Goal: Transaction & Acquisition: Purchase product/service

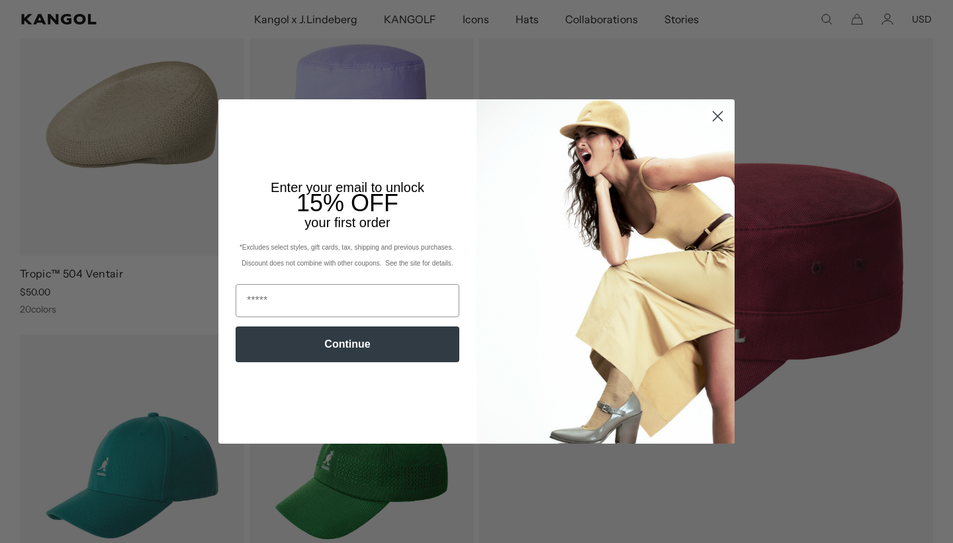
scroll to position [183, 0]
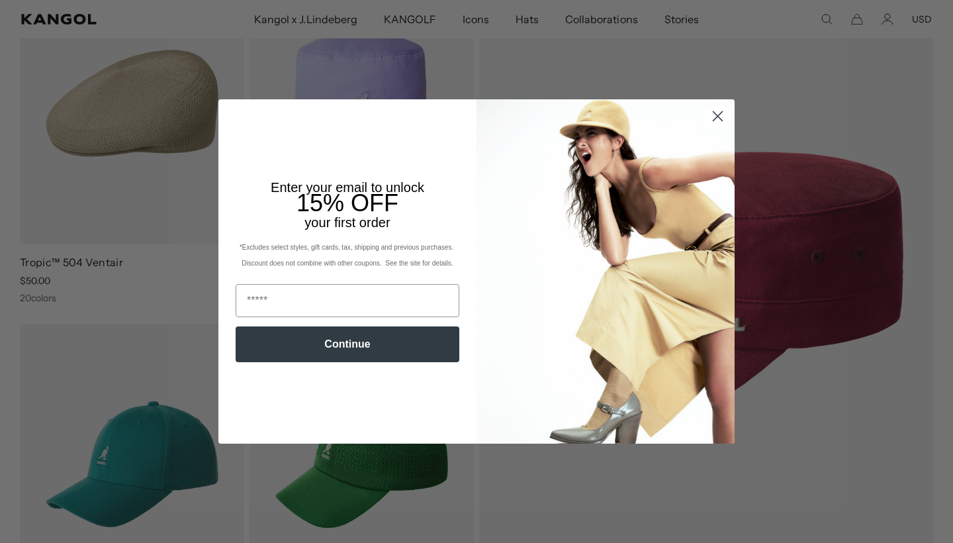
click at [722, 116] on circle "Close dialog" at bounding box center [718, 116] width 22 height 22
click at [718, 116] on icon "Close dialog" at bounding box center [718, 115] width 9 height 9
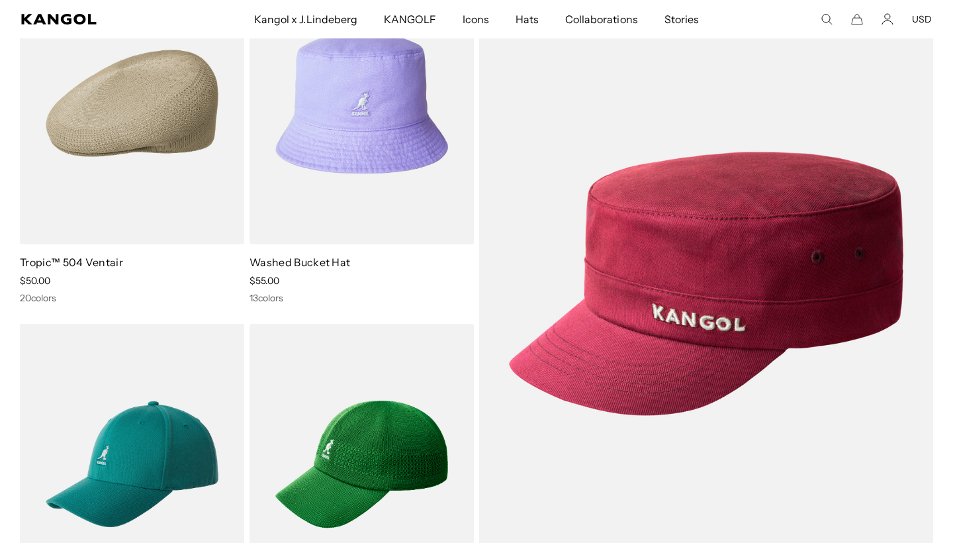
click at [720, 112] on div "Close dialog Enter your email to unlock 15% OFF your first order *Excludes sele…" at bounding box center [476, 271] width 543 height 344
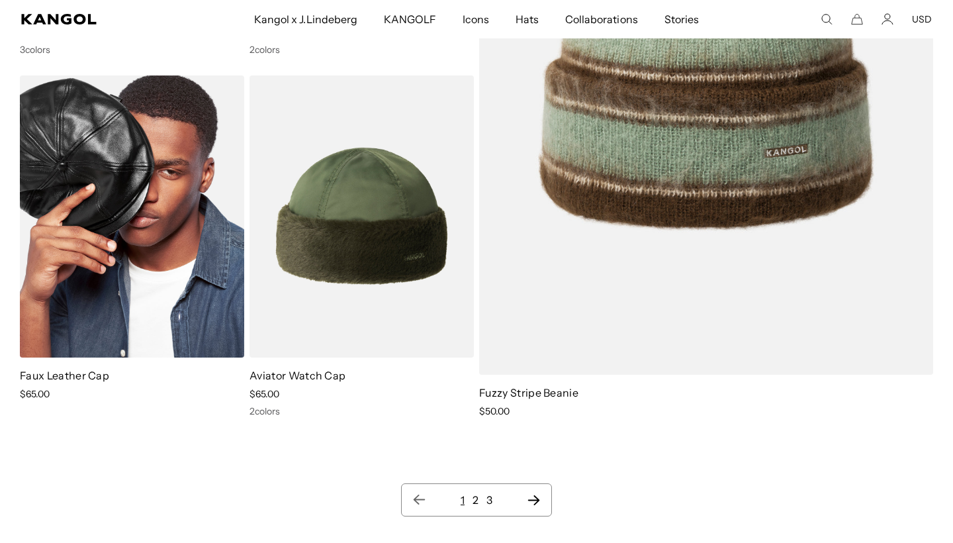
click at [169, 282] on img at bounding box center [132, 216] width 224 height 282
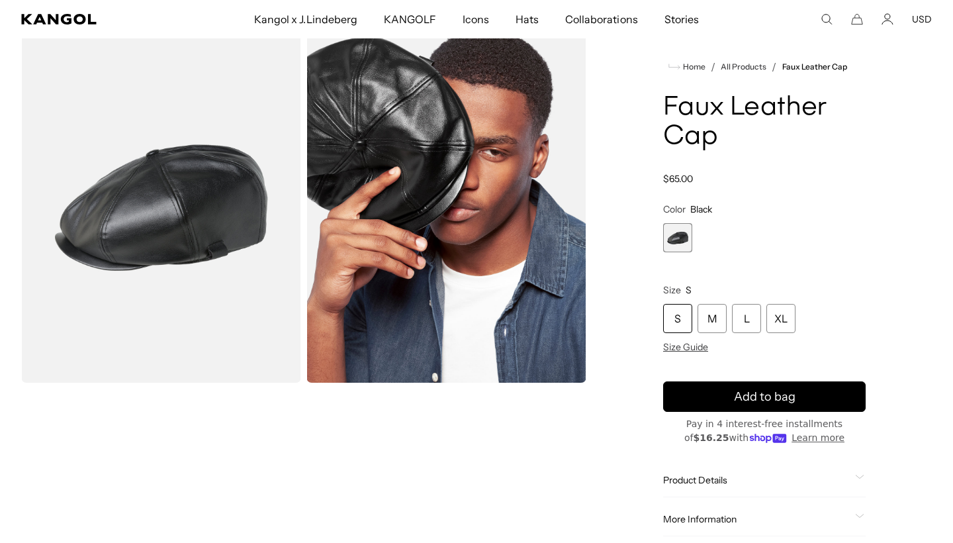
scroll to position [0, 273]
click at [232, 243] on img "Gallery Viewer" at bounding box center [161, 207] width 280 height 350
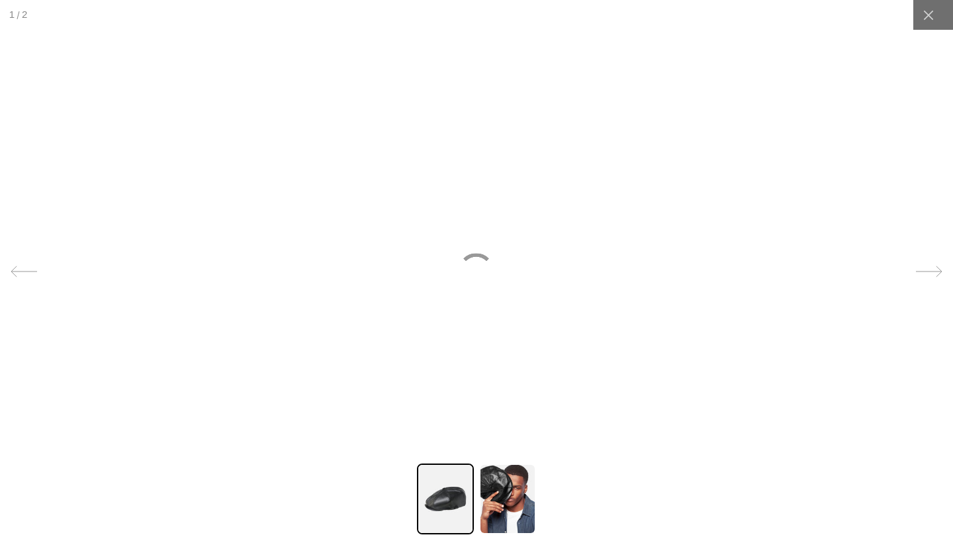
scroll to position [0, 0]
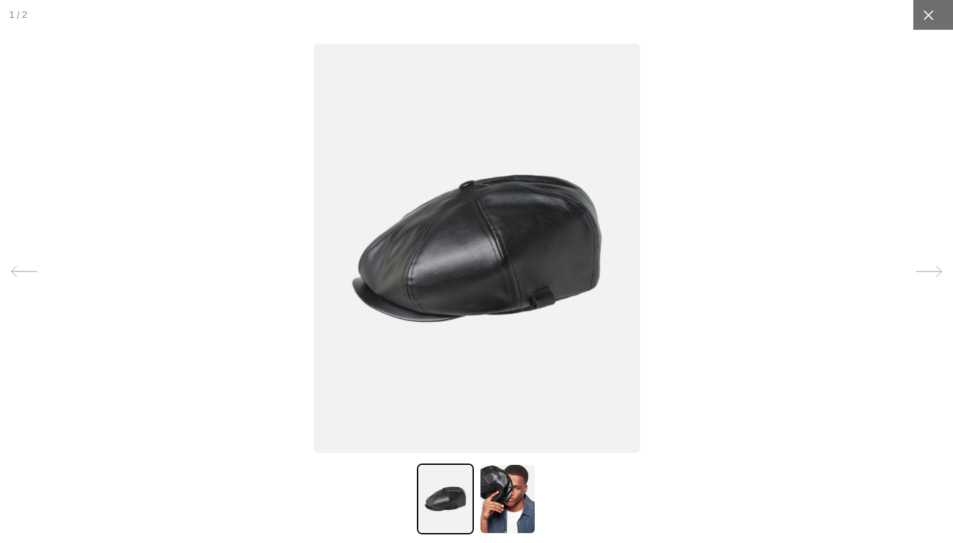
click at [927, 20] on icon at bounding box center [928, 15] width 13 height 13
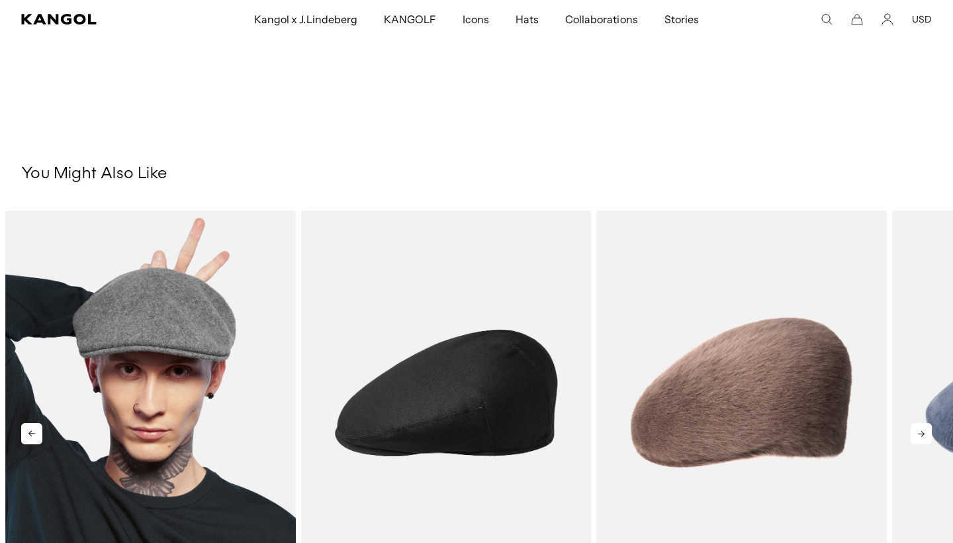
scroll to position [0, 273]
click at [172, 332] on img "1 of 5" at bounding box center [150, 393] width 291 height 365
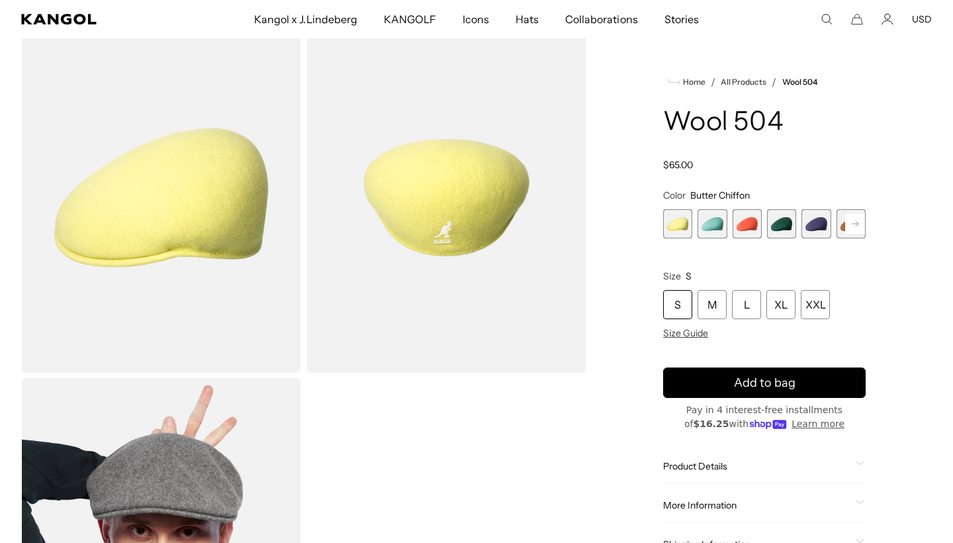
scroll to position [69, 0]
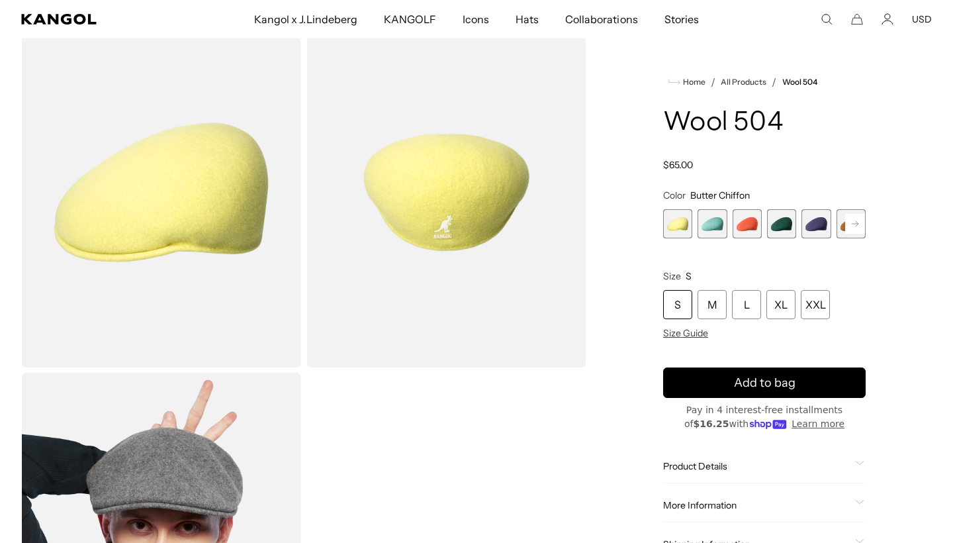
click at [708, 231] on span "2 of 21" at bounding box center [712, 223] width 29 height 29
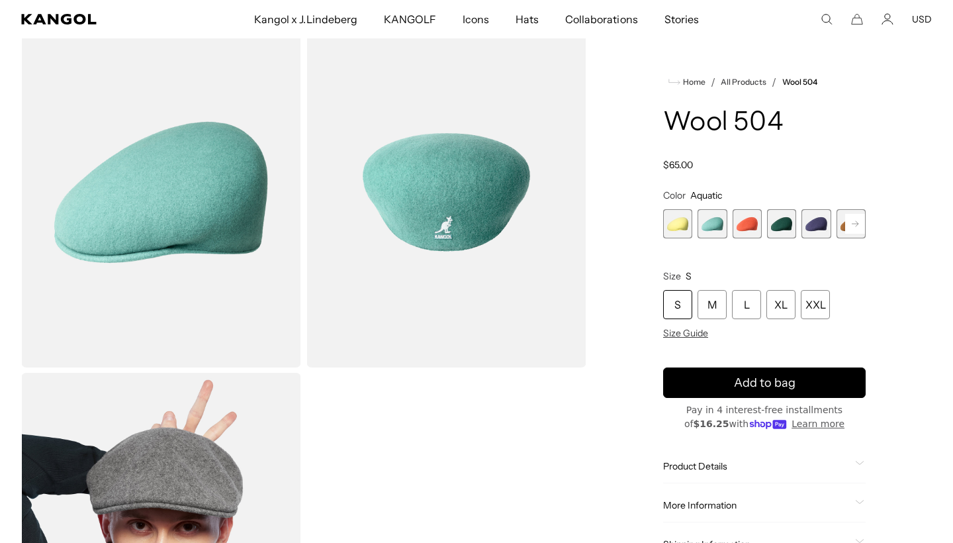
click at [846, 223] on rect at bounding box center [855, 224] width 20 height 20
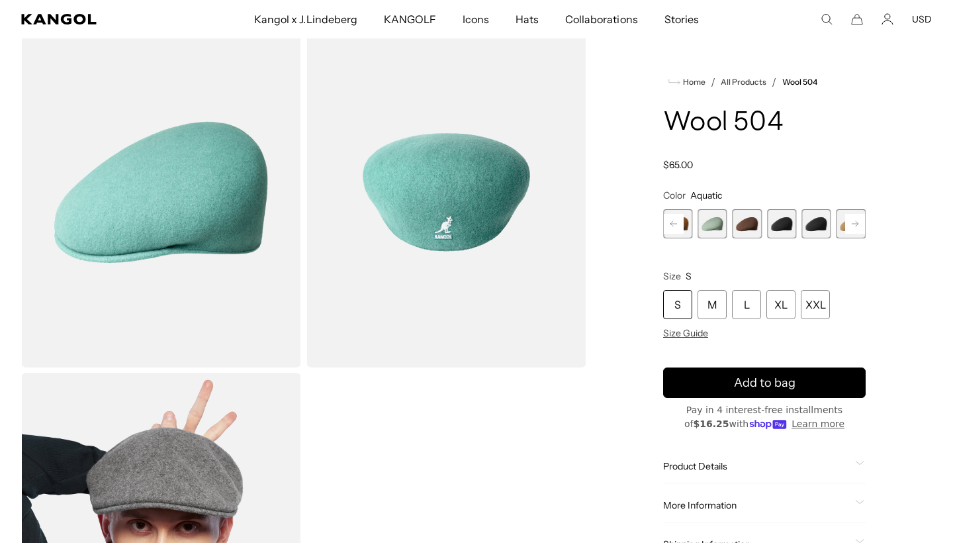
scroll to position [0, 273]
click at [769, 227] on span "9 of 21" at bounding box center [781, 223] width 29 height 29
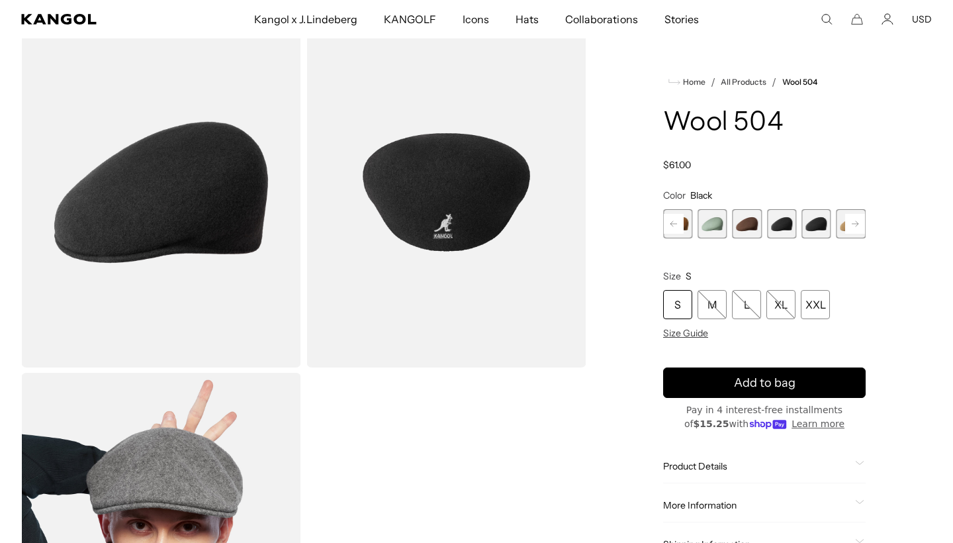
click at [794, 227] on span "9 of 21" at bounding box center [781, 223] width 29 height 29
click at [810, 224] on span "10 of 21" at bounding box center [816, 223] width 29 height 29
click at [788, 227] on span "9 of 21" at bounding box center [781, 223] width 29 height 29
click at [817, 232] on span "10 of 21" at bounding box center [816, 223] width 29 height 29
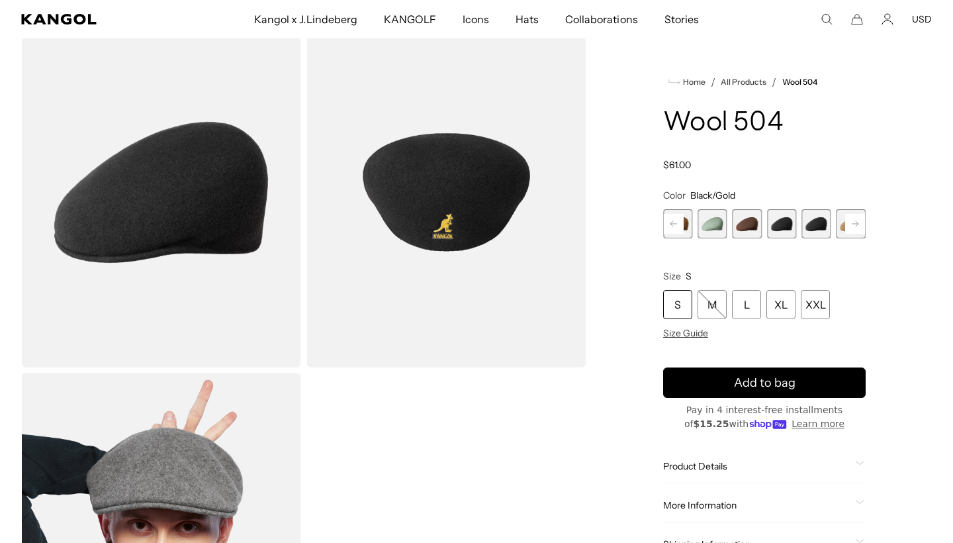
click at [786, 227] on span "9 of 21" at bounding box center [781, 223] width 29 height 29
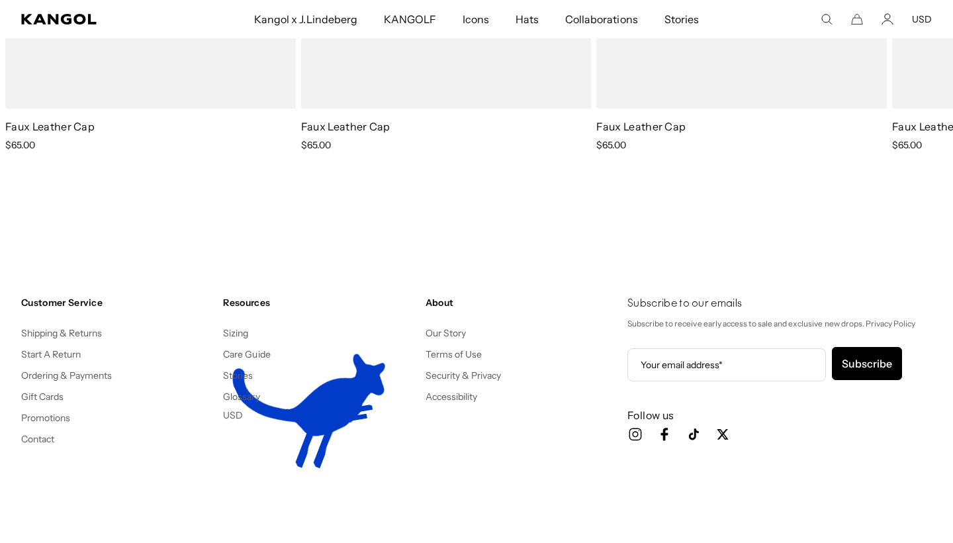
scroll to position [1763, 0]
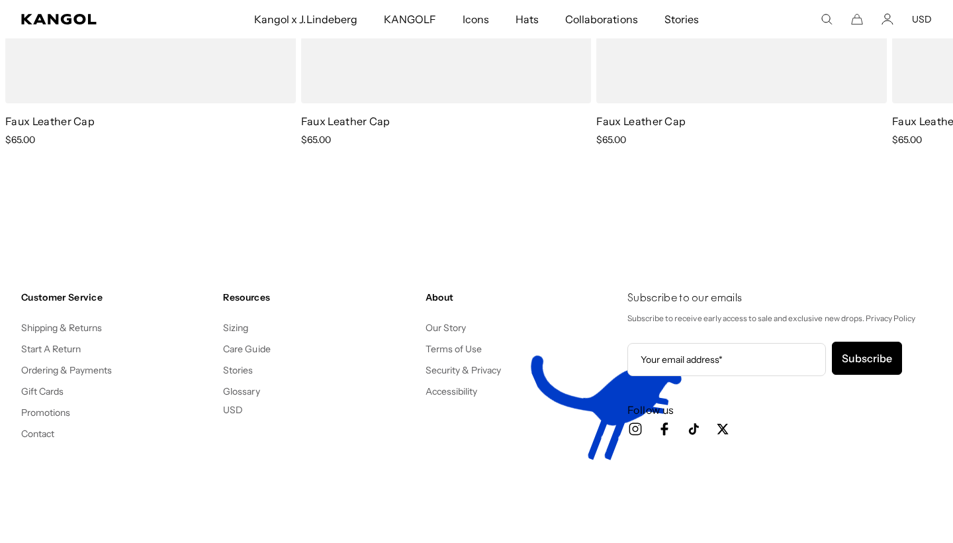
click at [623, 374] on div "Customer Service Shipping & Returns Start A Return Ordering & Payments Gift Car…" at bounding box center [476, 380] width 911 height 178
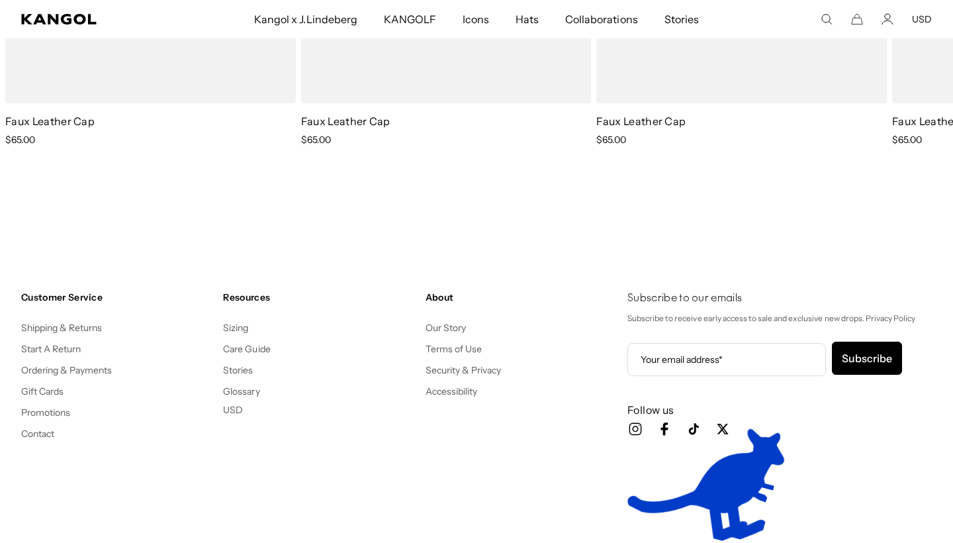
click at [755, 436] on ul "Icon Instagram Instagram Icon Facebook Facebook Icon Tiktok TikTok Icon Twitter…" at bounding box center [780, 431] width 305 height 21
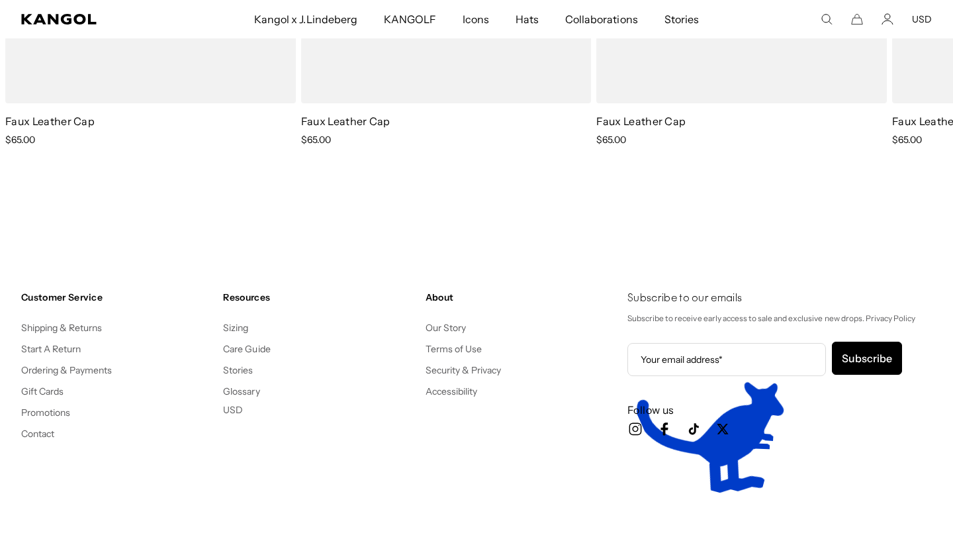
click at [755, 436] on ul "Icon Instagram Instagram Icon Facebook Facebook Icon Tiktok TikTok Icon Twitter…" at bounding box center [780, 431] width 305 height 21
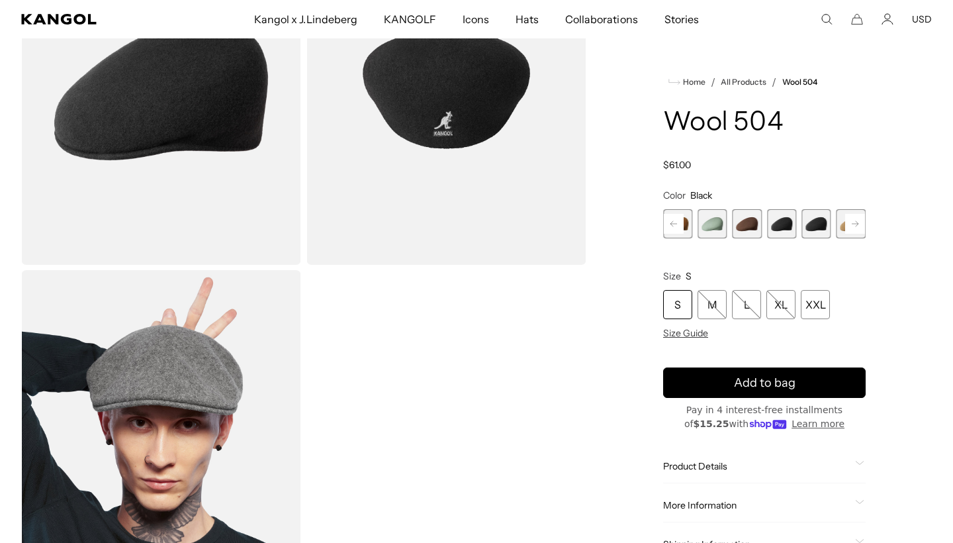
scroll to position [0, 0]
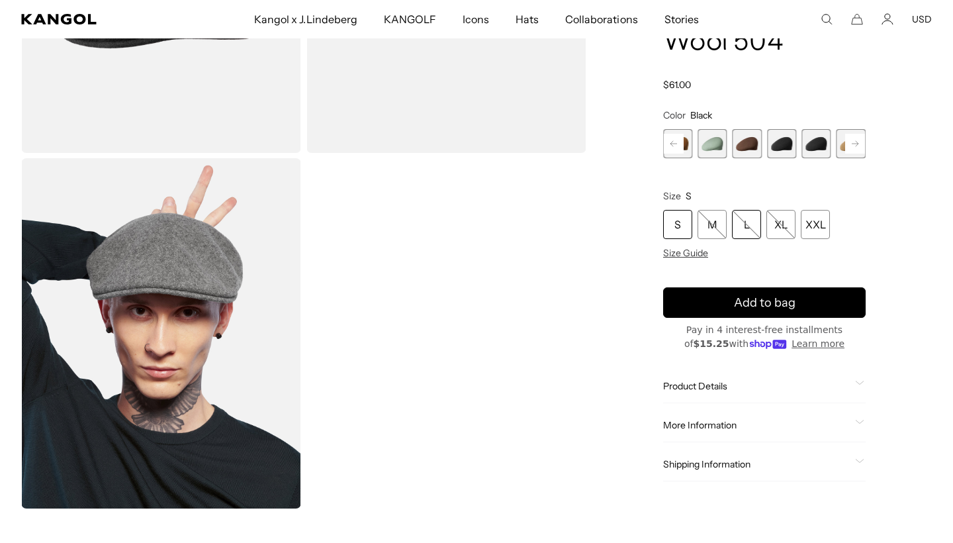
click at [748, 228] on div "L" at bounding box center [746, 225] width 29 height 29
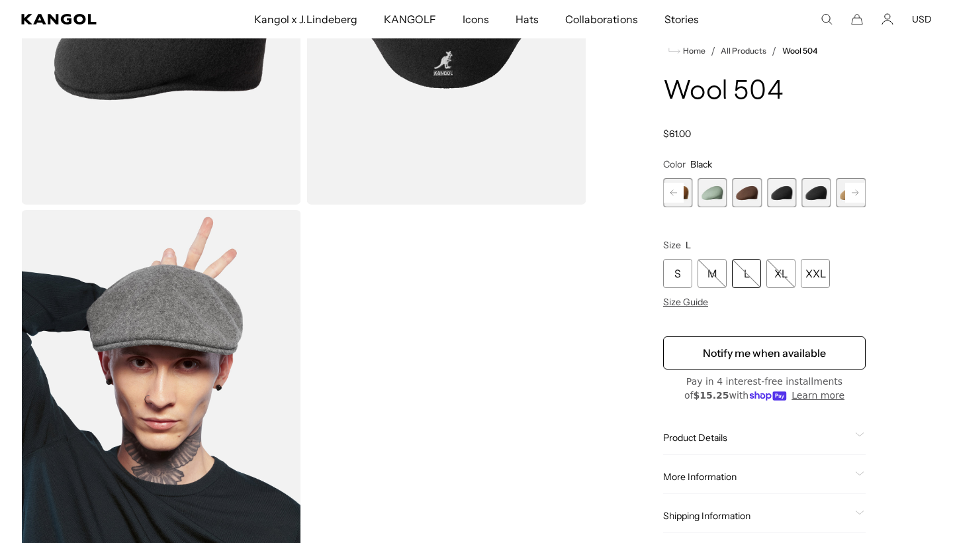
click at [849, 189] on rect at bounding box center [855, 193] width 20 height 20
click at [788, 192] on span "10 of 21" at bounding box center [781, 192] width 29 height 29
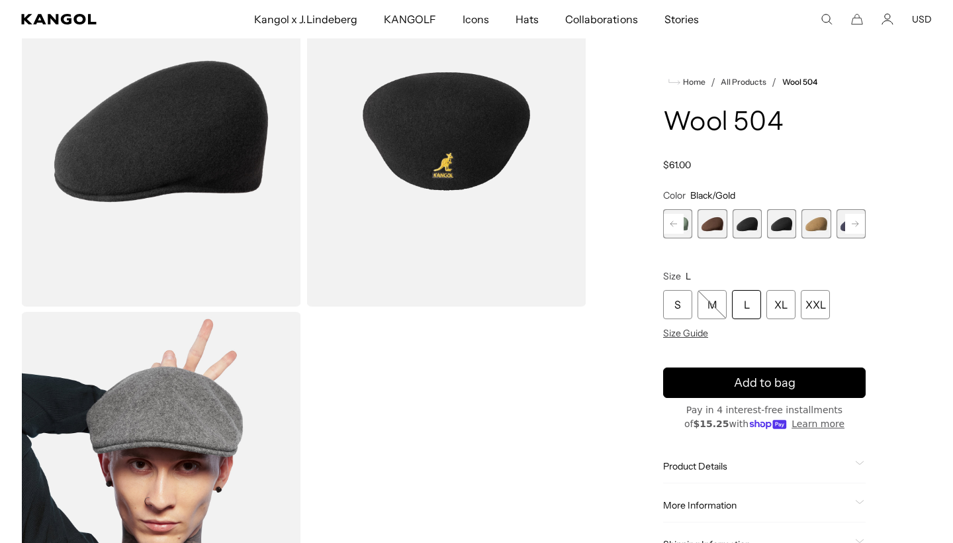
click at [746, 303] on div "L" at bounding box center [746, 304] width 29 height 29
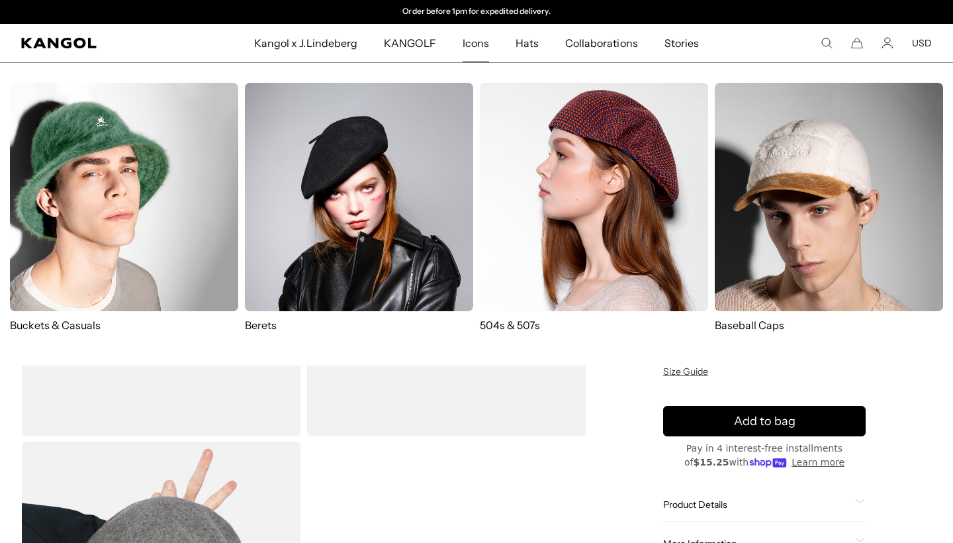
click at [346, 244] on img at bounding box center [359, 197] width 228 height 228
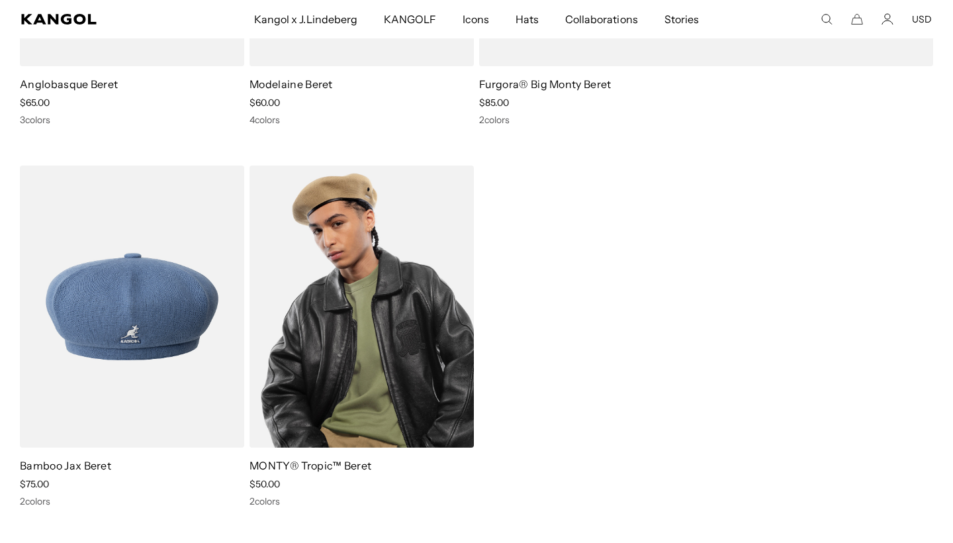
scroll to position [0, 273]
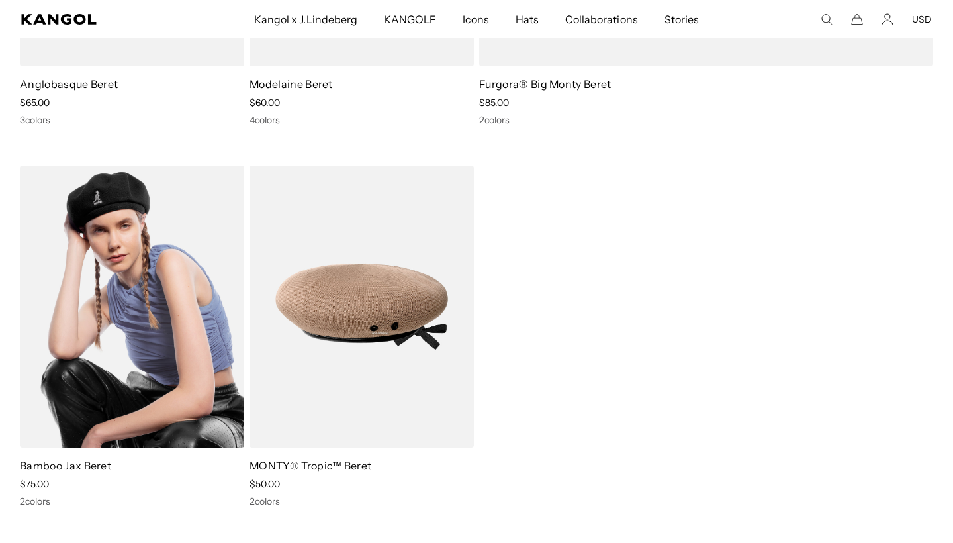
click at [163, 362] on img at bounding box center [132, 306] width 224 height 282
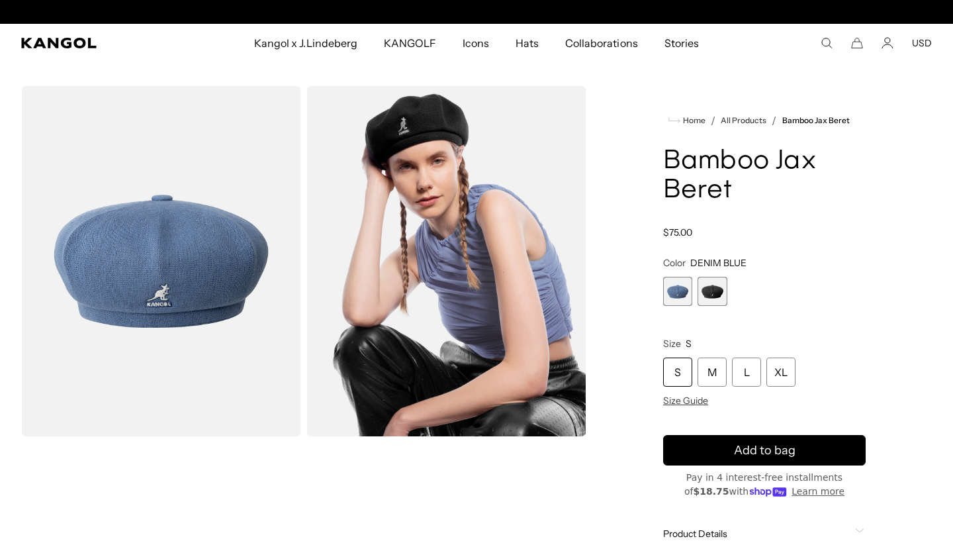
scroll to position [0, 273]
click at [702, 294] on span "2 of 2" at bounding box center [712, 291] width 29 height 29
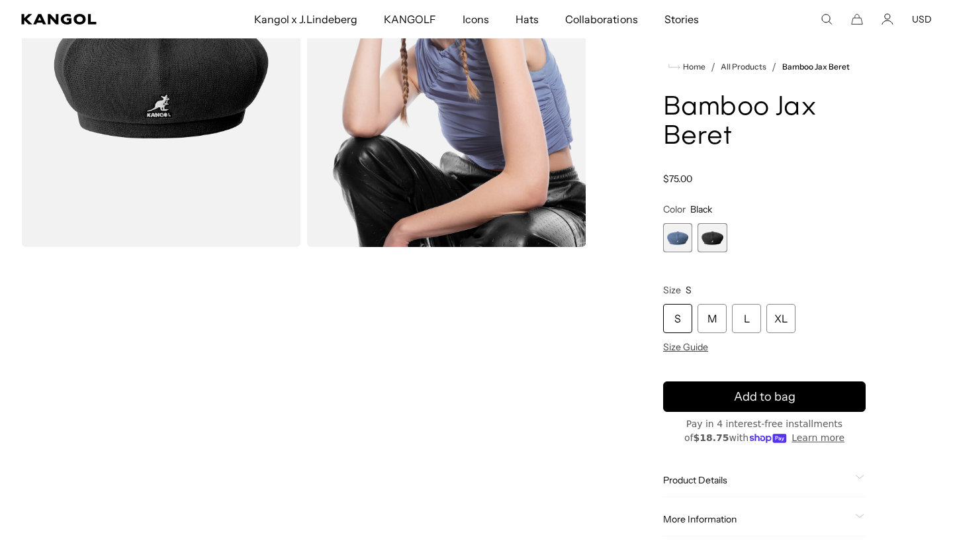
scroll to position [187, 0]
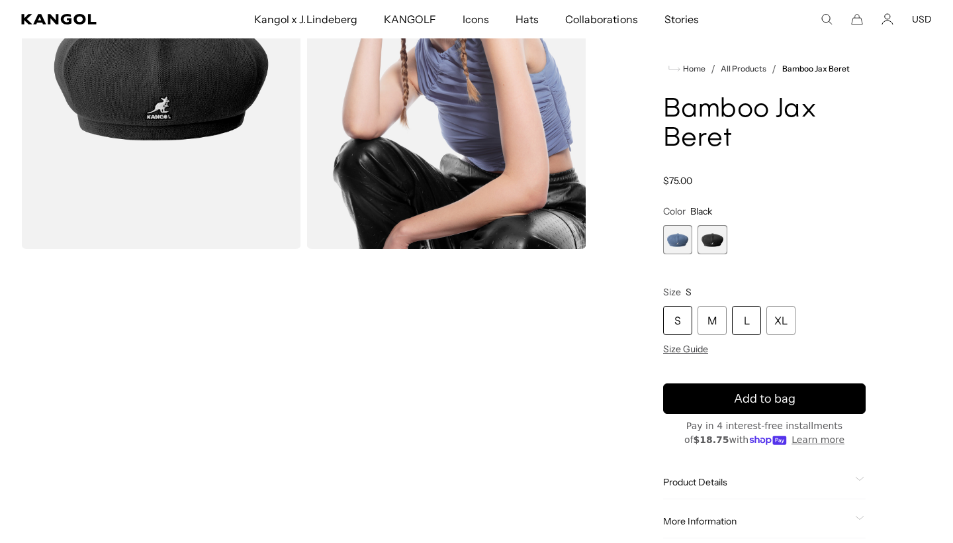
click at [755, 325] on div "L" at bounding box center [746, 320] width 29 height 29
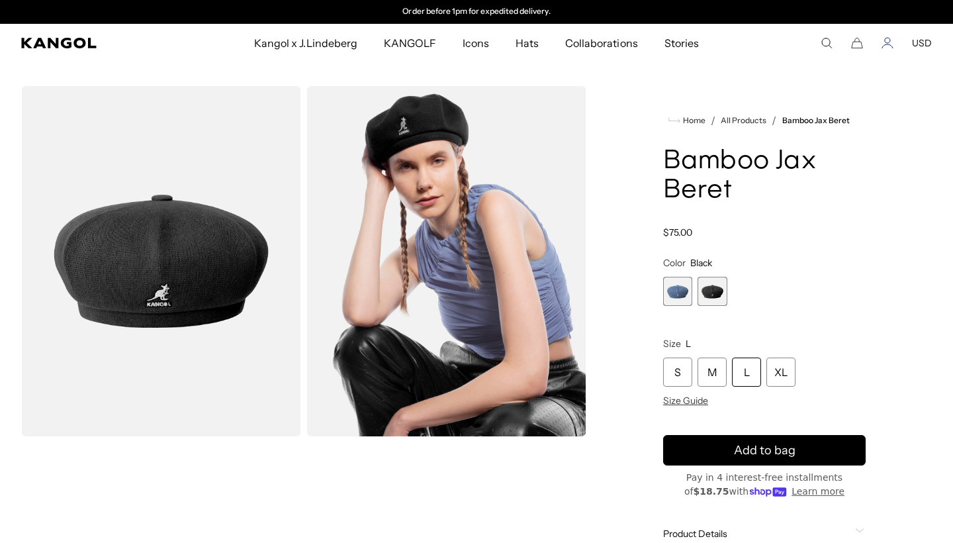
click at [892, 44] on icon "Account" at bounding box center [888, 43] width 12 height 12
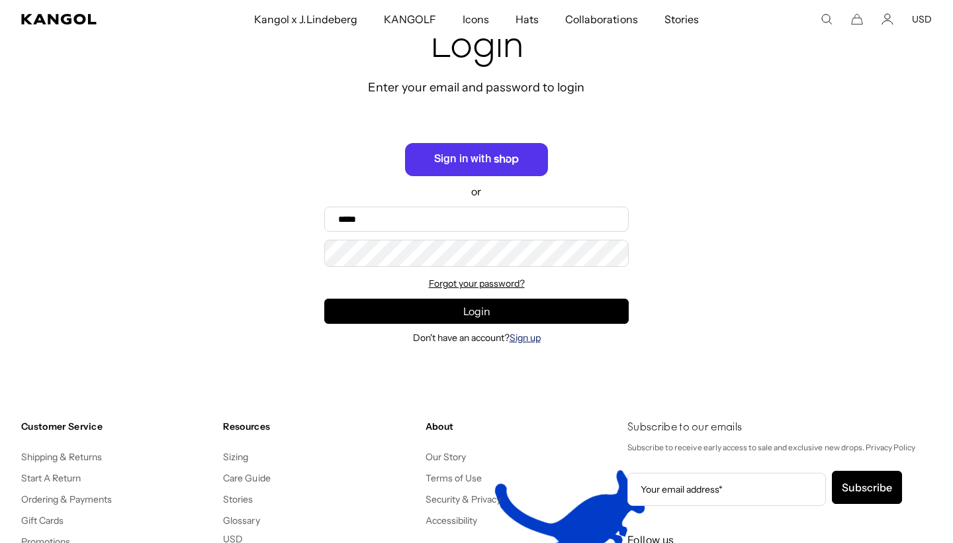
click at [532, 341] on link "Sign up" at bounding box center [525, 338] width 31 height 12
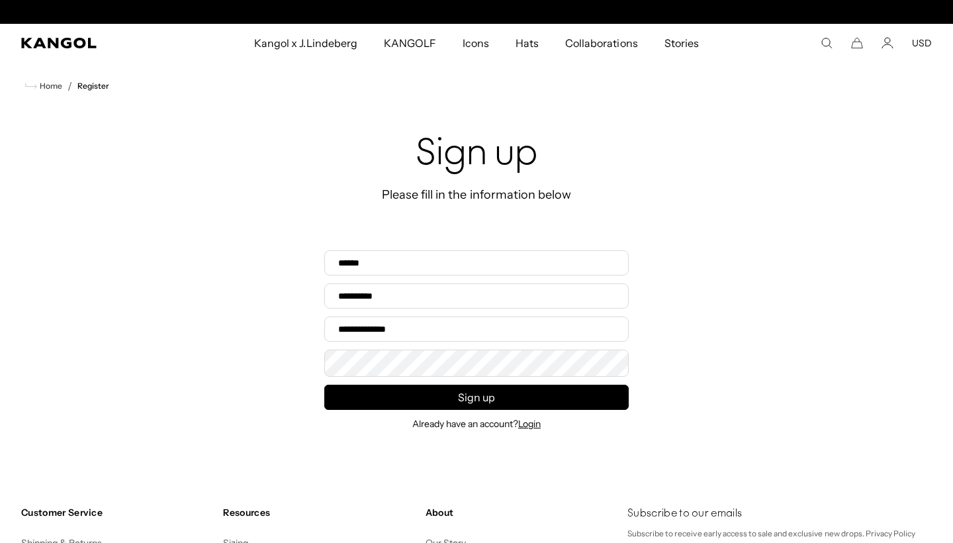
scroll to position [0, 273]
type input "*****"
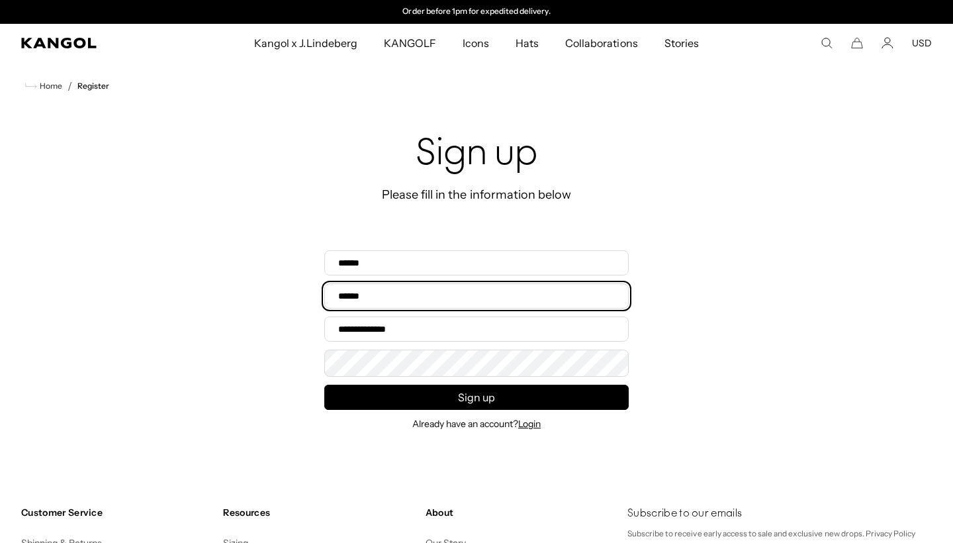
type input "******"
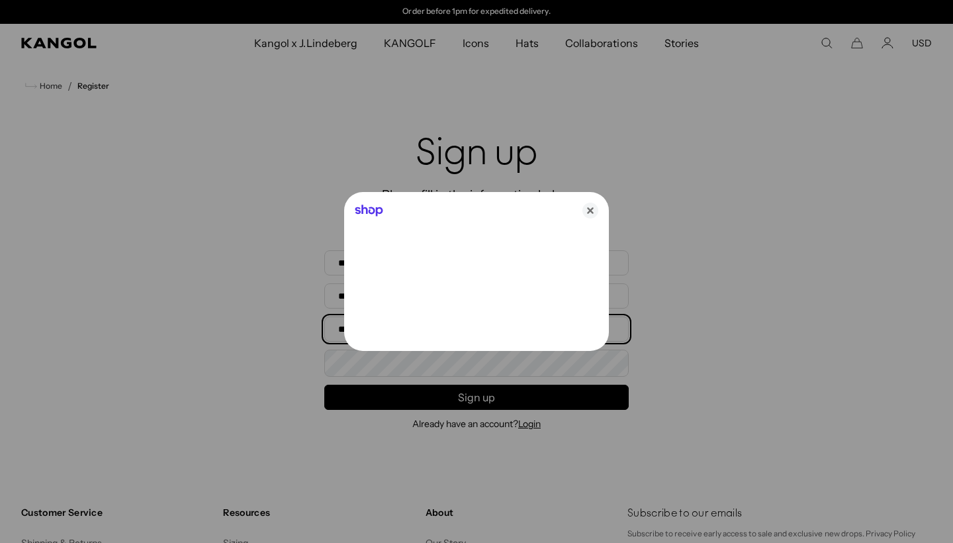
type input "**********"
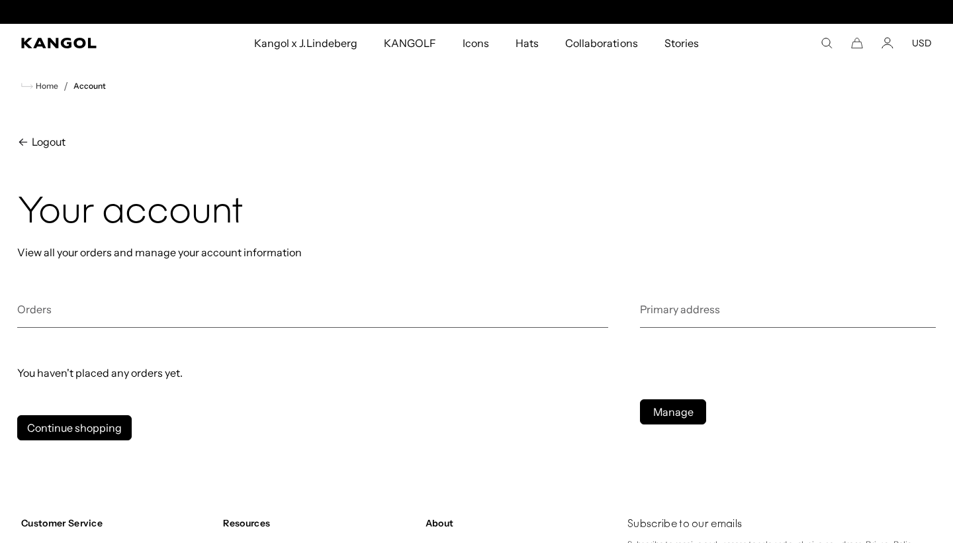
scroll to position [0, 273]
click at [859, 44] on icon "Cart" at bounding box center [857, 43] width 12 height 12
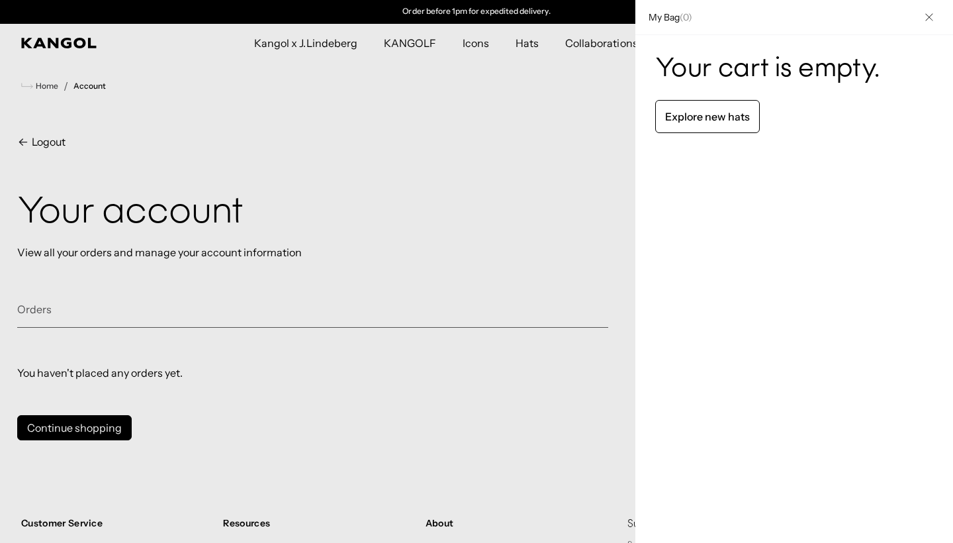
click at [939, 14] on button "Close" at bounding box center [929, 17] width 34 height 34
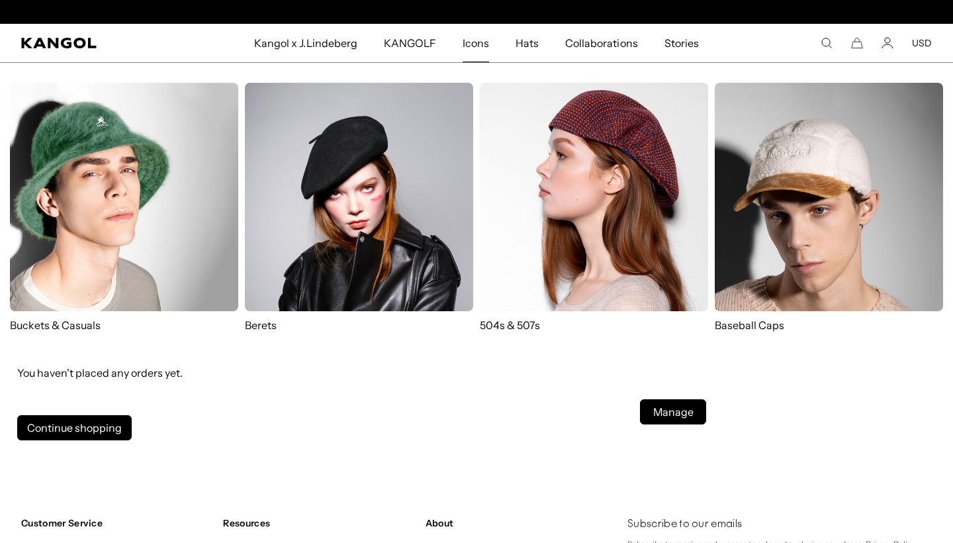
scroll to position [0, 0]
click at [563, 242] on img at bounding box center [594, 197] width 228 height 228
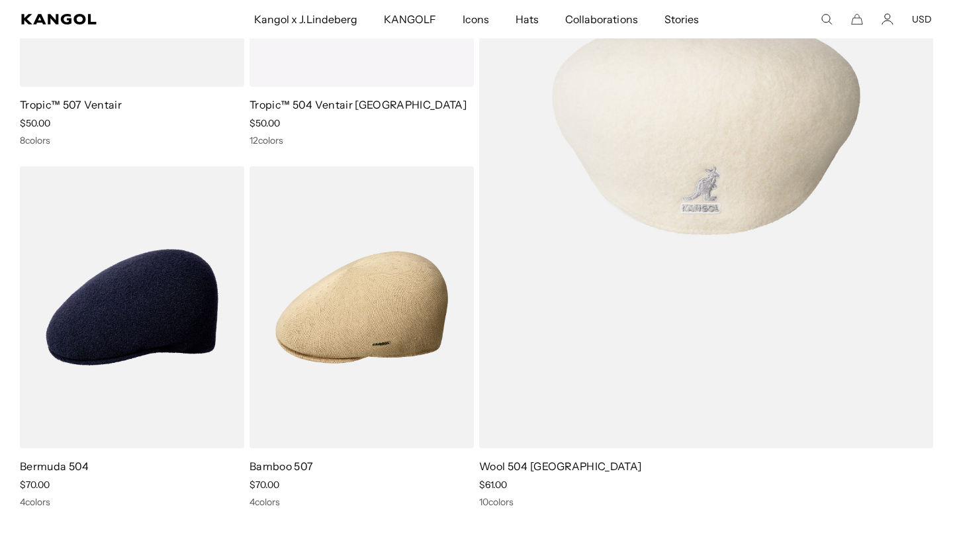
scroll to position [0, 273]
click at [662, 355] on img at bounding box center [706, 126] width 454 height 643
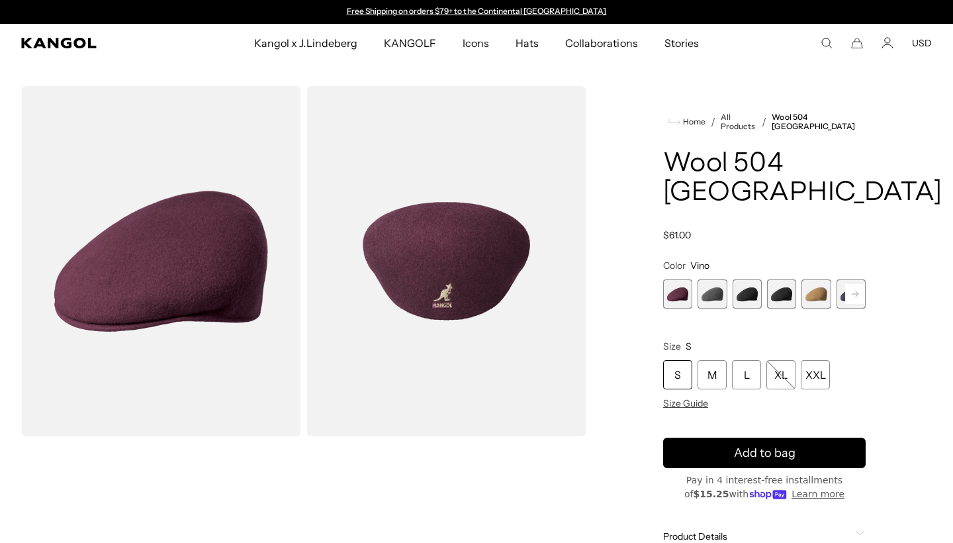
click at [712, 279] on span "2 of 12" at bounding box center [712, 293] width 29 height 29
click at [739, 279] on span "3 of 12" at bounding box center [747, 293] width 29 height 29
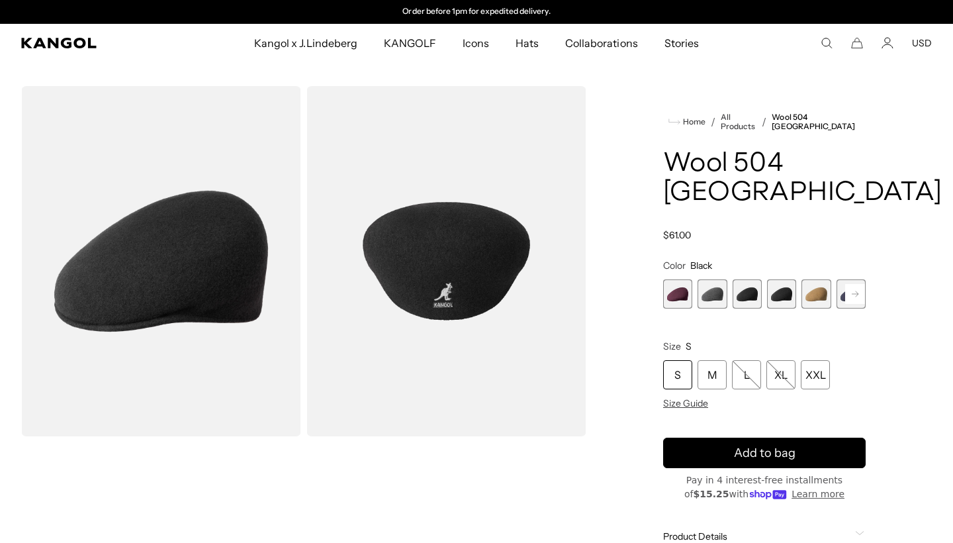
click at [723, 279] on span "2 of 12" at bounding box center [712, 293] width 29 height 29
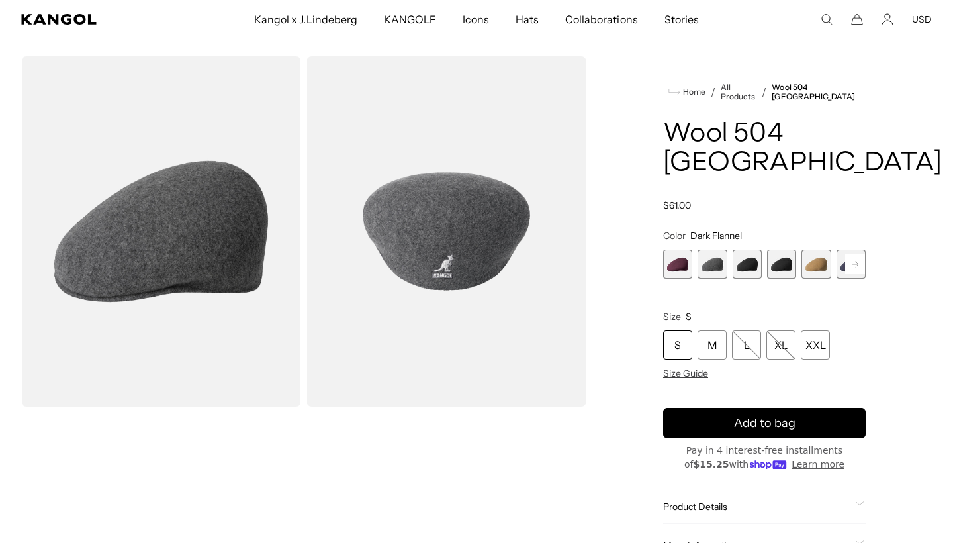
scroll to position [29, 0]
click at [712, 250] on span "2 of 12" at bounding box center [712, 264] width 29 height 29
click at [714, 331] on div "M" at bounding box center [712, 345] width 29 height 29
click at [694, 368] on span "Size Guide" at bounding box center [685, 374] width 45 height 12
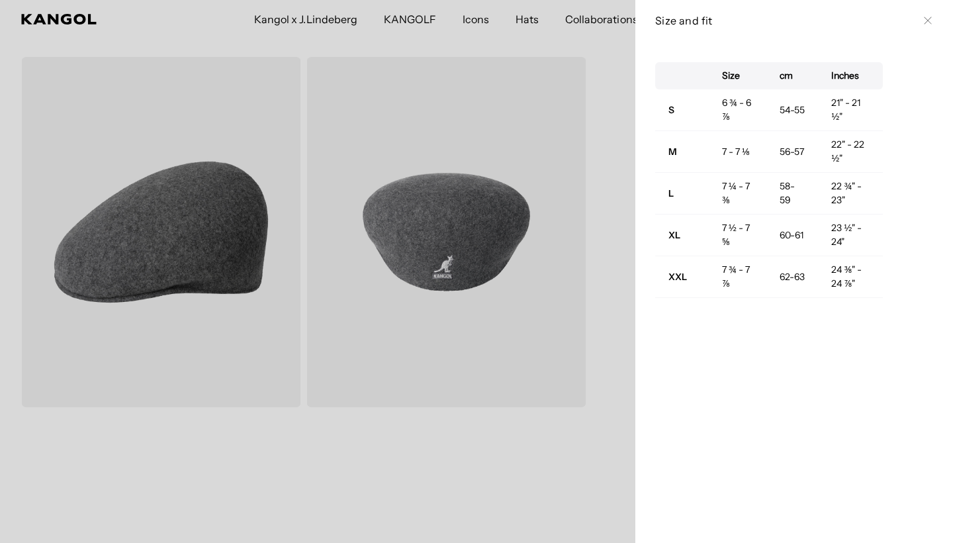
scroll to position [0, 273]
click at [604, 176] on div at bounding box center [476, 271] width 953 height 543
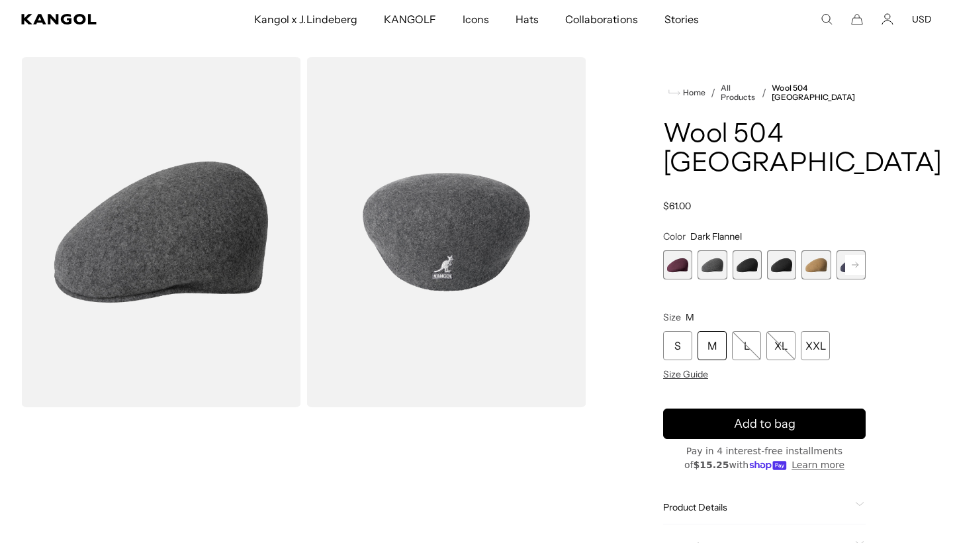
click at [778, 250] on span "4 of 12" at bounding box center [781, 264] width 29 height 29
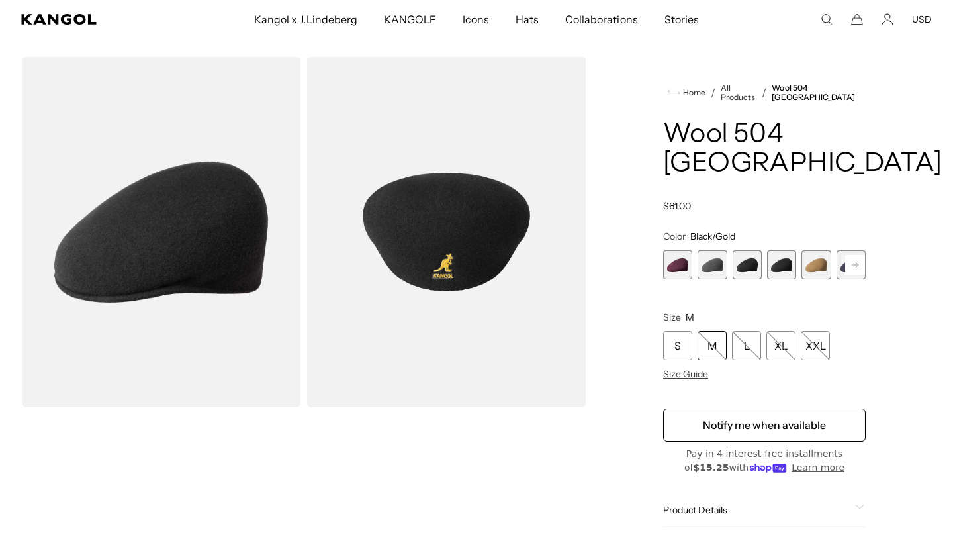
click at [753, 250] on span "3 of 12" at bounding box center [747, 264] width 29 height 29
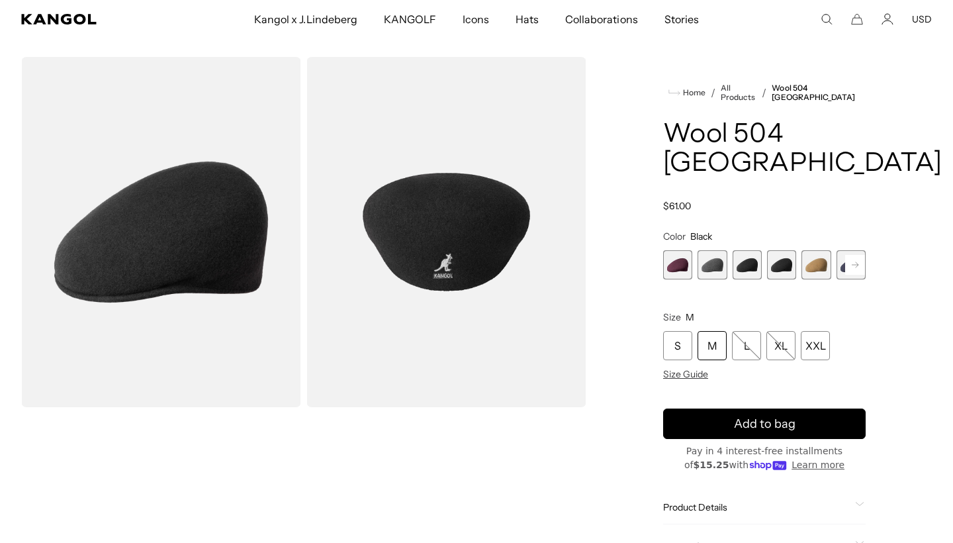
click at [787, 250] on span "4 of 12" at bounding box center [781, 264] width 29 height 29
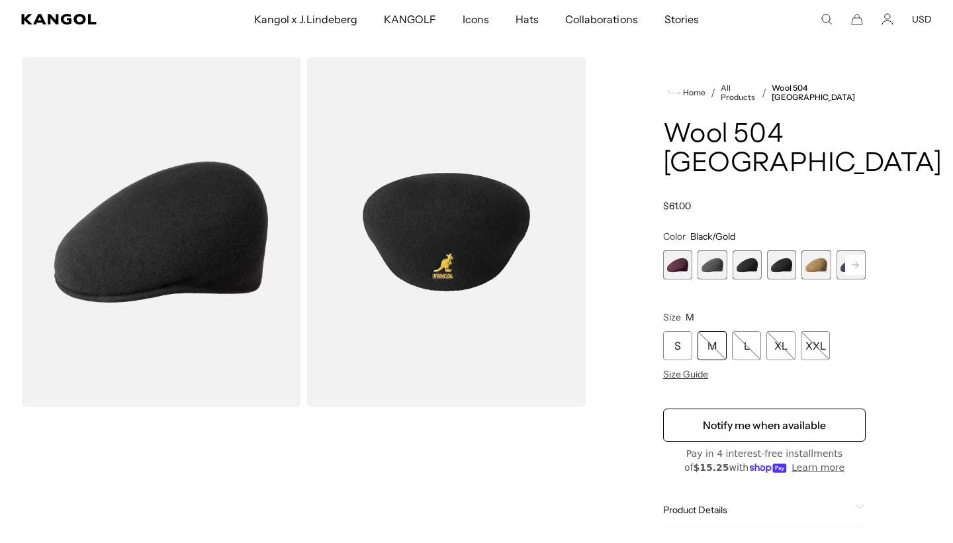
click at [819, 250] on span "5 of 12" at bounding box center [816, 264] width 29 height 29
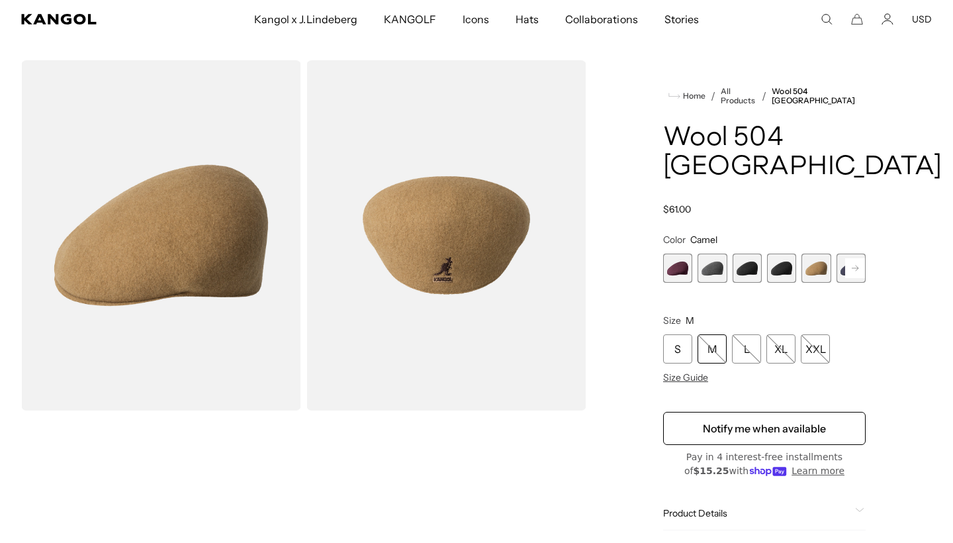
scroll to position [26, 0]
click at [851, 258] on rect at bounding box center [855, 268] width 20 height 20
click at [818, 254] on span "6 of 12" at bounding box center [816, 268] width 29 height 29
click at [855, 258] on rect at bounding box center [855, 268] width 20 height 20
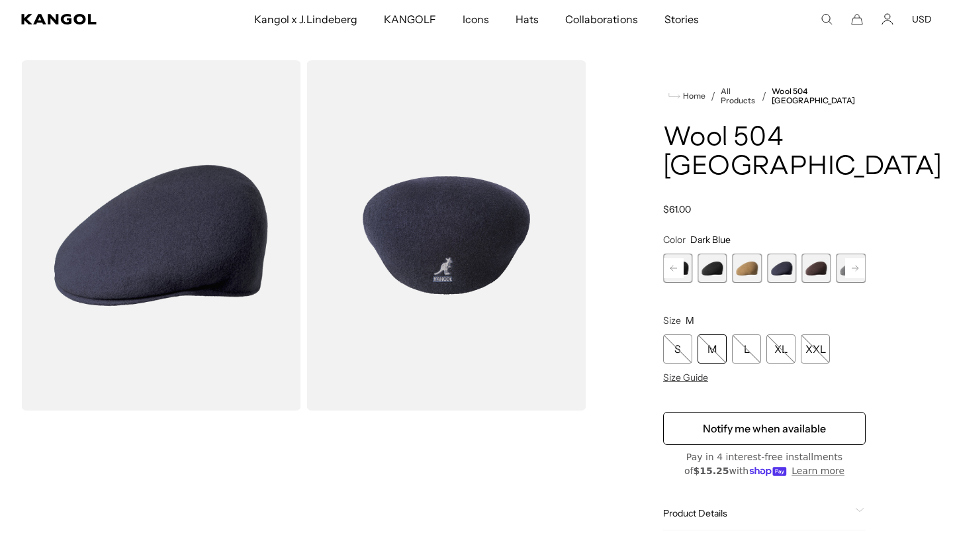
click at [741, 254] on span "5 of 12" at bounding box center [747, 268] width 29 height 29
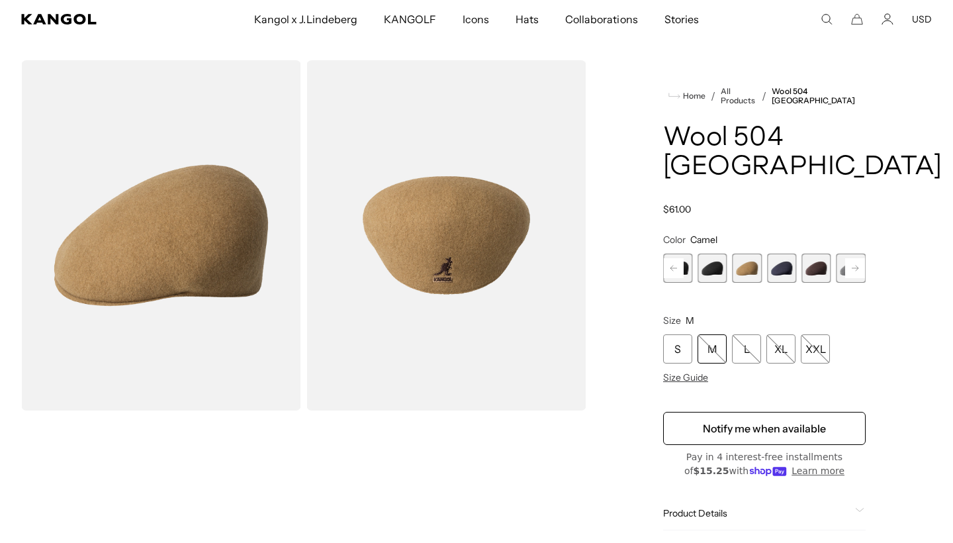
click at [716, 254] on span "4 of 12" at bounding box center [712, 268] width 29 height 29
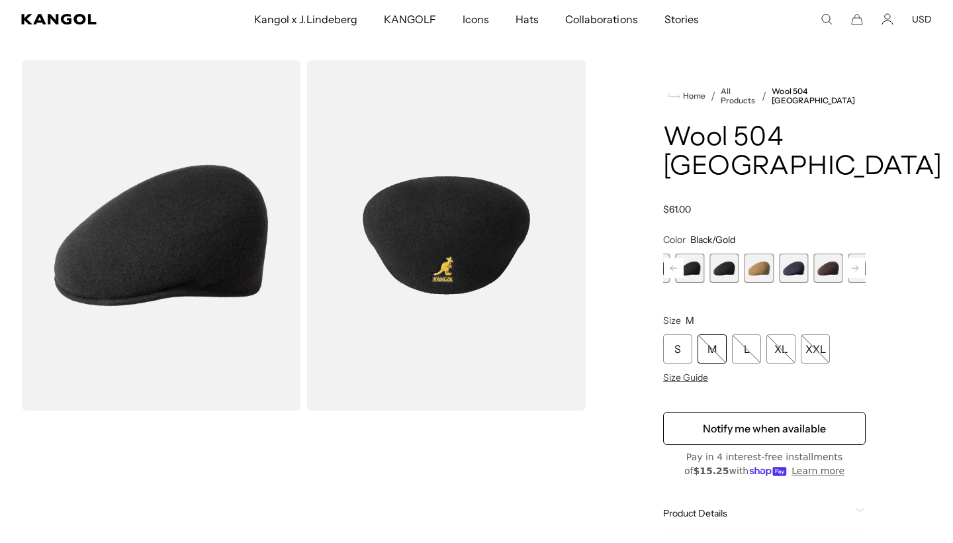
drag, startPoint x: 745, startPoint y: 244, endPoint x: 756, endPoint y: 244, distance: 11.3
click at [756, 254] on span "5 of 12" at bounding box center [759, 268] width 29 height 29
click at [756, 254] on span "5 of 12" at bounding box center [747, 268] width 29 height 29
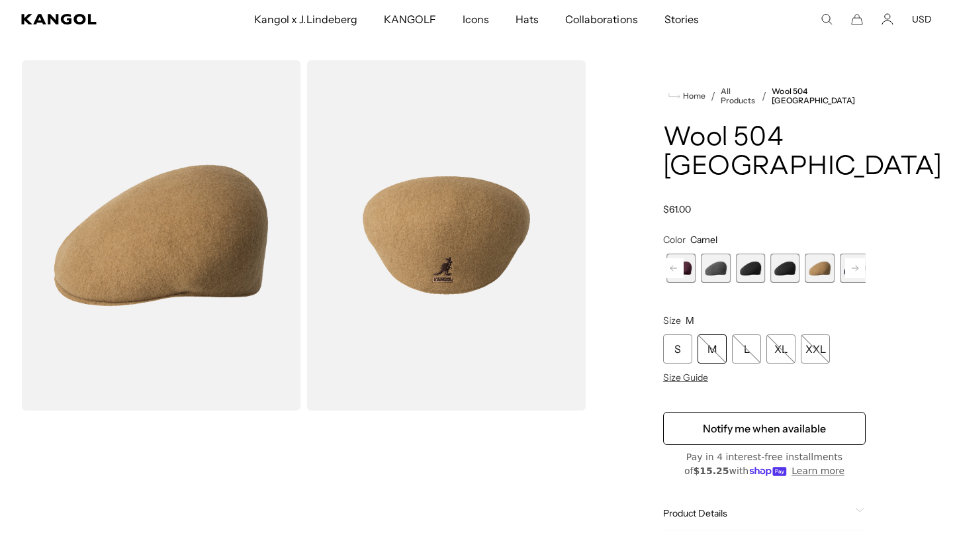
scroll to position [0, 273]
drag, startPoint x: 723, startPoint y: 240, endPoint x: 824, endPoint y: 238, distance: 101.3
click at [824, 254] on div "Vino Variant sold out or unavailable Dark Flannel Variant sold out or unavailab…" at bounding box center [772, 268] width 203 height 29
click at [760, 254] on span "3 of 12" at bounding box center [747, 268] width 29 height 29
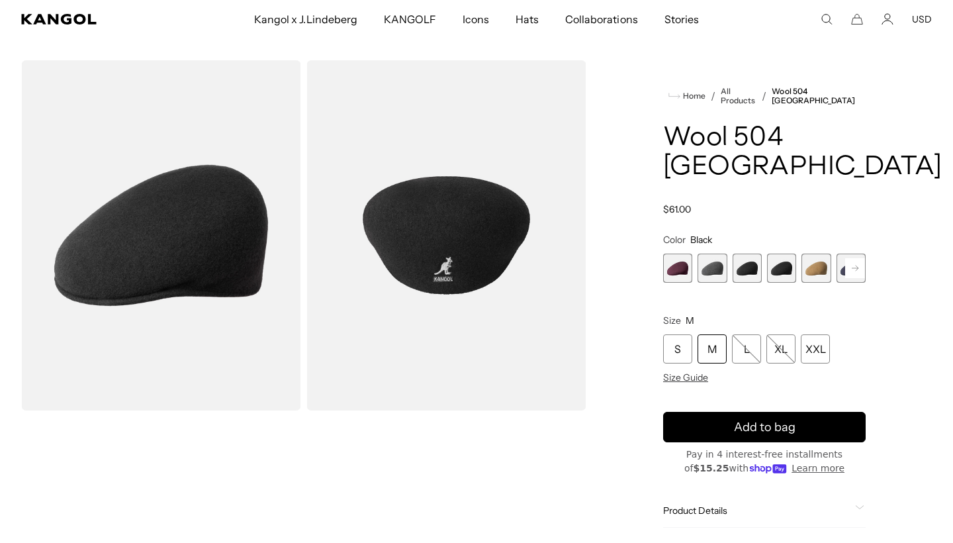
click at [776, 254] on span "4 of 12" at bounding box center [781, 268] width 29 height 29
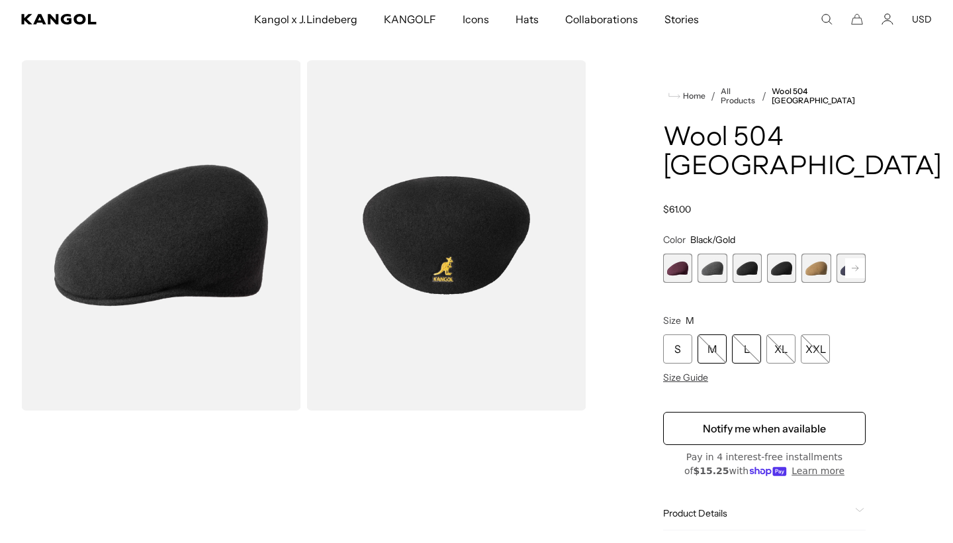
click at [747, 334] on div "L" at bounding box center [746, 348] width 29 height 29
click at [757, 254] on span "3 of 12" at bounding box center [747, 268] width 29 height 29
click at [749, 334] on div "L" at bounding box center [746, 348] width 29 height 29
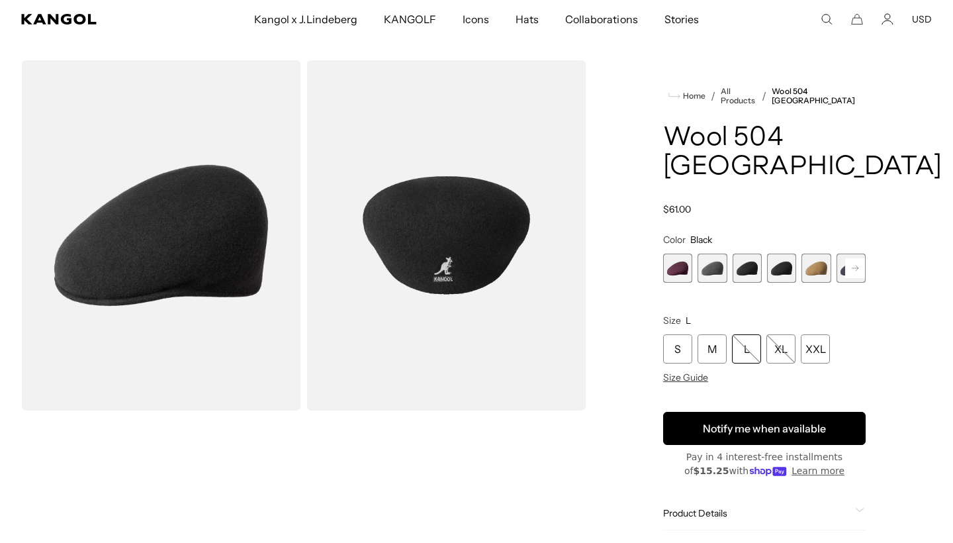
click at [755, 412] on button "Notify me when available" at bounding box center [764, 428] width 203 height 33
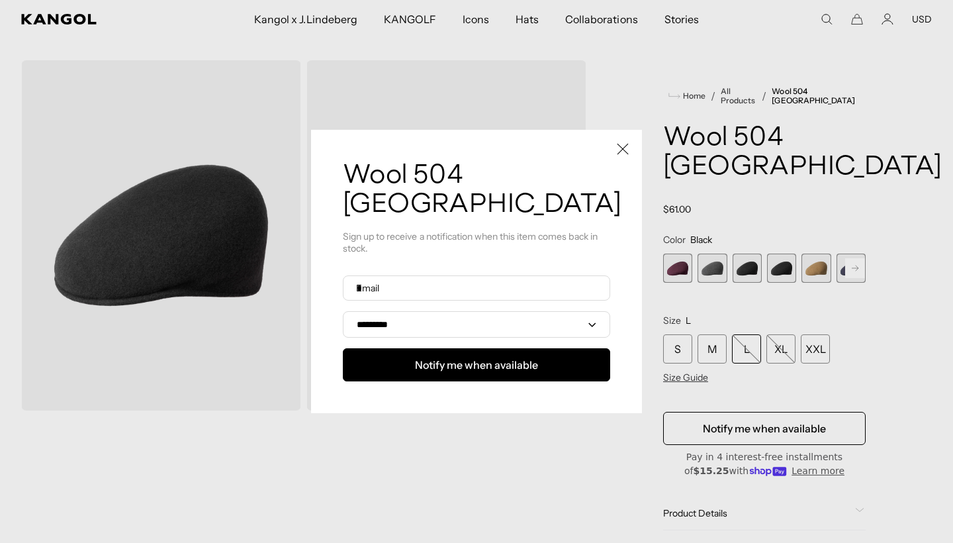
scroll to position [0, 273]
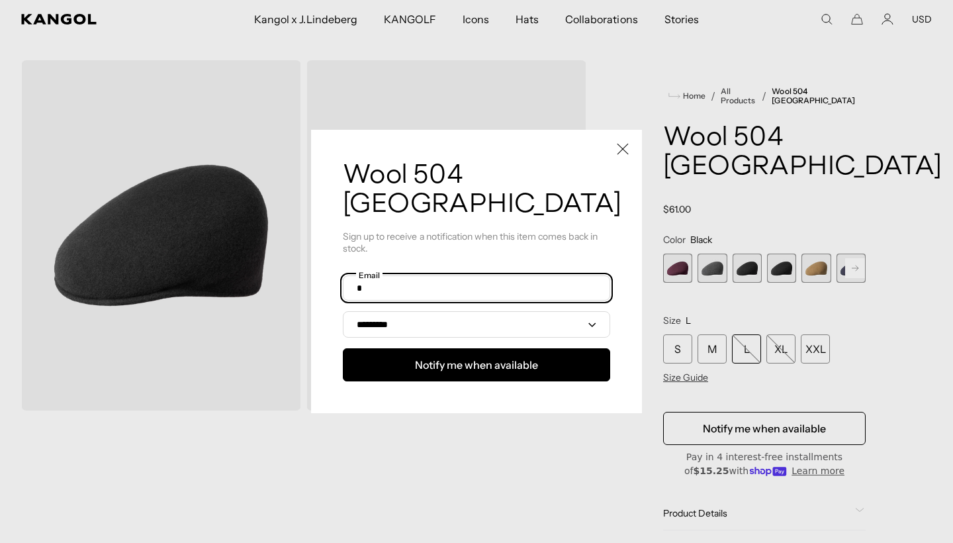
type input "*"
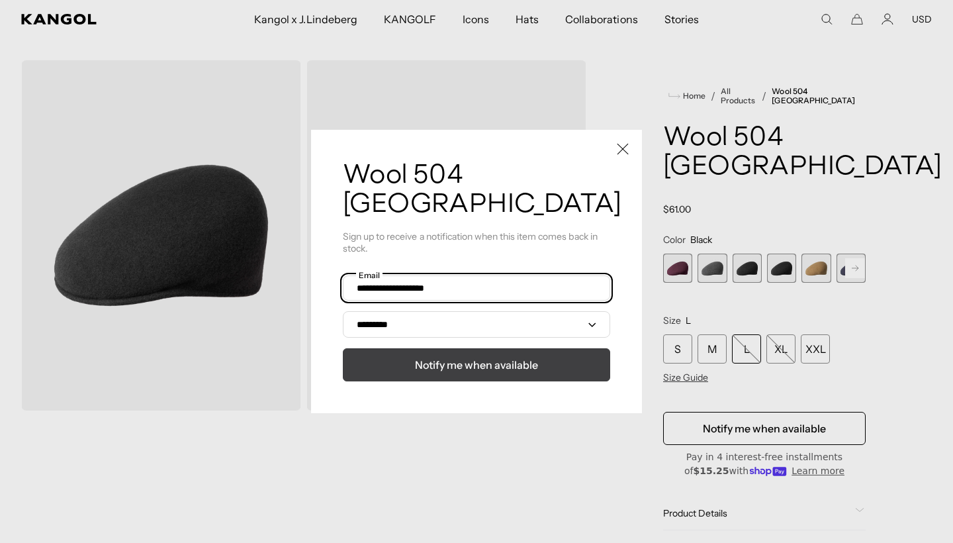
scroll to position [0, 0]
type input "**********"
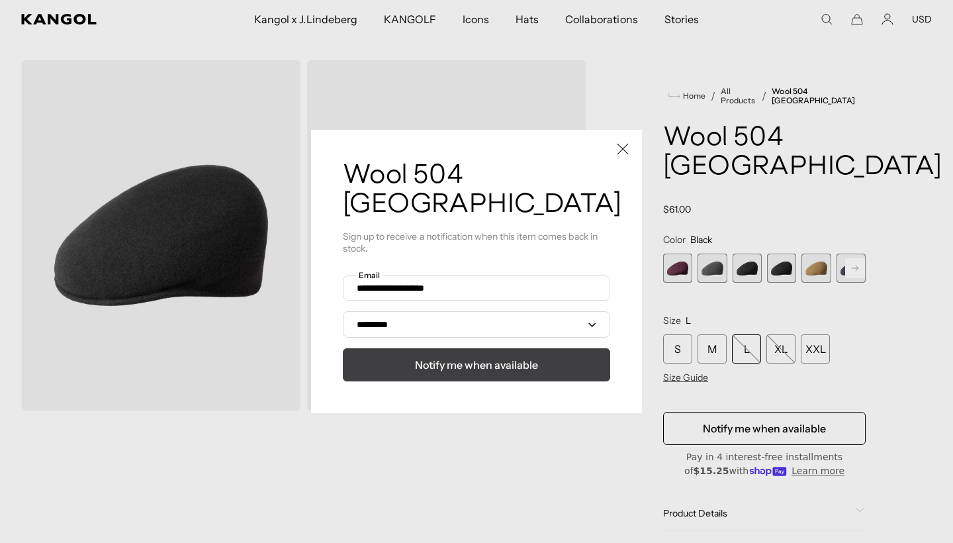
click at [583, 352] on button "Notify me when available" at bounding box center [476, 364] width 267 height 33
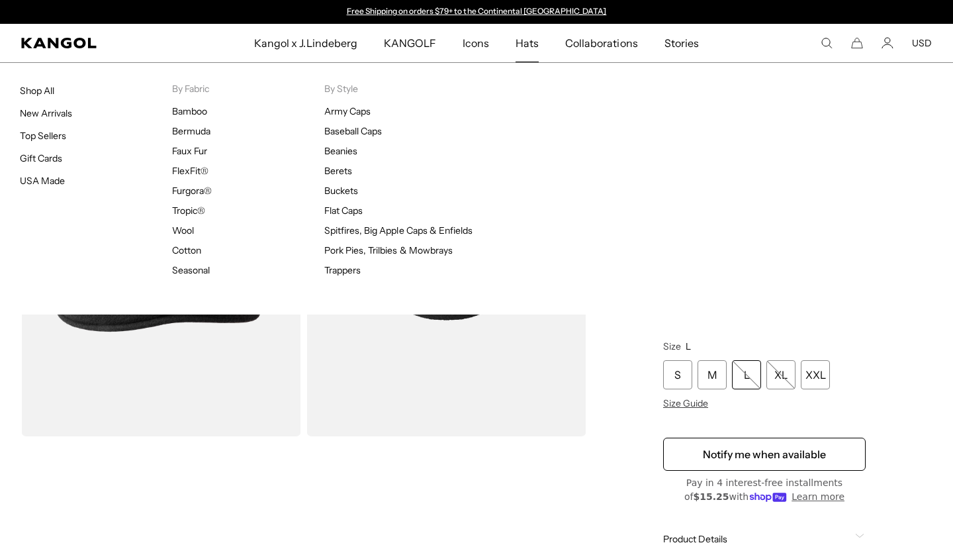
click at [531, 155] on div "Hats Shop All New Arrivals Top Sellers Gift Cards USA Made By Fabric Bamboo Ber…" at bounding box center [476, 188] width 953 height 252
click at [530, 50] on span "Hats" at bounding box center [527, 43] width 23 height 38
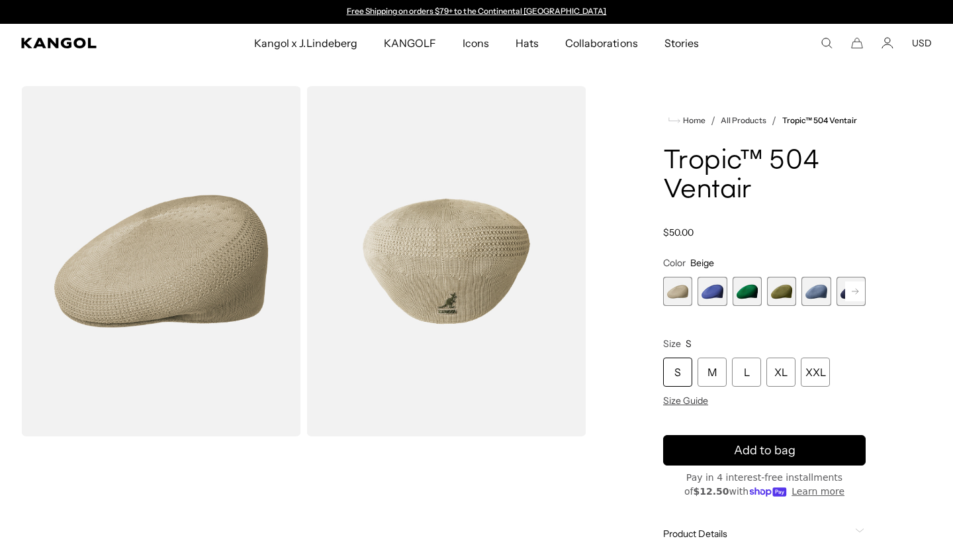
click at [862, 299] on rect at bounding box center [855, 291] width 20 height 20
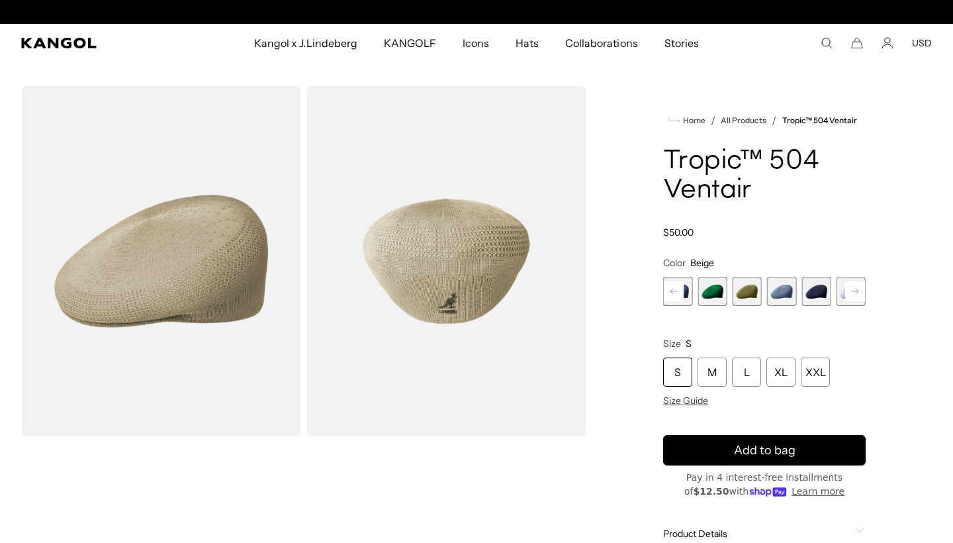
click at [814, 299] on span "6 of 22" at bounding box center [816, 291] width 29 height 29
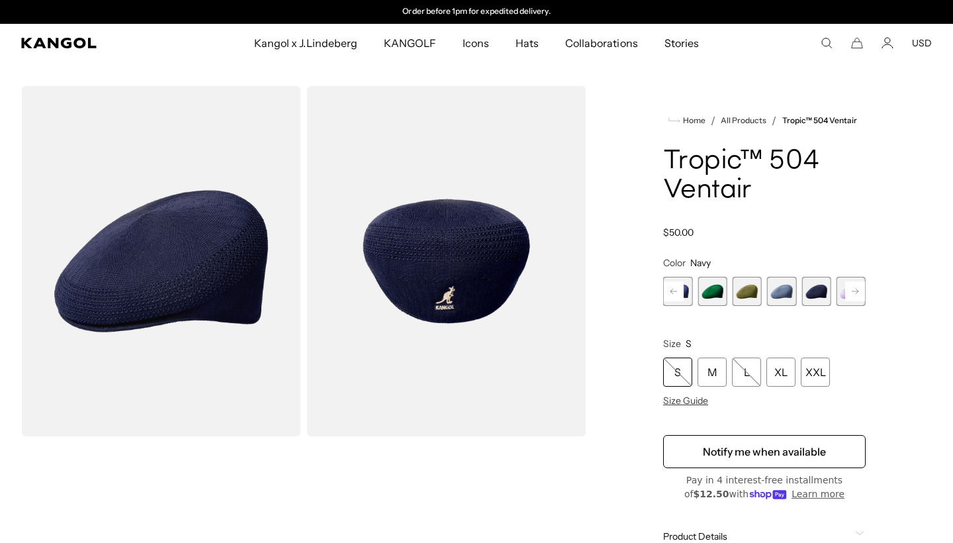
click at [846, 290] on rect at bounding box center [855, 291] width 20 height 20
click at [784, 291] on span "6 of 22" at bounding box center [781, 291] width 29 height 29
click at [782, 295] on span "6 of 22" at bounding box center [781, 291] width 29 height 29
click at [781, 300] on span "6 of 22" at bounding box center [781, 291] width 29 height 29
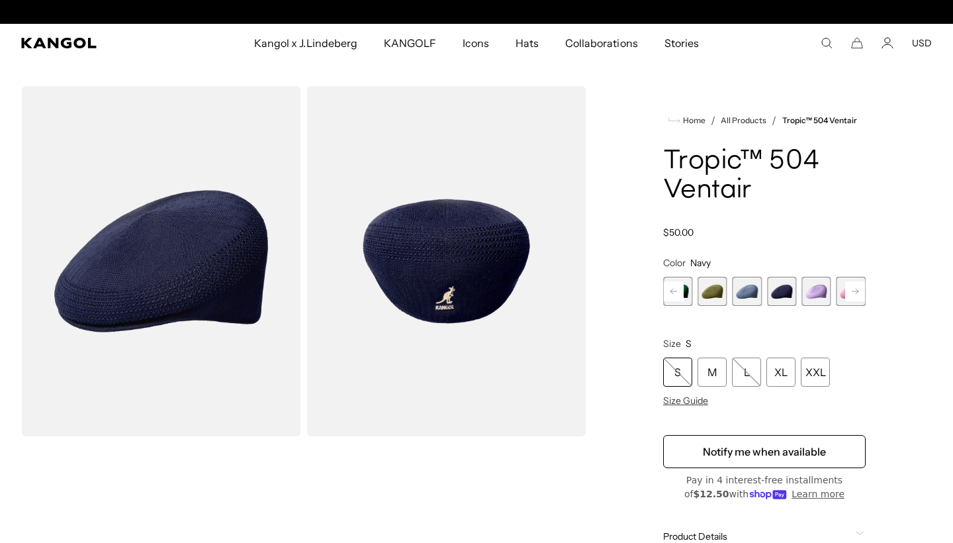
click at [781, 300] on span "6 of 22" at bounding box center [781, 291] width 29 height 29
click at [862, 295] on rect at bounding box center [855, 291] width 20 height 20
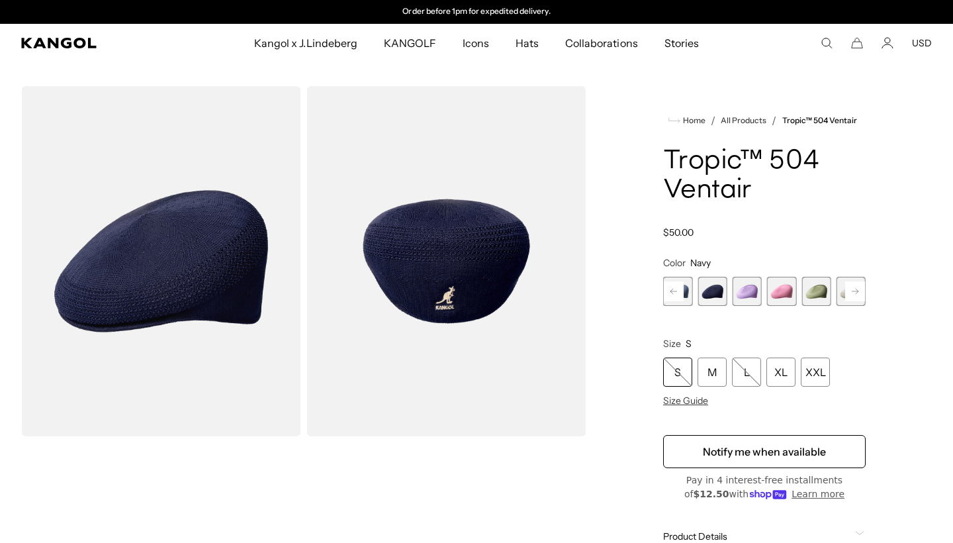
click at [862, 295] on rect at bounding box center [855, 291] width 20 height 20
click at [713, 294] on span "11 of 22" at bounding box center [712, 291] width 29 height 29
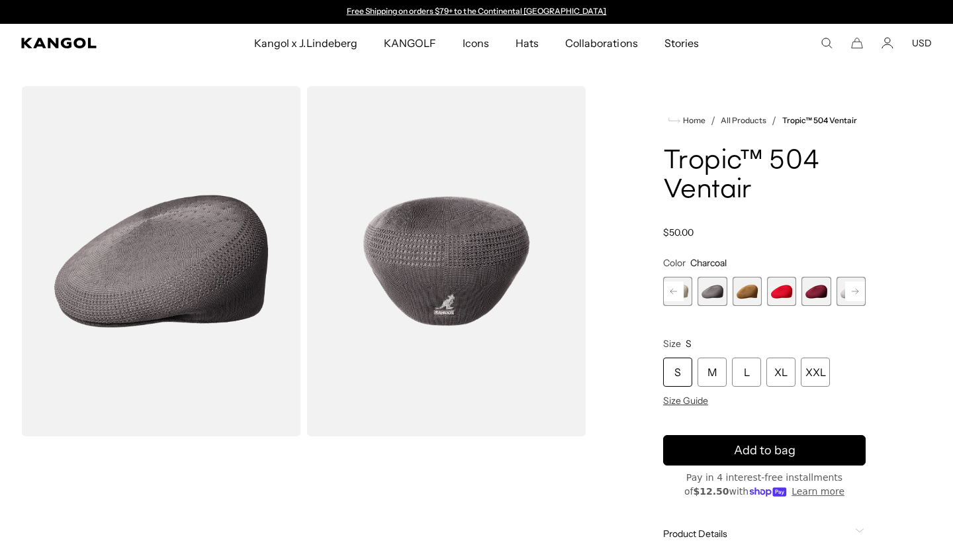
click at [854, 290] on rect at bounding box center [855, 291] width 20 height 20
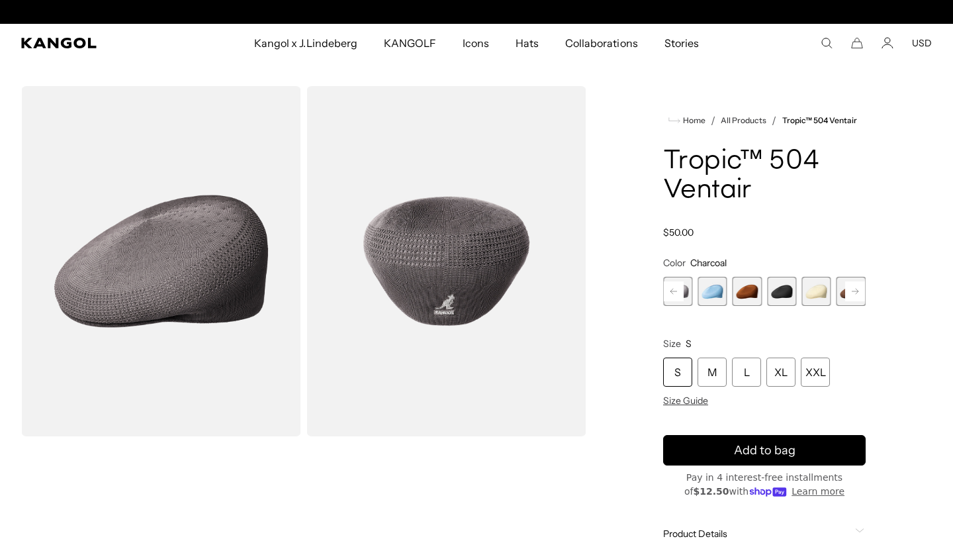
click at [854, 290] on rect at bounding box center [855, 291] width 20 height 20
click at [739, 298] on span "18 of 22" at bounding box center [747, 291] width 29 height 29
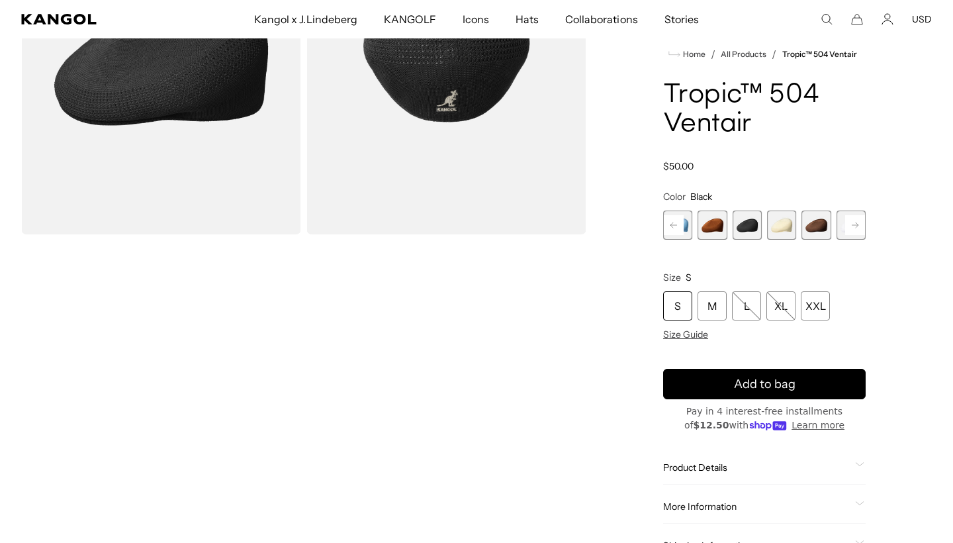
scroll to position [176, 0]
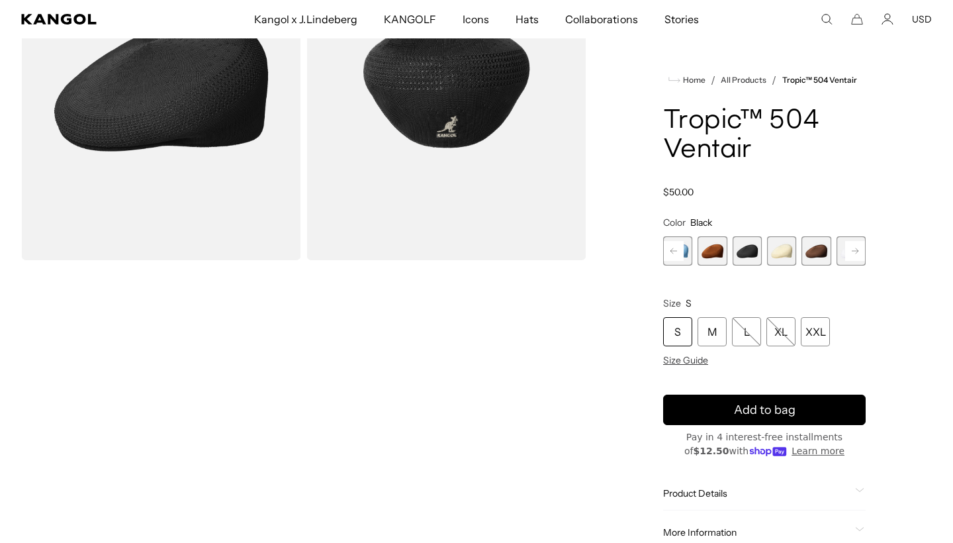
click at [740, 256] on span "18 of 22" at bounding box center [747, 250] width 29 height 29
click at [813, 262] on span "20 of 22" at bounding box center [816, 250] width 29 height 29
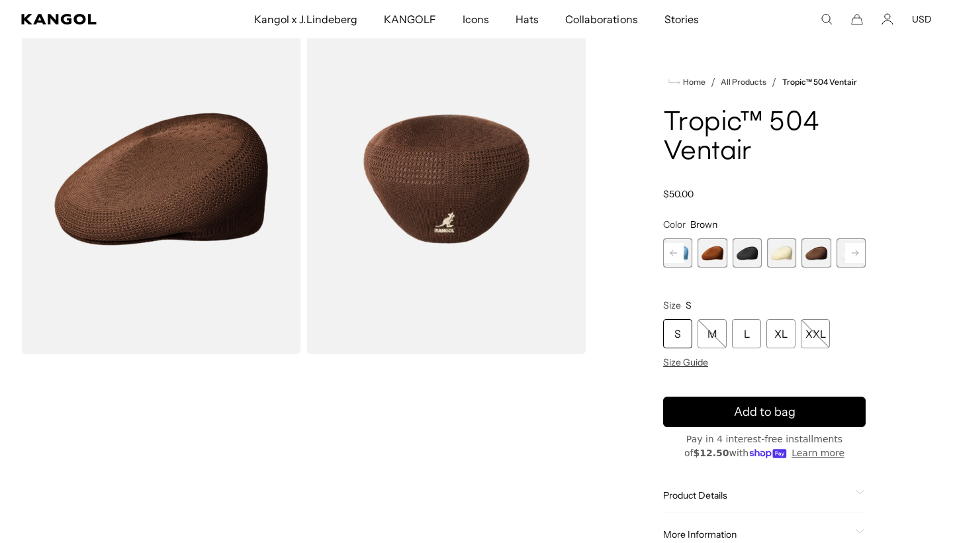
scroll to position [0, 273]
click at [854, 248] on rect at bounding box center [855, 253] width 20 height 20
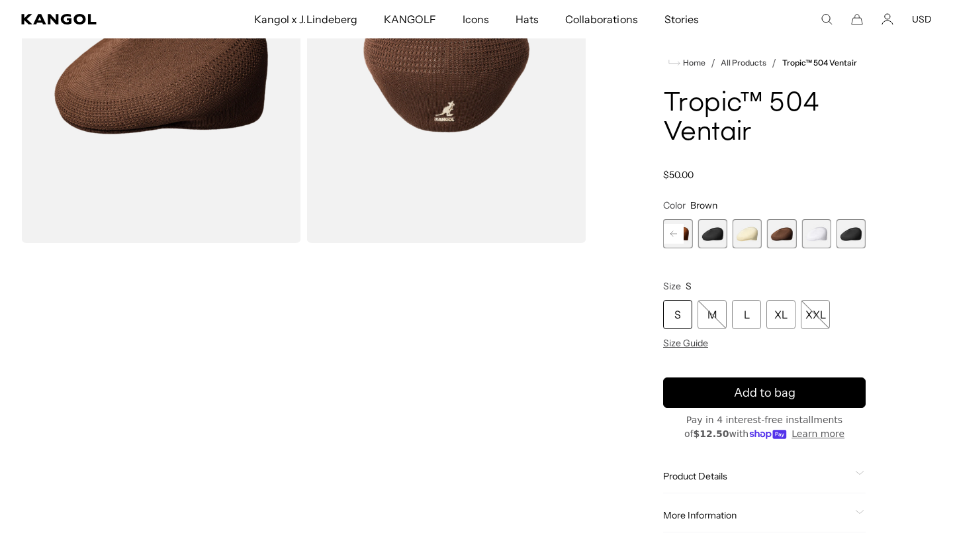
scroll to position [0, 0]
click at [707, 231] on span "18 of 22" at bounding box center [712, 233] width 29 height 29
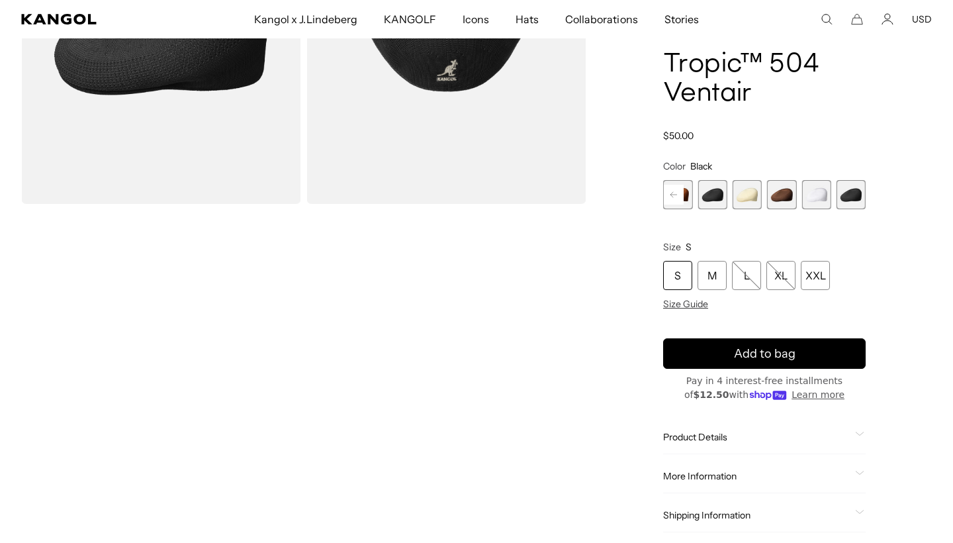
scroll to position [228, 0]
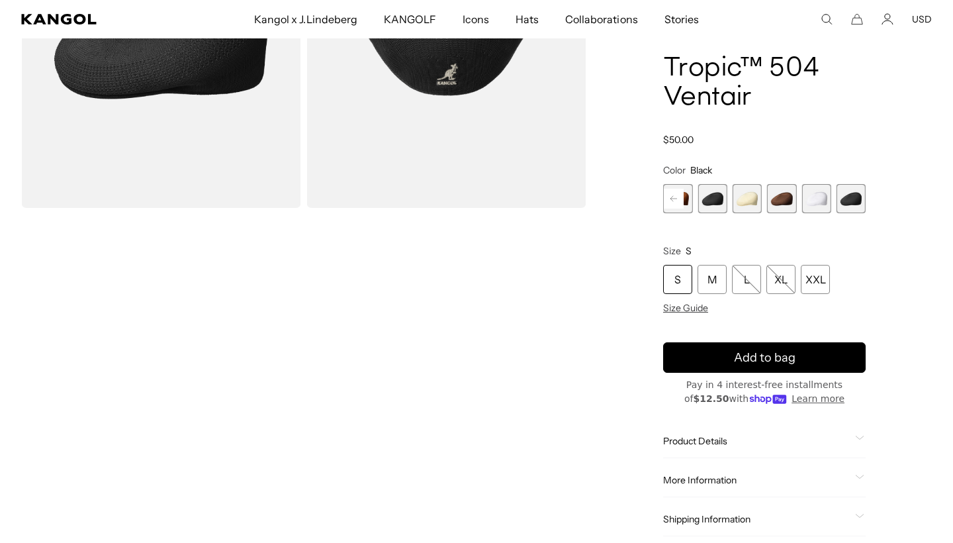
click at [804, 193] on span "21 of 22" at bounding box center [816, 198] width 29 height 29
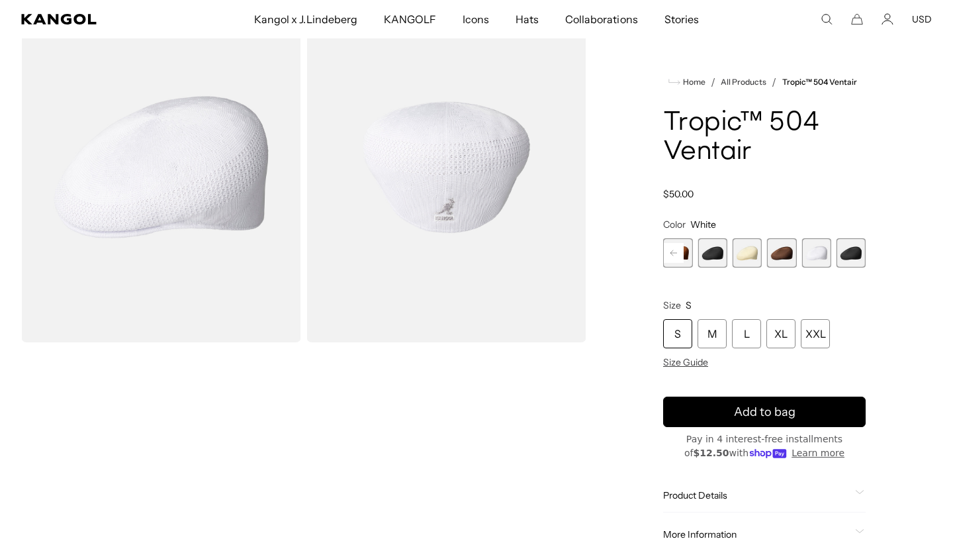
scroll to position [83, 0]
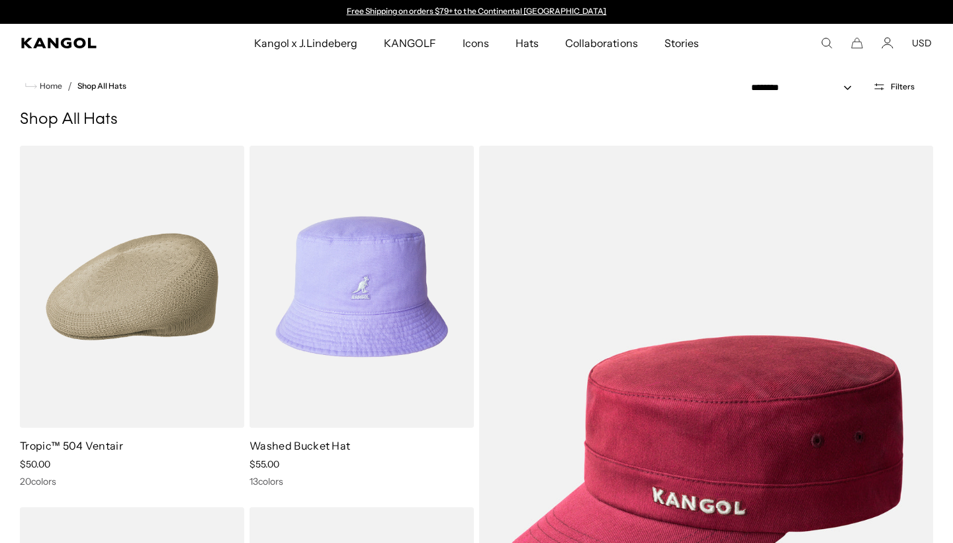
click at [528, 38] on span "Hats" at bounding box center [527, 43] width 23 height 38
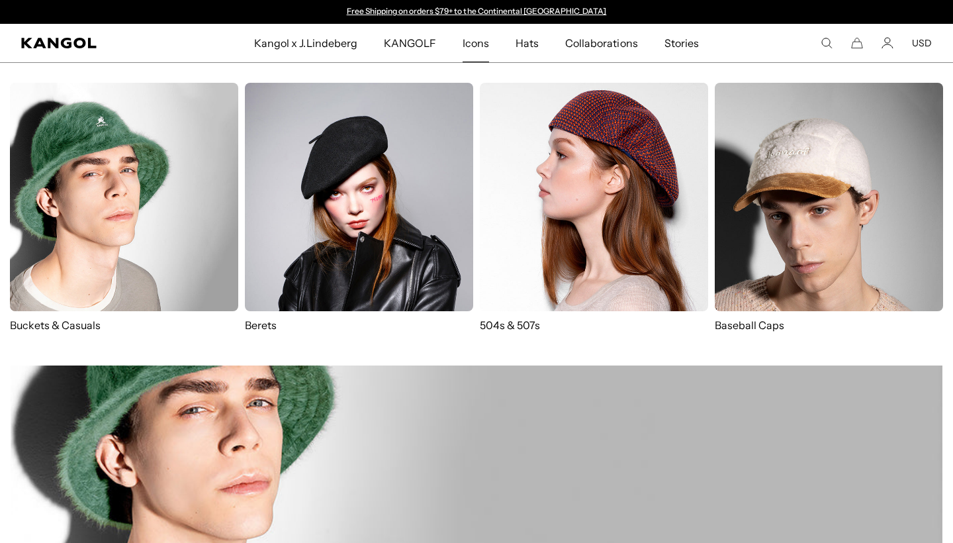
click at [534, 205] on img at bounding box center [594, 197] width 228 height 228
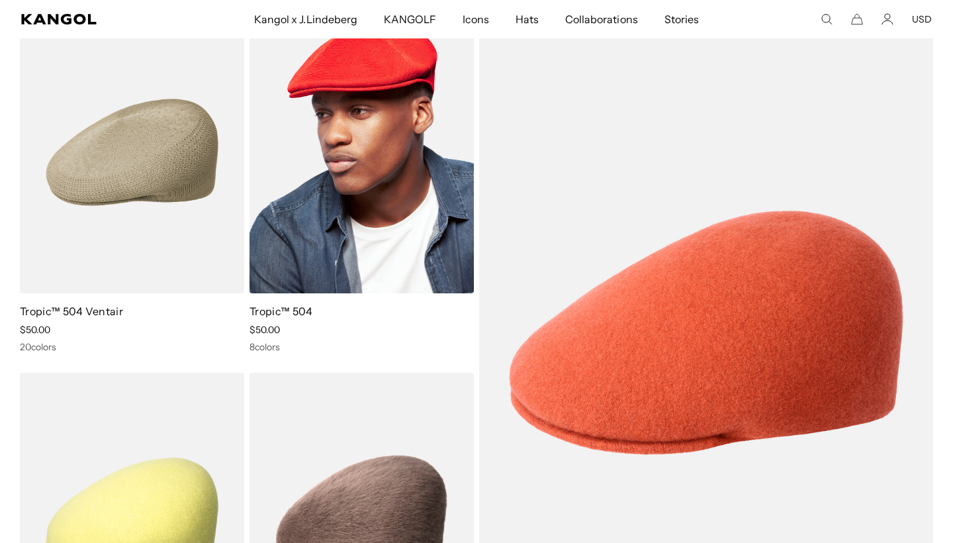
click at [407, 257] on img at bounding box center [362, 152] width 224 height 282
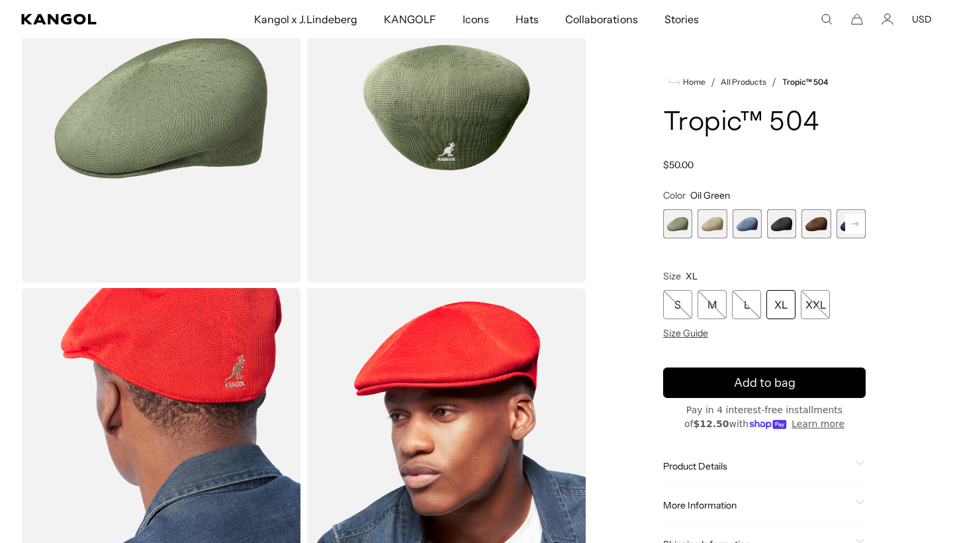
scroll to position [154, 0]
click at [781, 224] on span "4 of 9" at bounding box center [781, 223] width 29 height 29
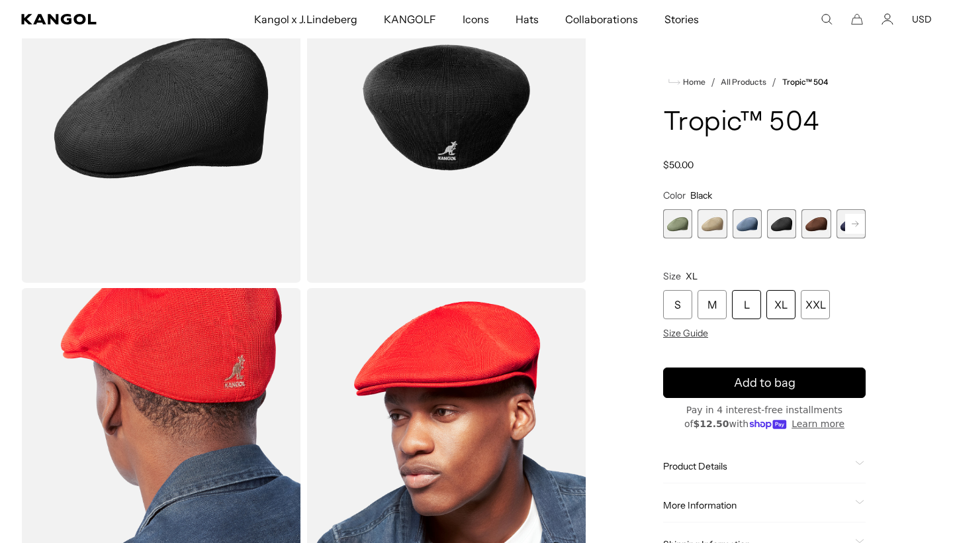
click at [747, 312] on div "L" at bounding box center [746, 304] width 29 height 29
click at [753, 308] on div "L" at bounding box center [746, 304] width 29 height 29
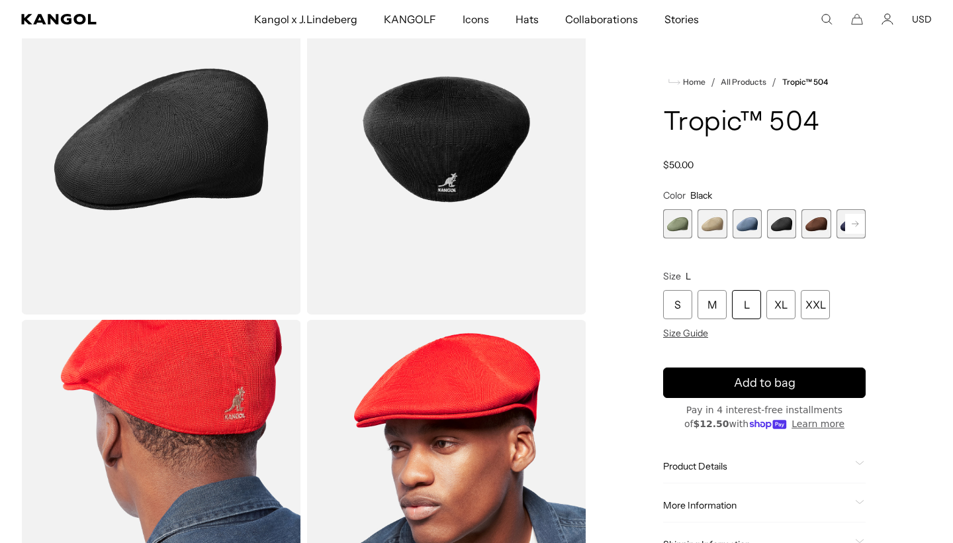
scroll to position [122, 0]
click at [854, 230] on rect at bounding box center [855, 224] width 20 height 20
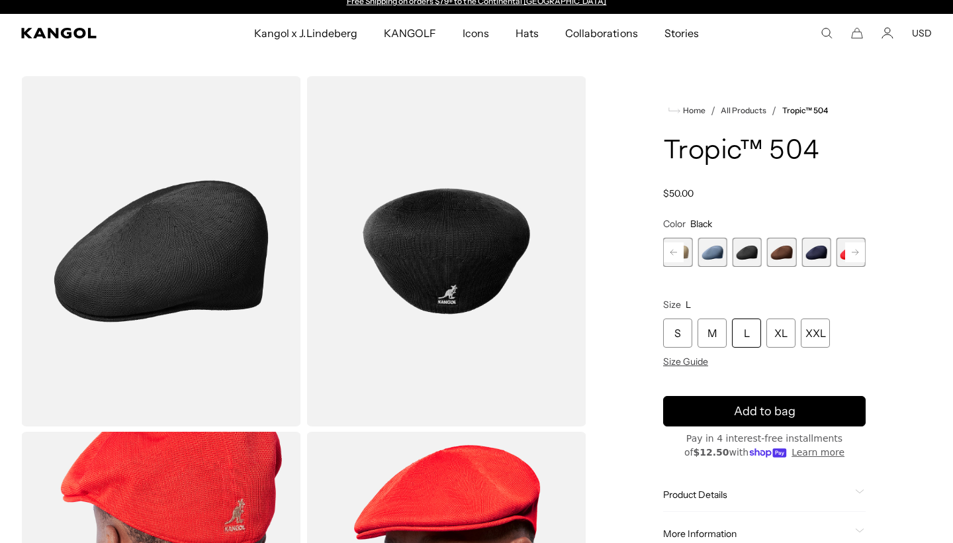
scroll to position [0, 0]
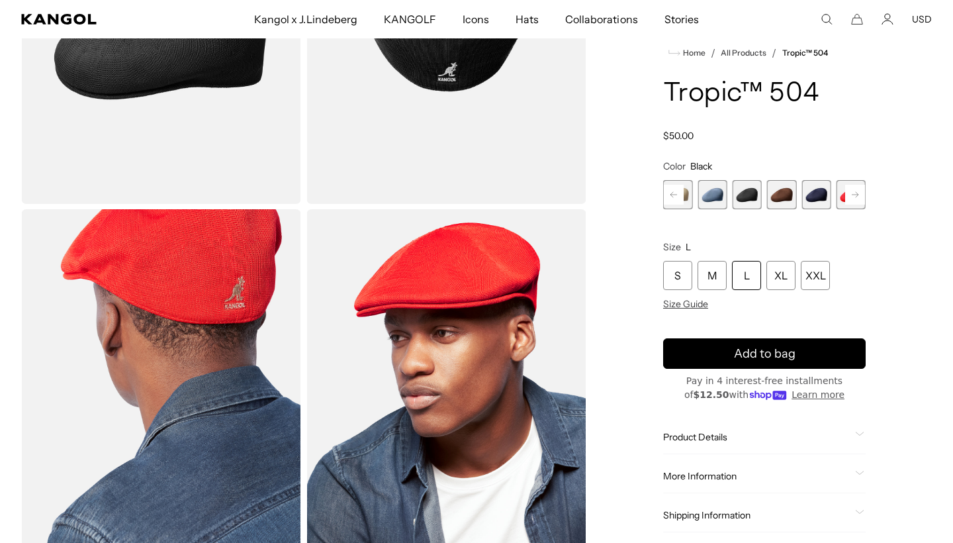
click at [746, 266] on div "L" at bounding box center [746, 275] width 29 height 29
click at [749, 202] on span "4 of 9" at bounding box center [747, 194] width 29 height 29
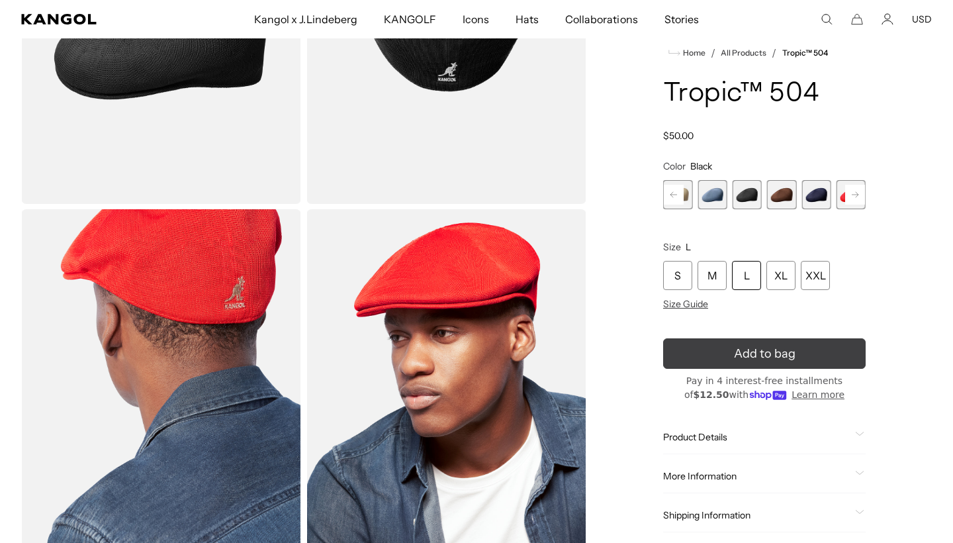
click at [731, 358] on button "Add to bag" at bounding box center [764, 354] width 203 height 30
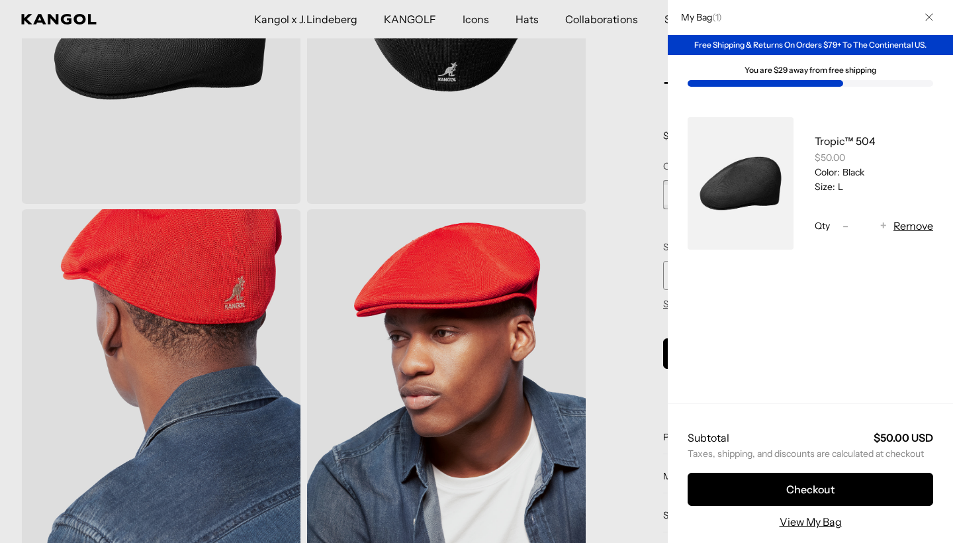
click at [628, 374] on div at bounding box center [476, 271] width 953 height 543
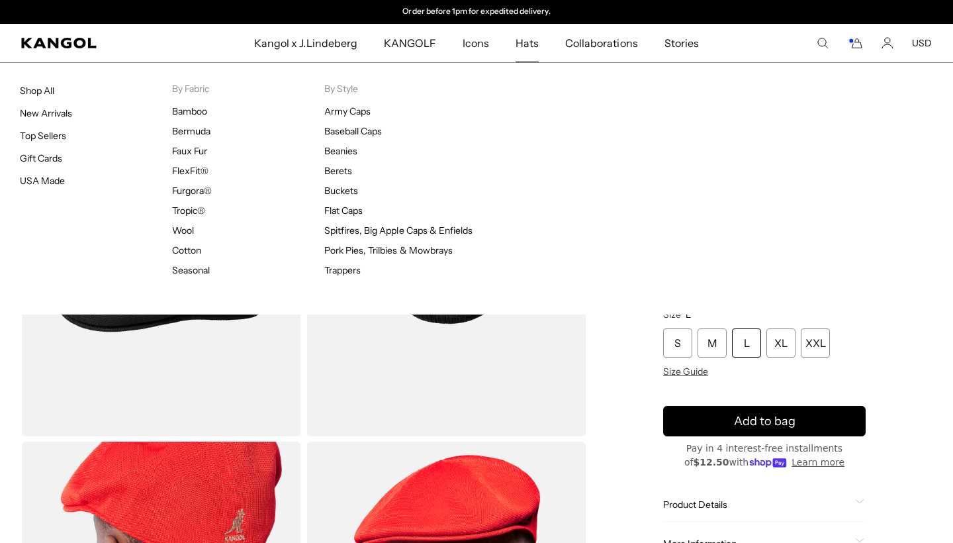
click at [523, 46] on span "Hats" at bounding box center [527, 43] width 23 height 38
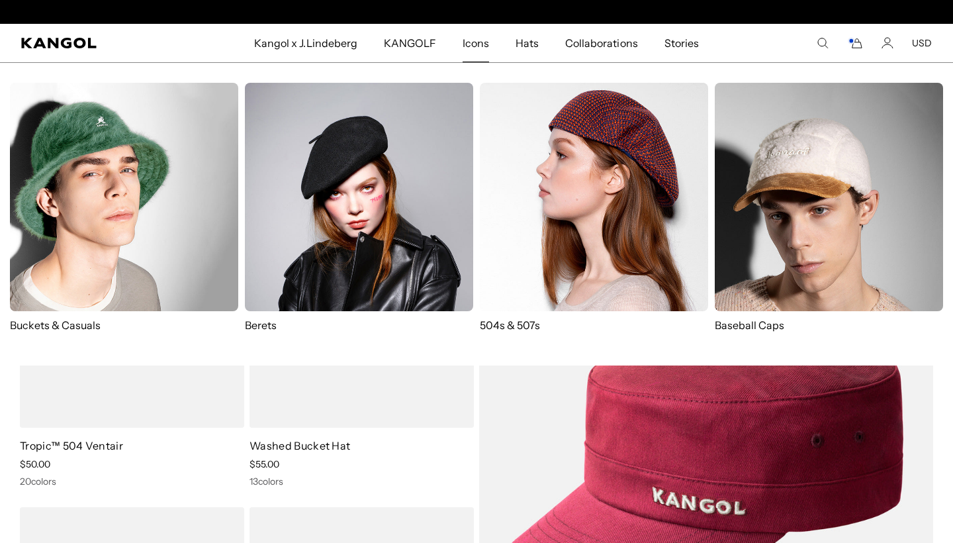
click at [492, 35] on link "Icons" at bounding box center [475, 43] width 53 height 38
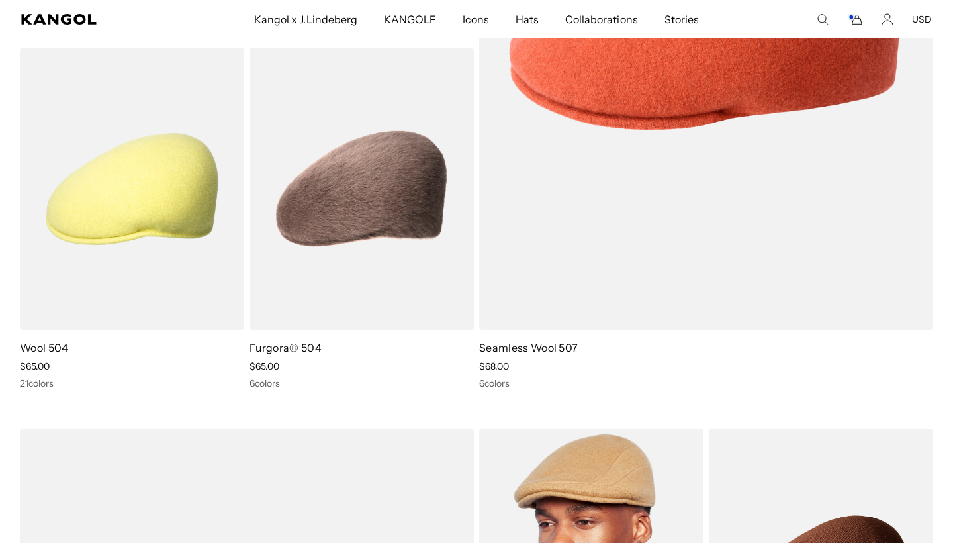
scroll to position [460, 0]
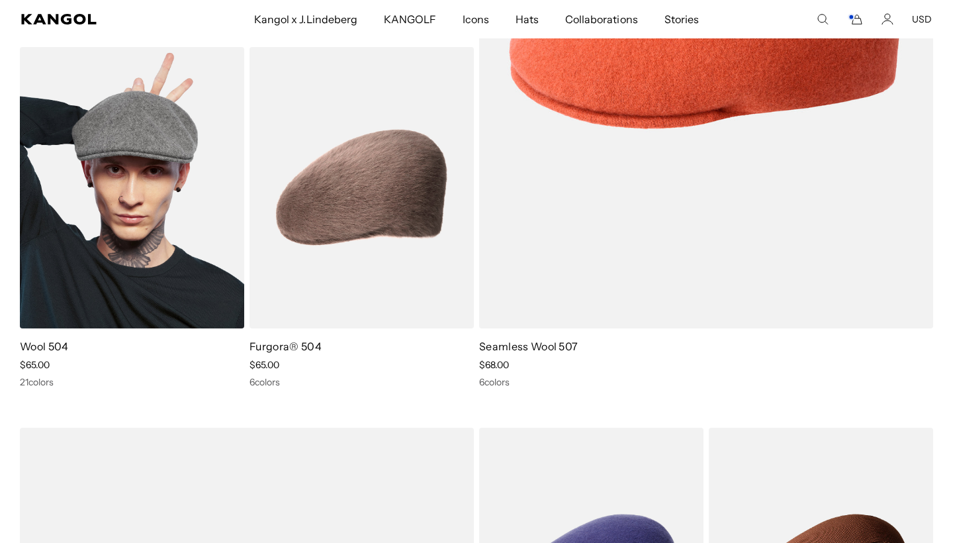
click at [116, 275] on img at bounding box center [132, 188] width 224 height 282
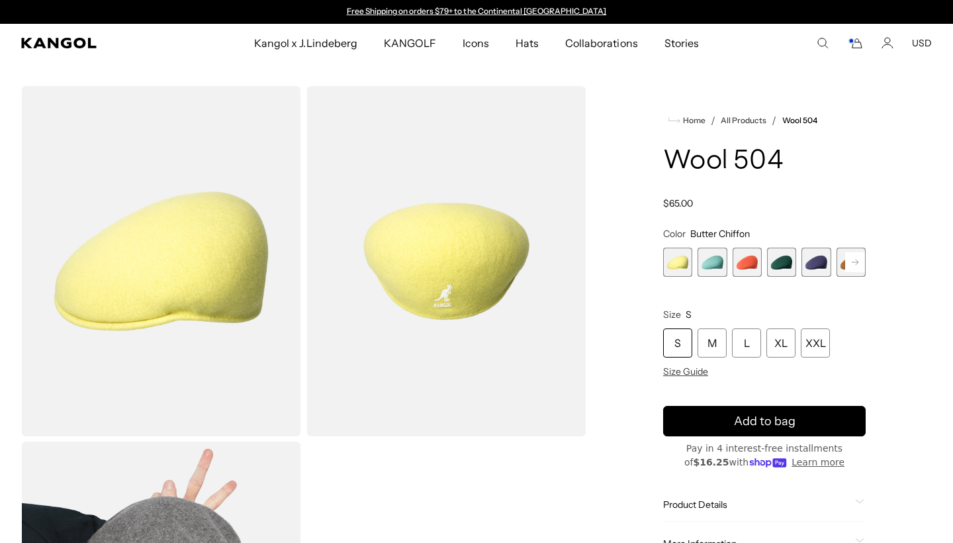
click at [780, 267] on span "4 of 21" at bounding box center [781, 262] width 29 height 29
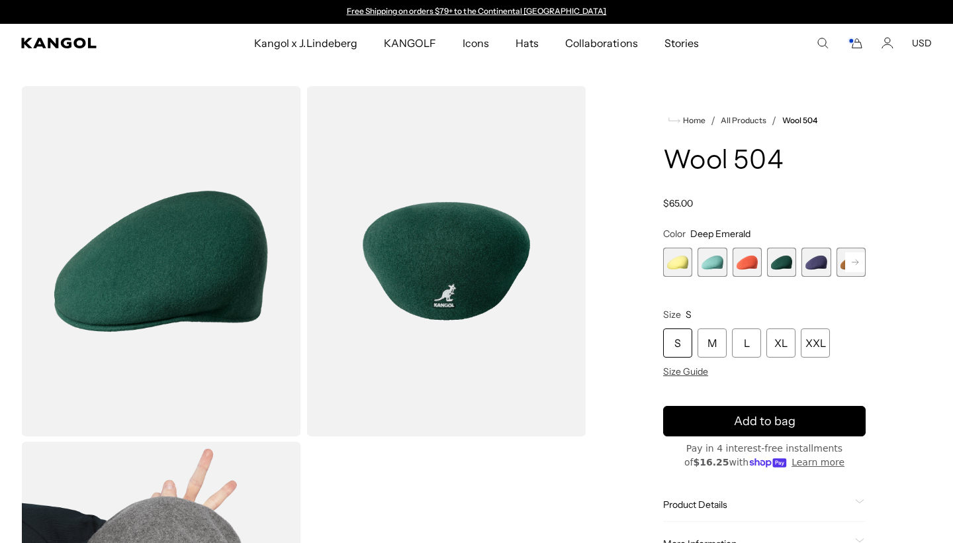
click at [816, 260] on span "5 of 21" at bounding box center [816, 262] width 29 height 29
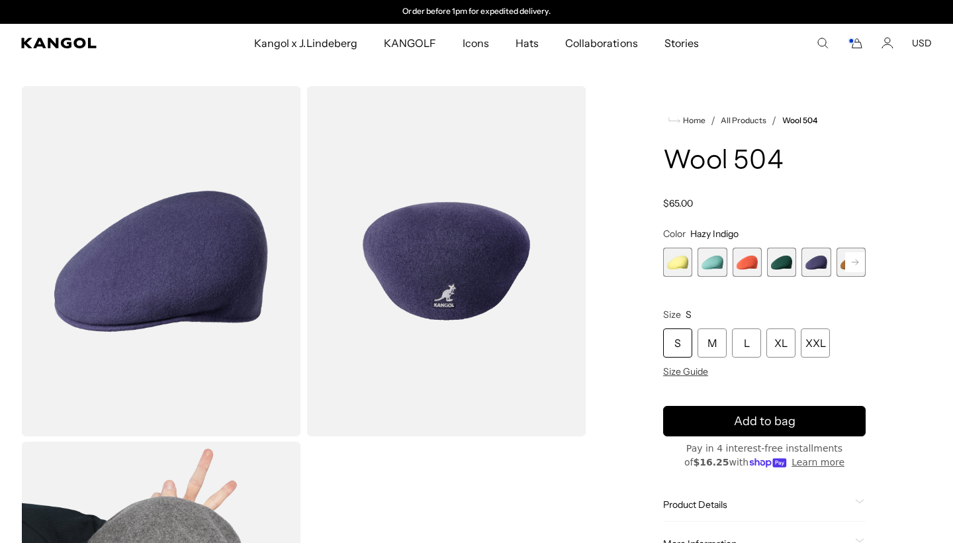
click at [859, 261] on rect at bounding box center [855, 262] width 20 height 20
click at [771, 258] on span "8 of 21" at bounding box center [781, 262] width 29 height 29
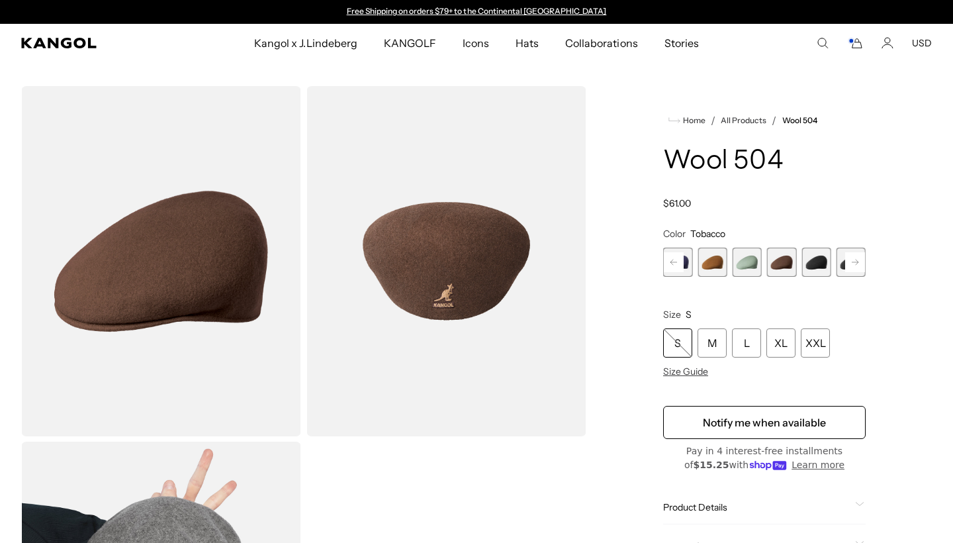
click at [751, 260] on span "7 of 21" at bounding box center [747, 262] width 29 height 29
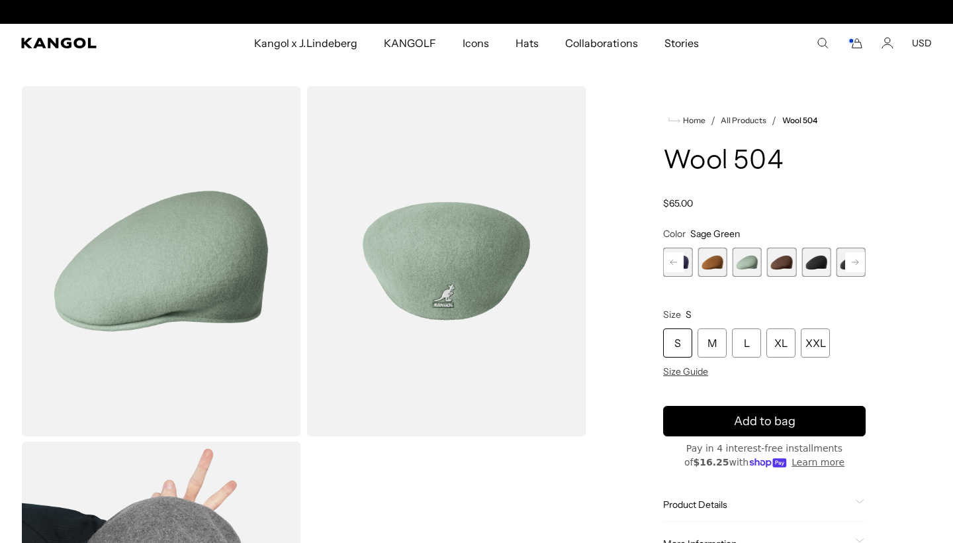
scroll to position [0, 273]
click at [778, 263] on span "8 of 21" at bounding box center [781, 262] width 29 height 29
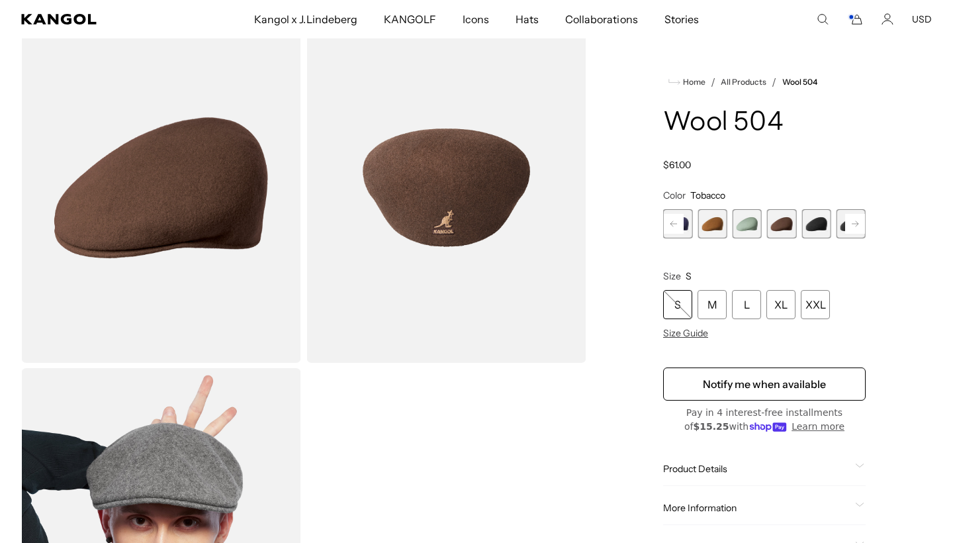
scroll to position [63, 0]
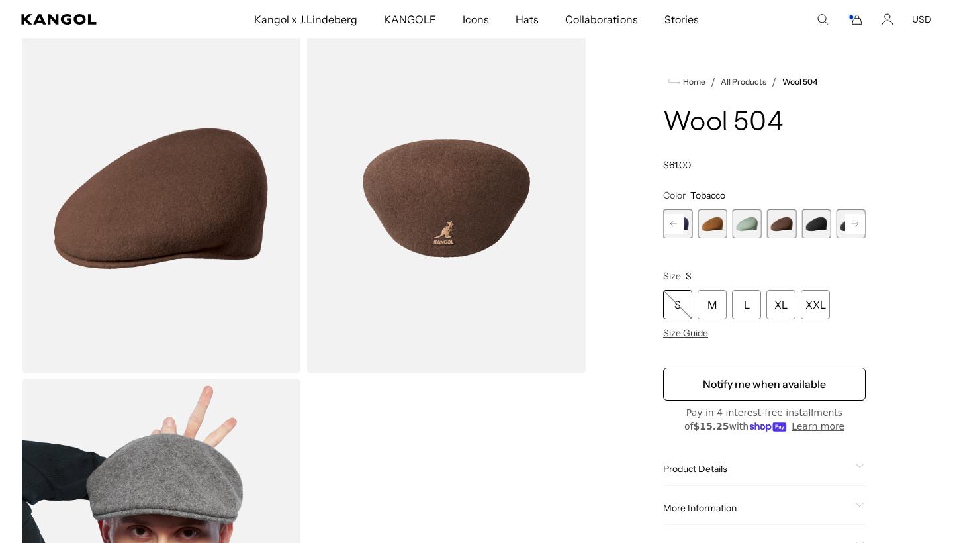
click at [820, 230] on span "9 of 21" at bounding box center [816, 223] width 29 height 29
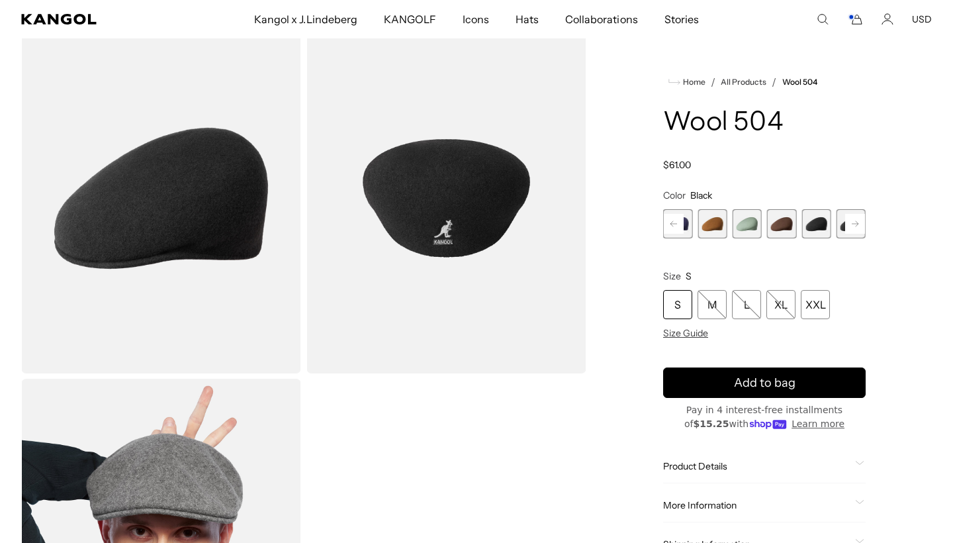
click at [780, 223] on span "8 of 21" at bounding box center [781, 223] width 29 height 29
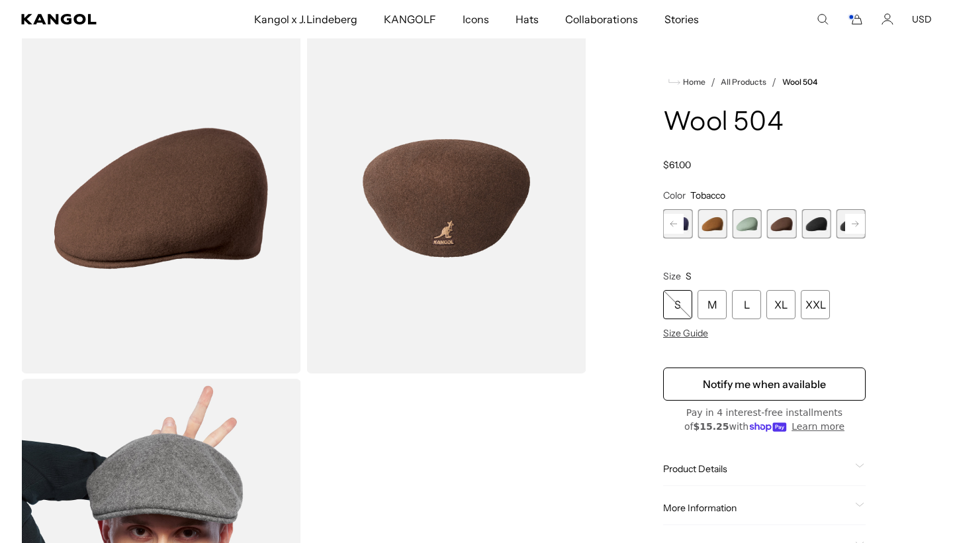
click at [847, 222] on rect at bounding box center [855, 224] width 20 height 20
click at [810, 221] on span "10 of 21" at bounding box center [816, 223] width 29 height 29
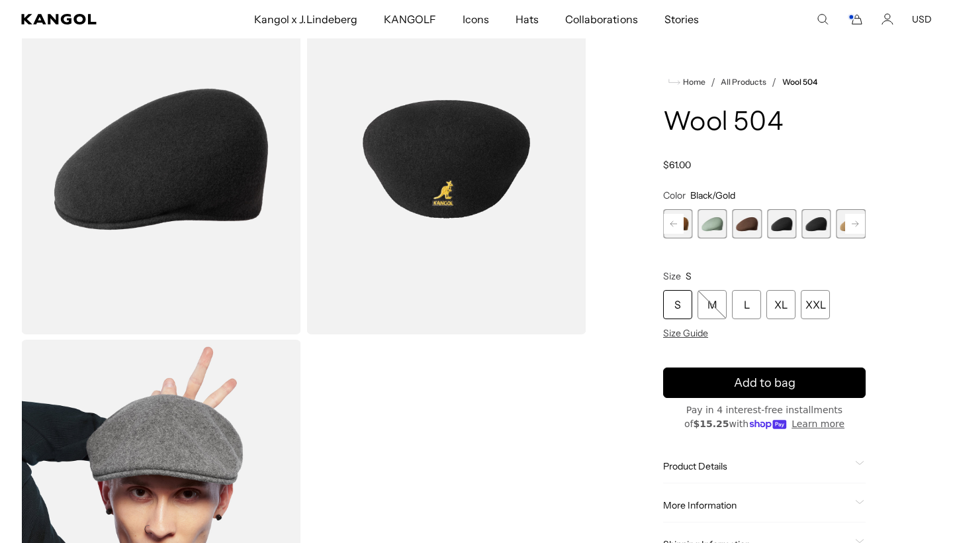
scroll to position [104, 0]
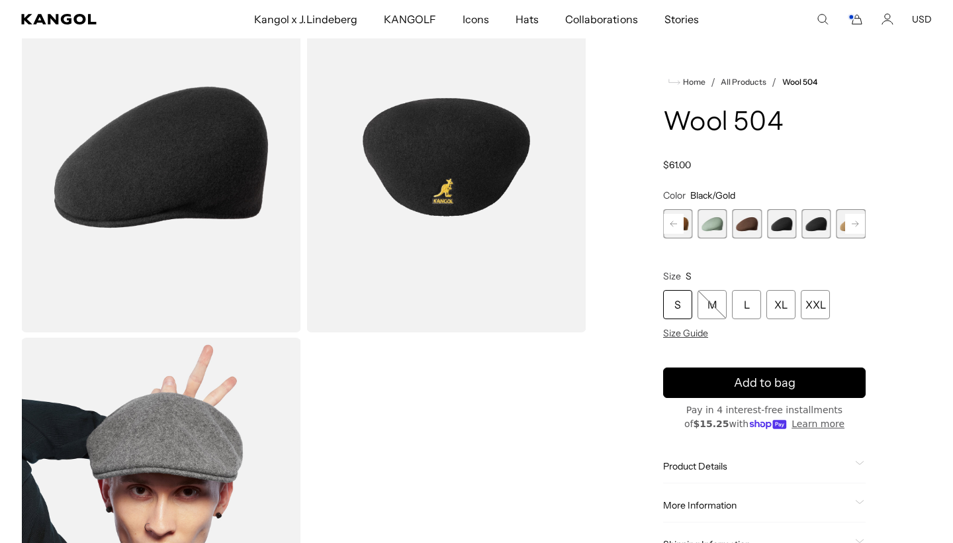
click at [791, 225] on span "9 of 21" at bounding box center [781, 223] width 29 height 29
click at [807, 228] on span "10 of 21" at bounding box center [816, 223] width 29 height 29
click at [857, 218] on rect at bounding box center [855, 224] width 20 height 20
click at [822, 222] on span "11 of 21" at bounding box center [816, 223] width 29 height 29
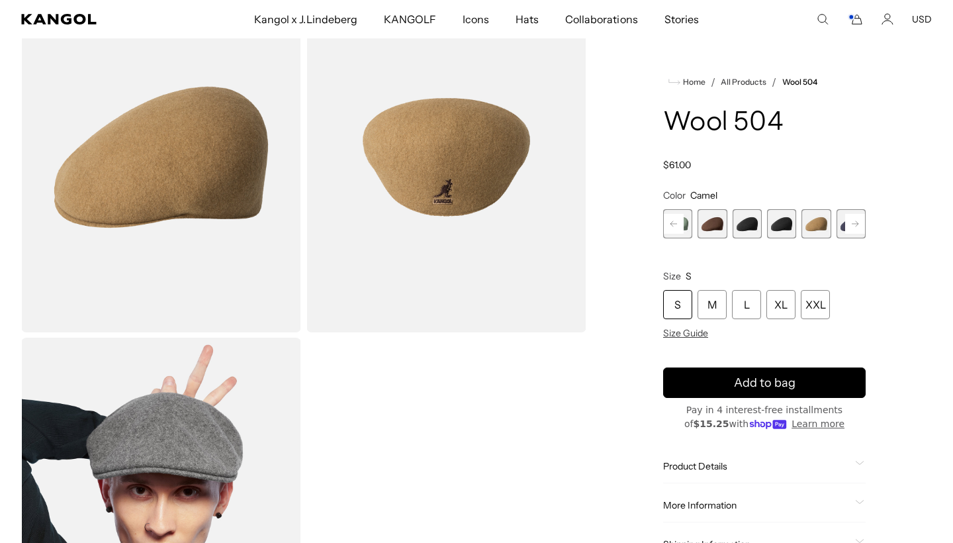
scroll to position [0, 273]
click at [708, 232] on span "8 of 21" at bounding box center [712, 223] width 29 height 29
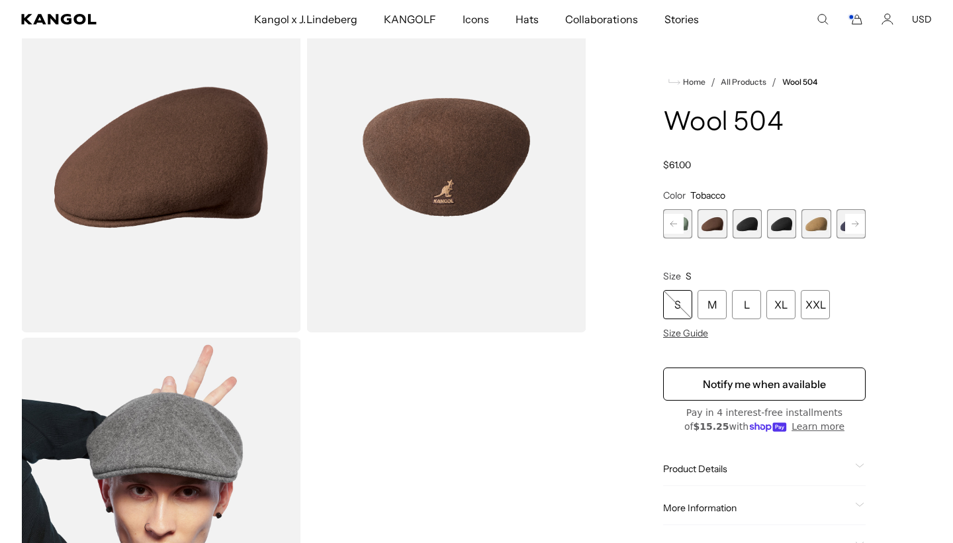
scroll to position [0, 273]
click at [837, 224] on span "12 of 21" at bounding box center [851, 223] width 29 height 29
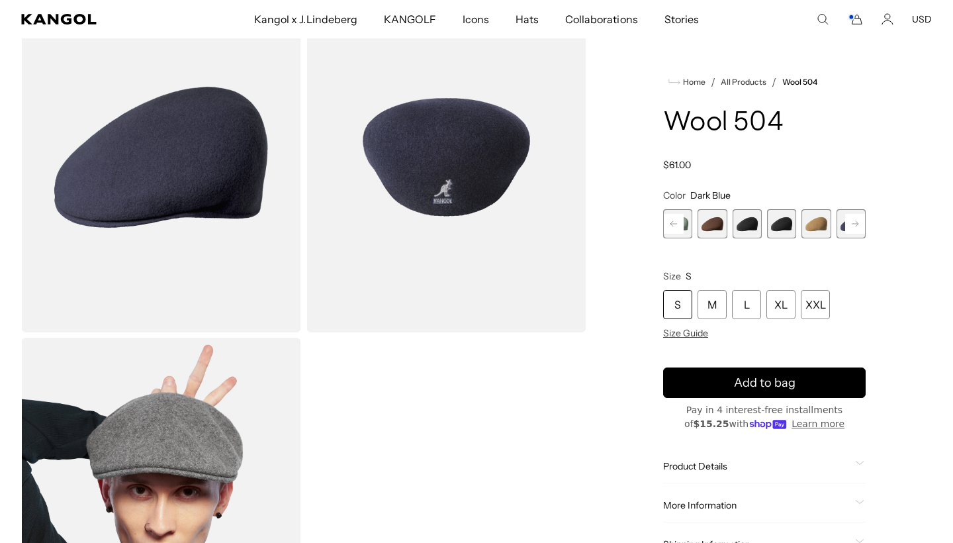
click at [820, 222] on span "11 of 21" at bounding box center [816, 223] width 29 height 29
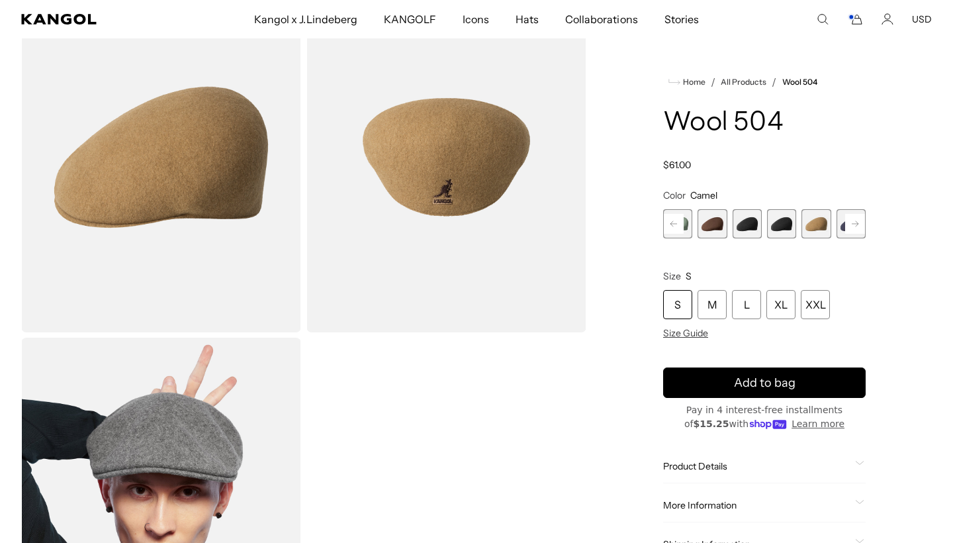
click at [724, 218] on span "8 of 21" at bounding box center [712, 223] width 29 height 29
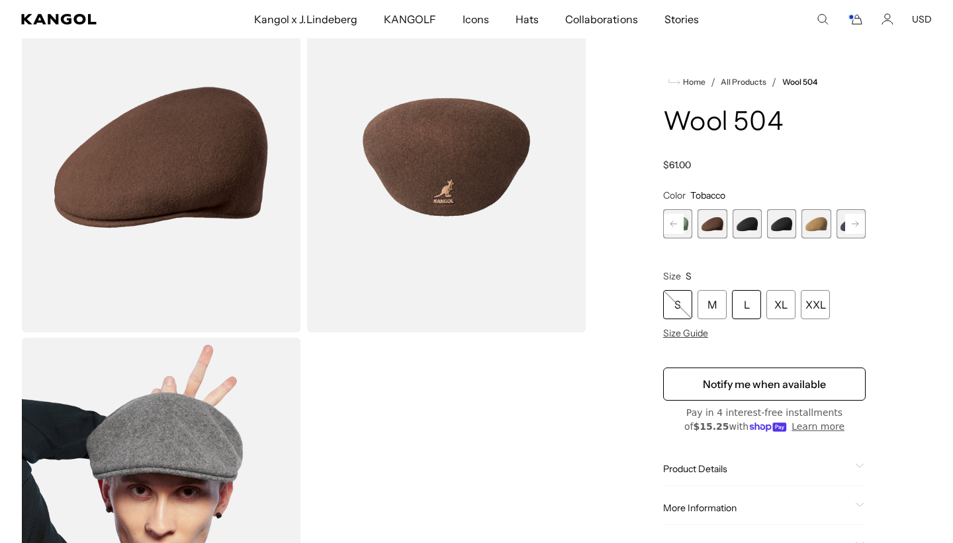
scroll to position [0, 273]
click at [743, 296] on div "L" at bounding box center [746, 304] width 29 height 29
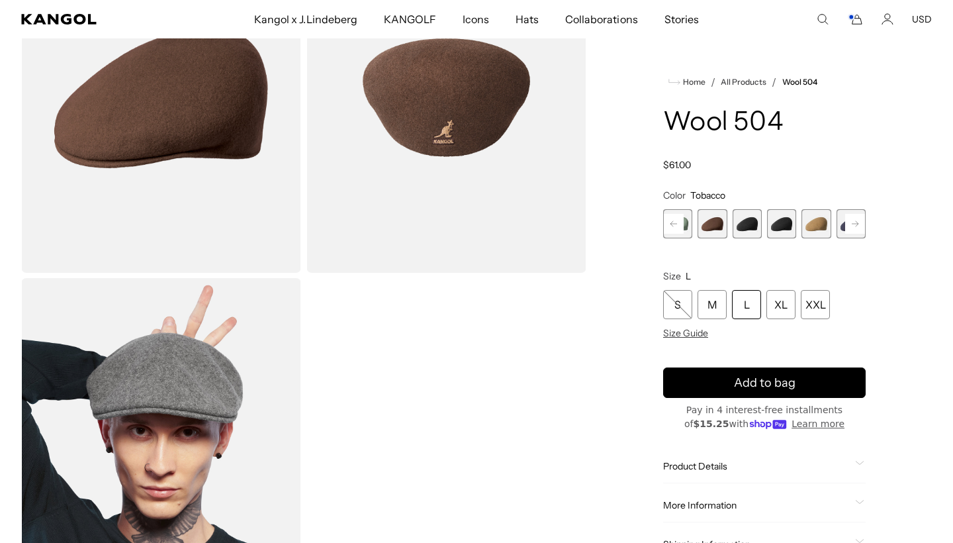
click at [799, 473] on div "Product Details The Wool 504 is the iconic, original Kangol® Cap. First introdu…" at bounding box center [764, 466] width 203 height 34
click at [869, 465] on div "Home / All Products / Wool 504 Wool 504 Regular price $61.00 Regular price Sale…" at bounding box center [764, 276] width 335 height 706
click at [859, 465] on icon at bounding box center [859, 463] width 9 height 5
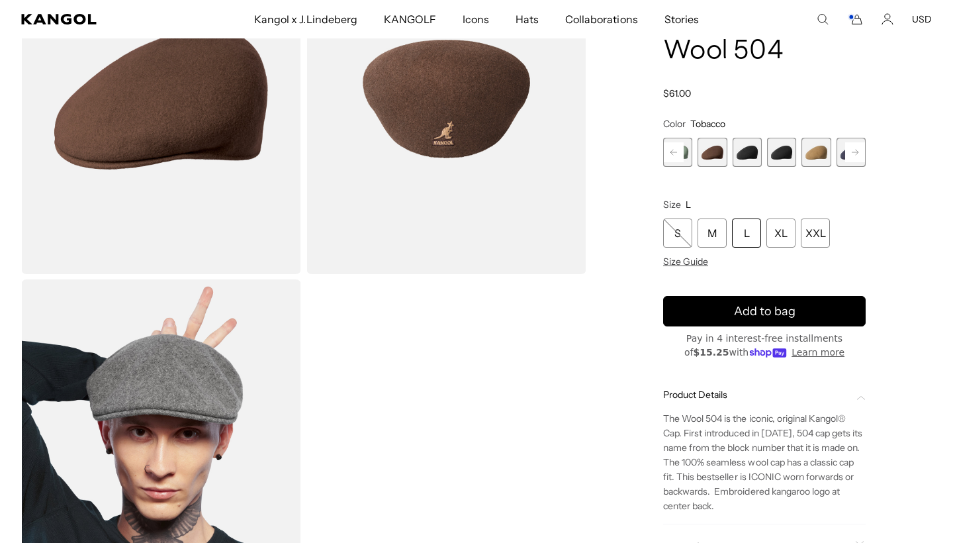
scroll to position [0, 273]
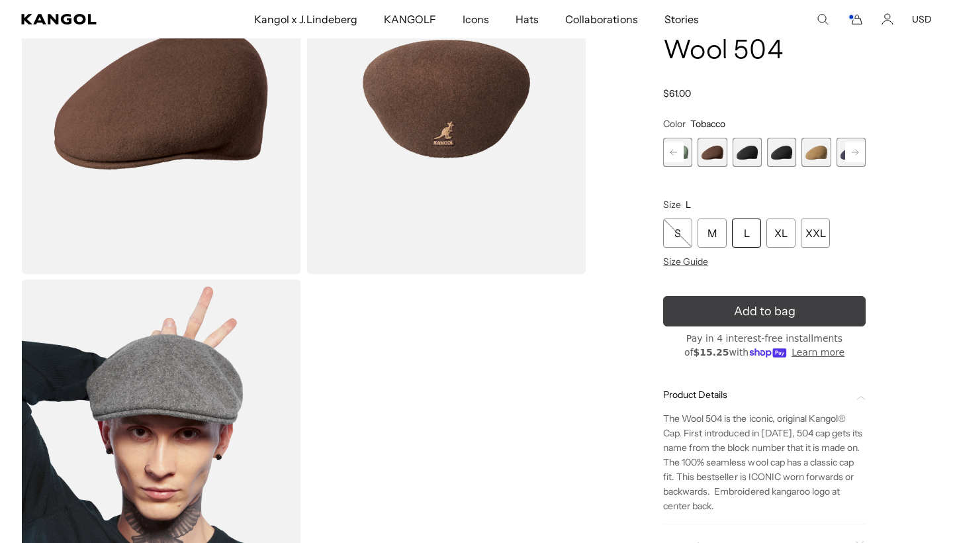
click at [761, 312] on icon "submit" at bounding box center [764, 311] width 23 height 23
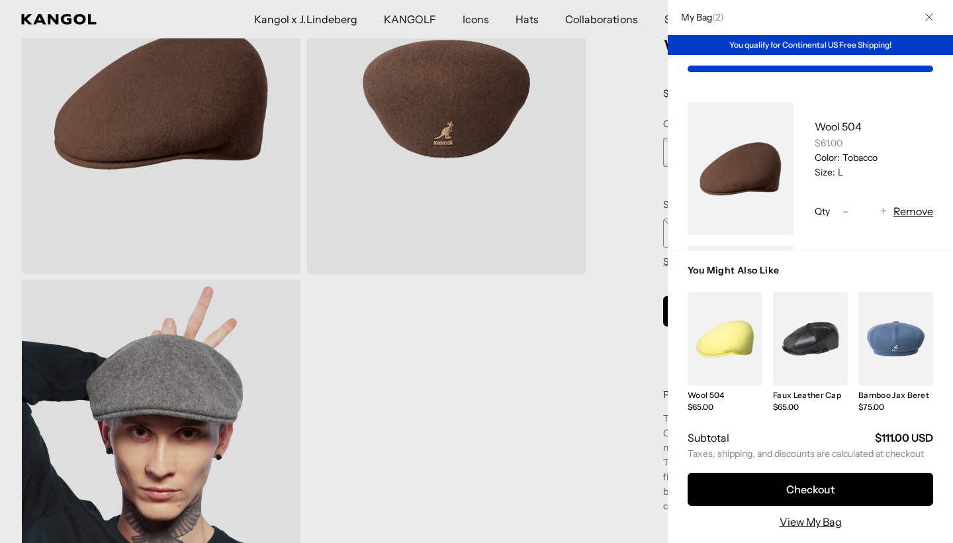
click at [609, 337] on div at bounding box center [476, 271] width 953 height 543
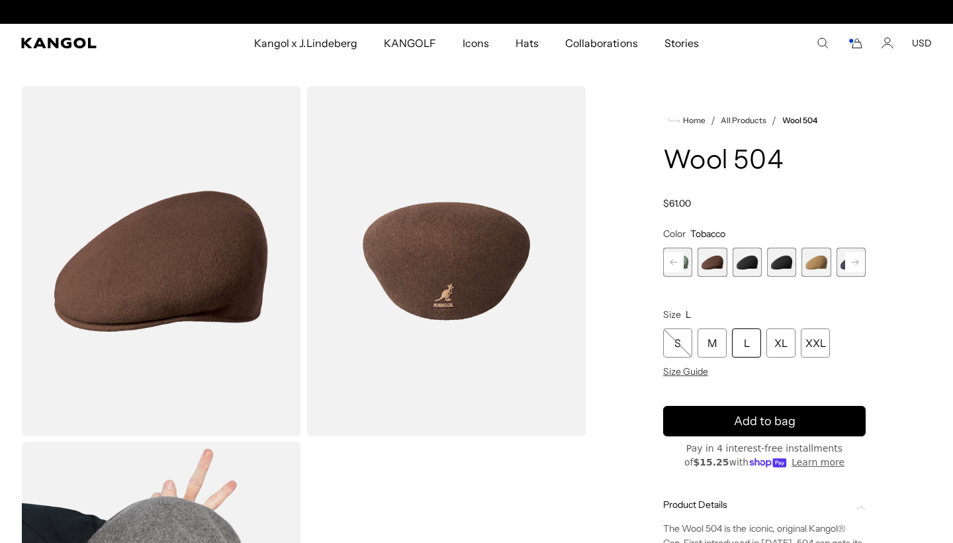
scroll to position [0, 0]
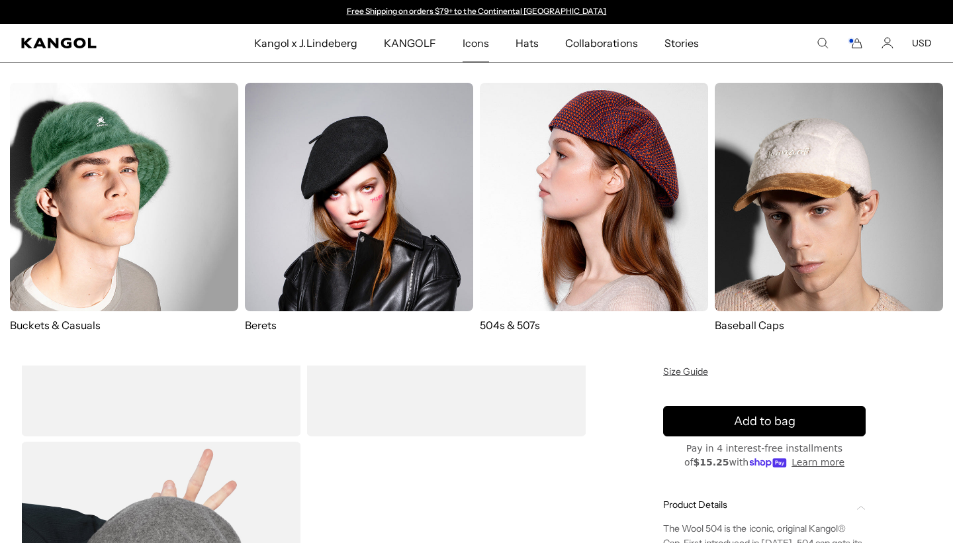
click at [581, 134] on img at bounding box center [594, 197] width 228 height 228
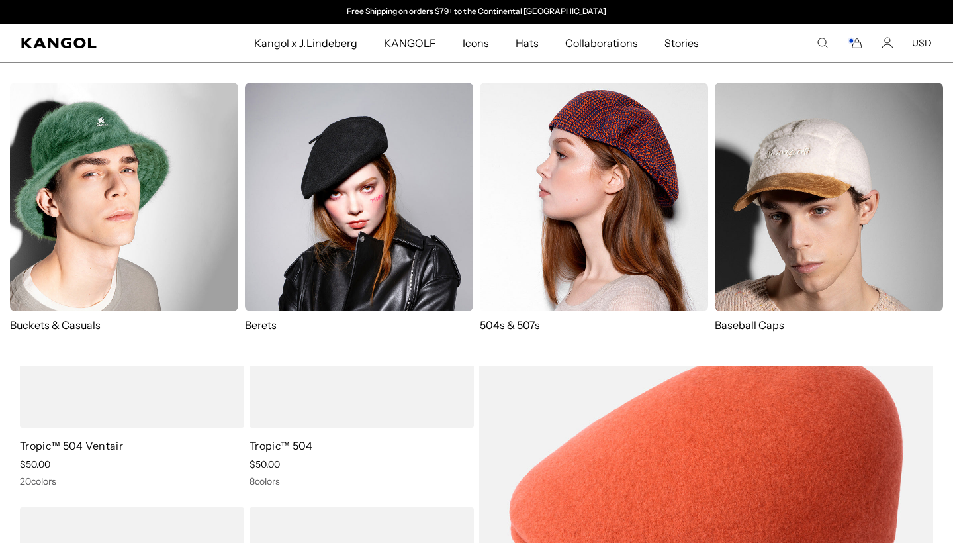
click at [317, 200] on img at bounding box center [359, 197] width 228 height 228
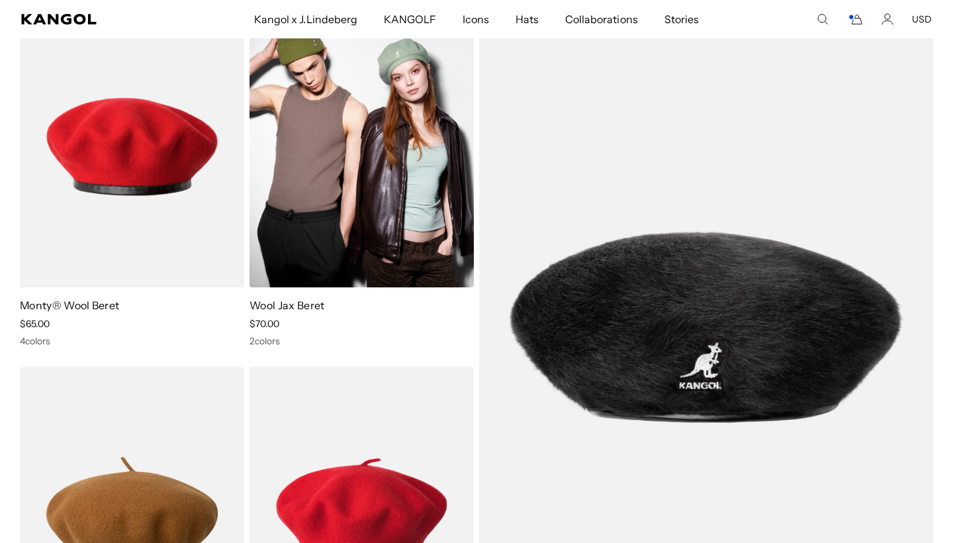
scroll to position [0, 273]
click at [383, 193] on img at bounding box center [362, 146] width 224 height 282
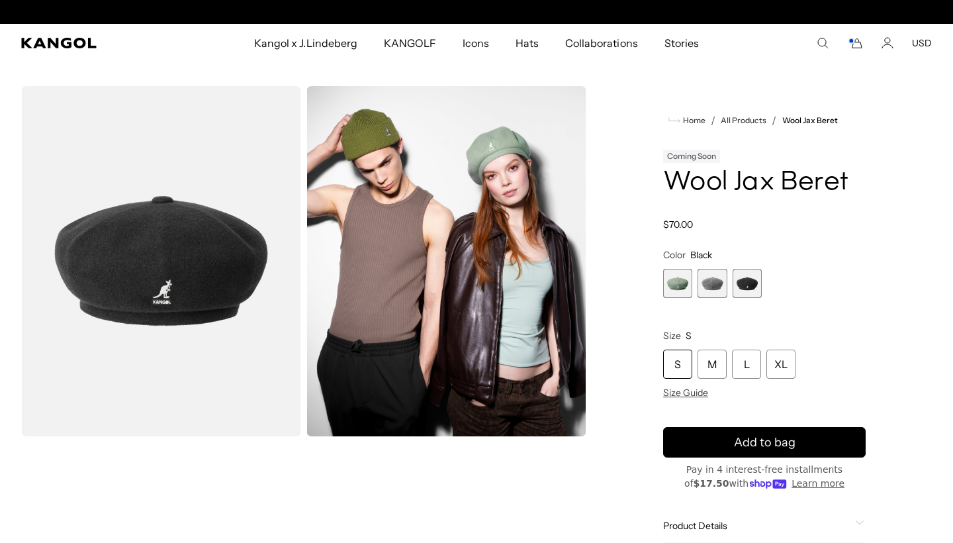
click at [720, 286] on span "2 of 3" at bounding box center [712, 283] width 29 height 29
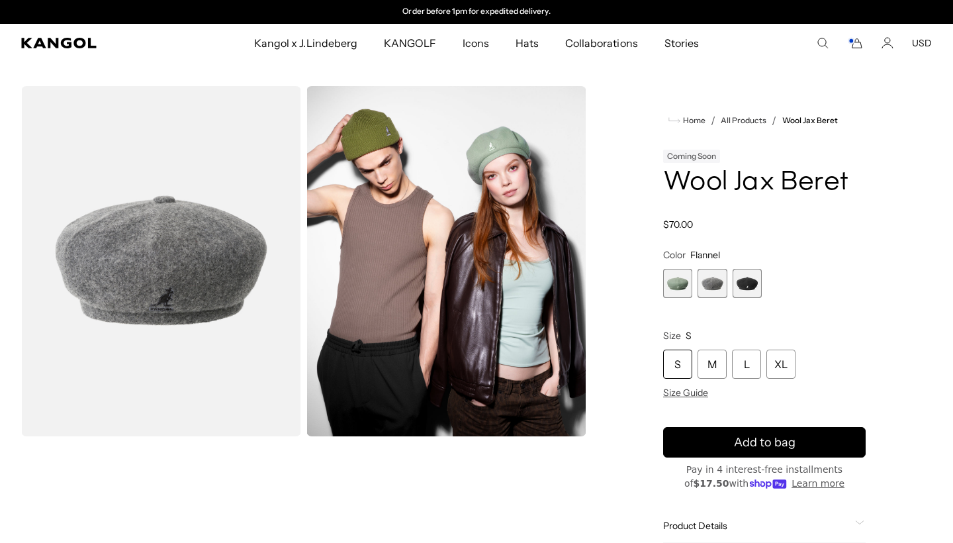
click at [689, 289] on span "1 of 3" at bounding box center [677, 283] width 29 height 29
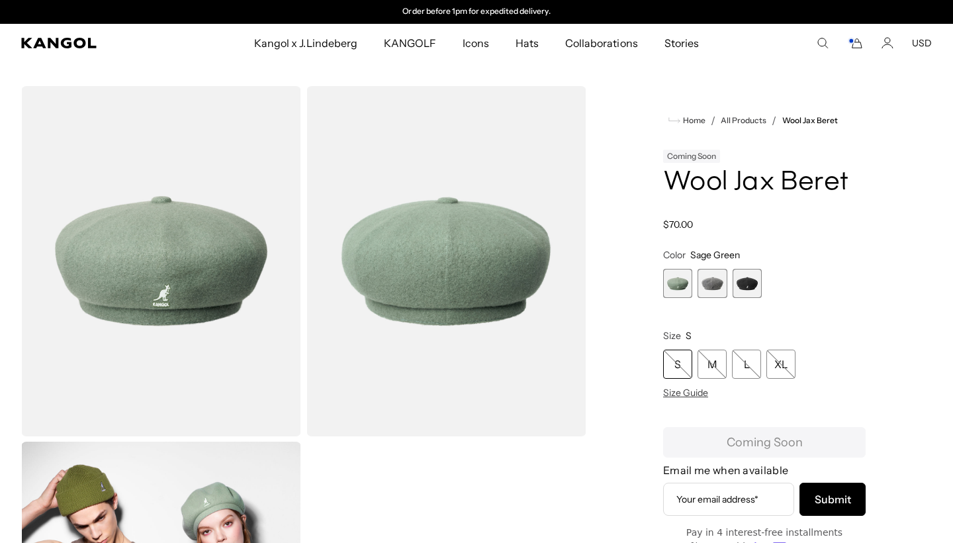
click at [714, 283] on span "2 of 3" at bounding box center [712, 283] width 29 height 29
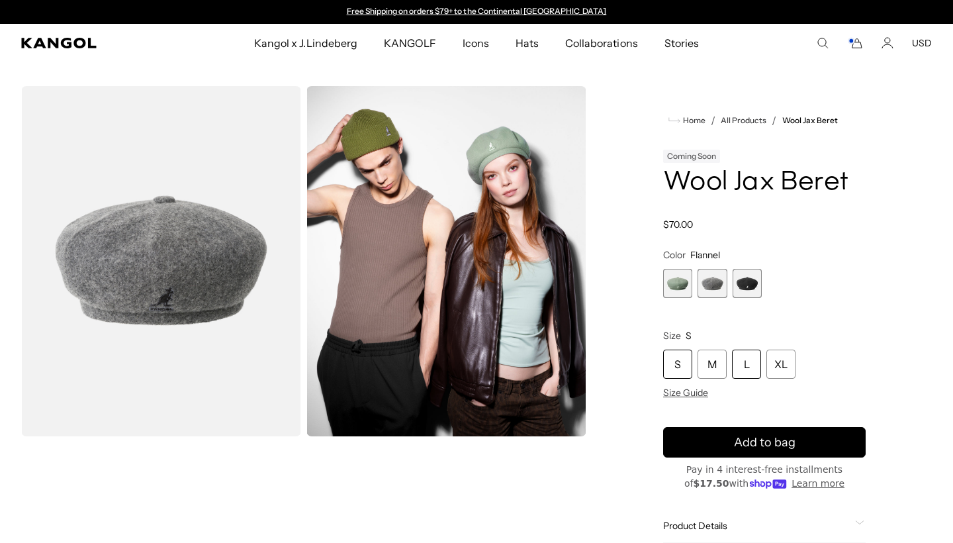
click at [747, 365] on div "L" at bounding box center [746, 364] width 29 height 29
click at [755, 273] on span "3 of 3" at bounding box center [747, 283] width 29 height 29
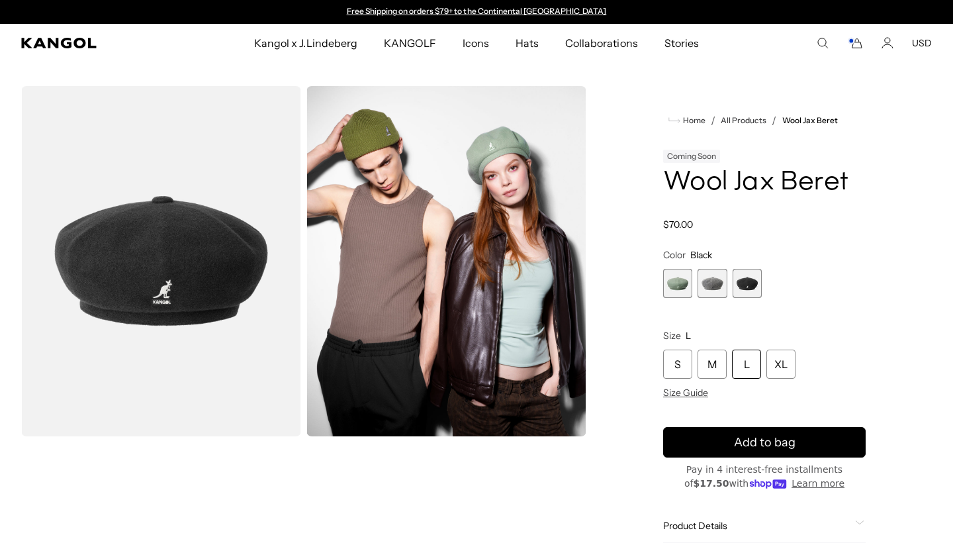
click at [753, 373] on div "L" at bounding box center [746, 364] width 29 height 29
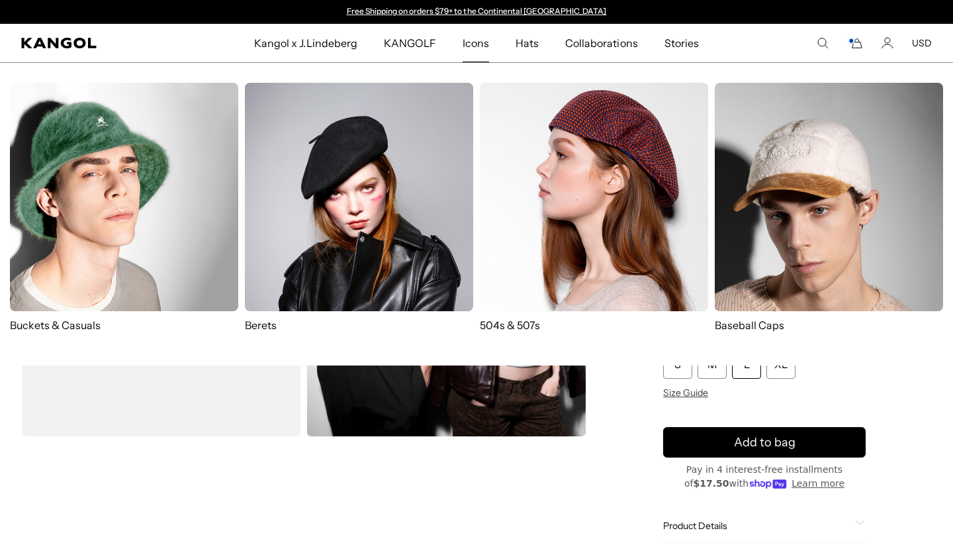
click at [295, 221] on img at bounding box center [359, 197] width 228 height 228
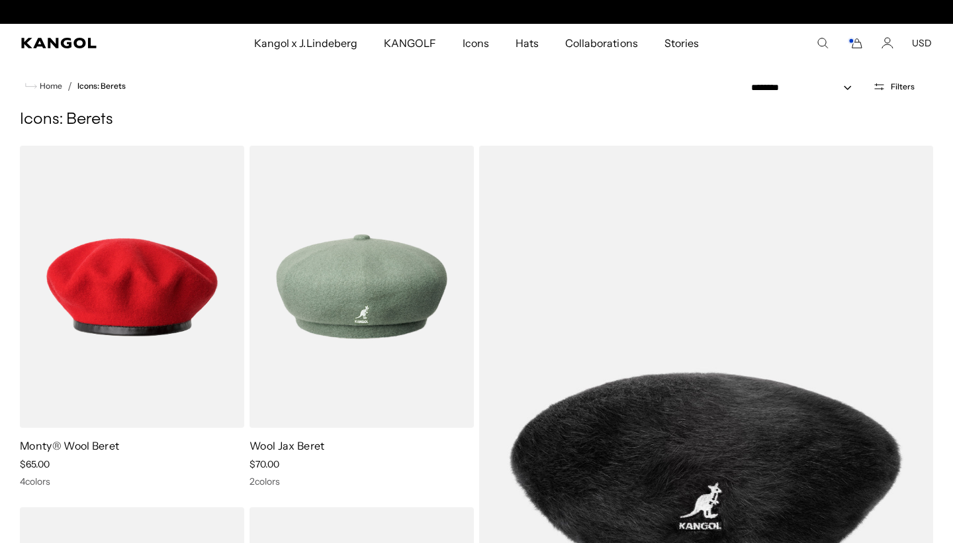
scroll to position [0, 273]
click at [859, 44] on icon "Cart" at bounding box center [855, 43] width 16 height 12
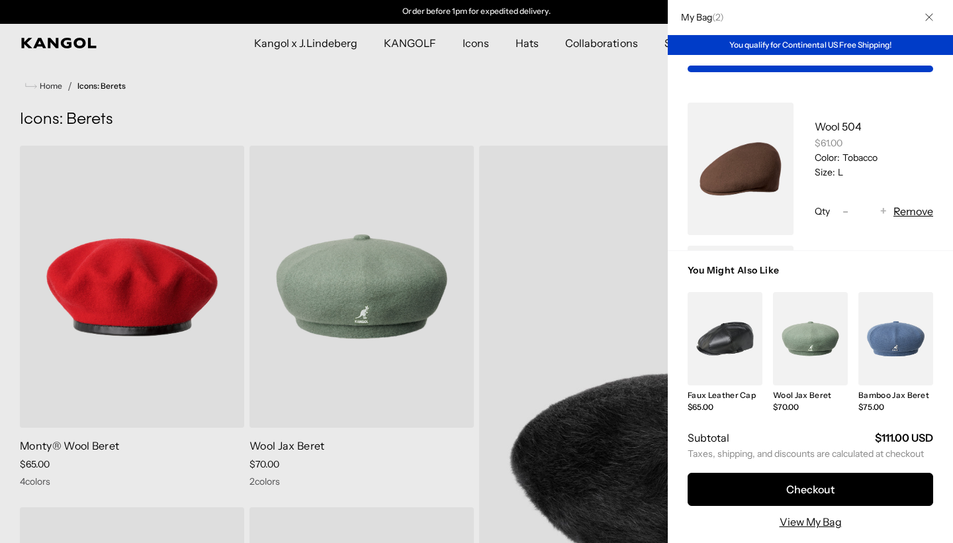
click at [506, 68] on div at bounding box center [476, 271] width 953 height 543
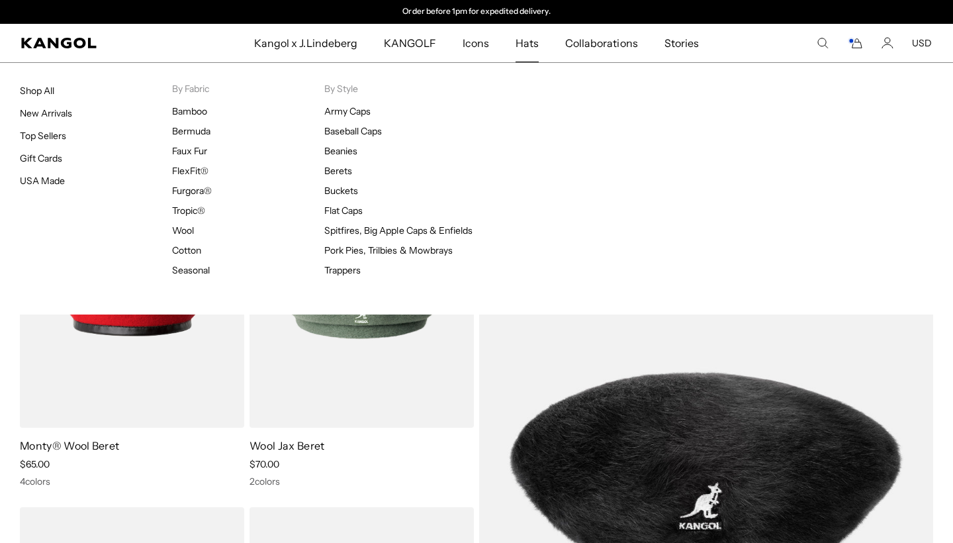
click at [521, 49] on span "Hats" at bounding box center [527, 43] width 23 height 38
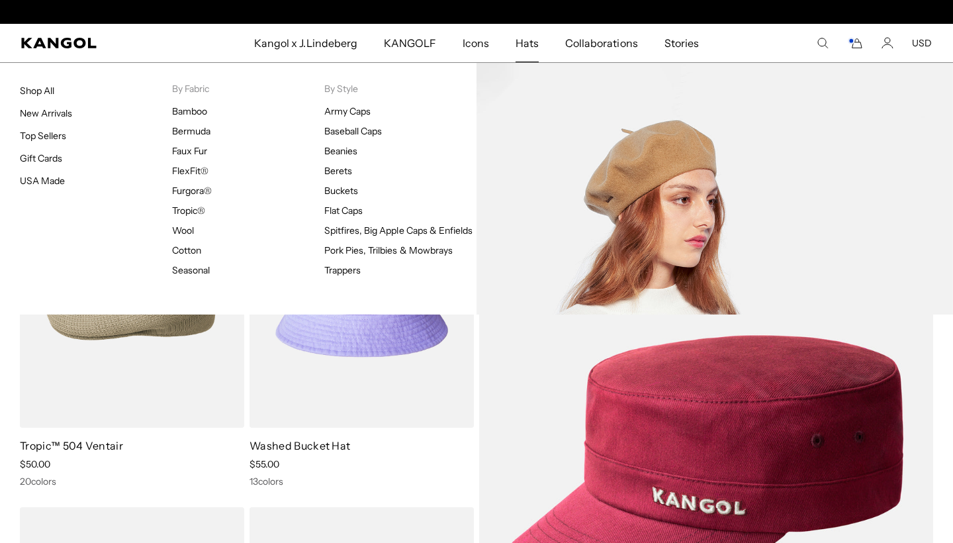
scroll to position [0, 273]
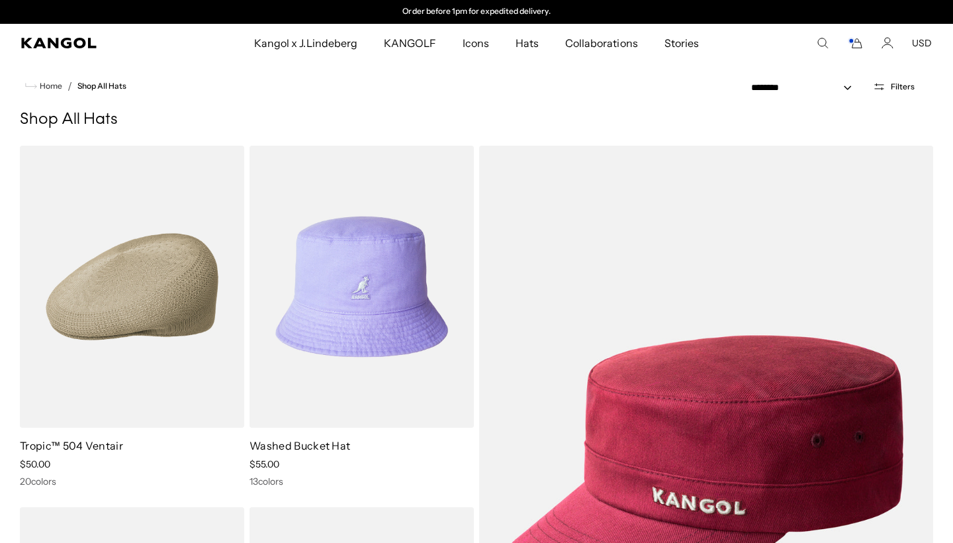
click at [852, 39] on rect "Cart" at bounding box center [851, 40] width 5 height 5
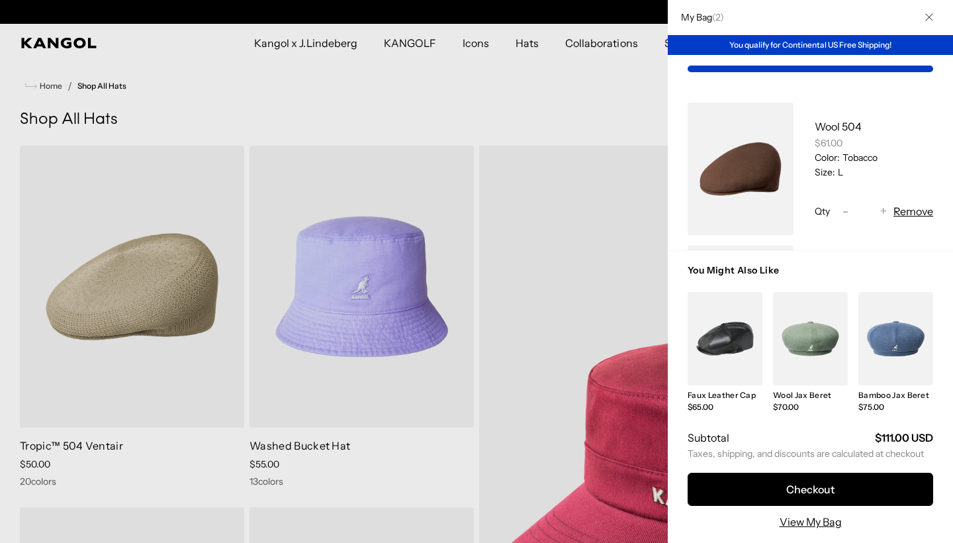
scroll to position [0, 0]
click at [794, 528] on link "View My Bag" at bounding box center [811, 522] width 62 height 16
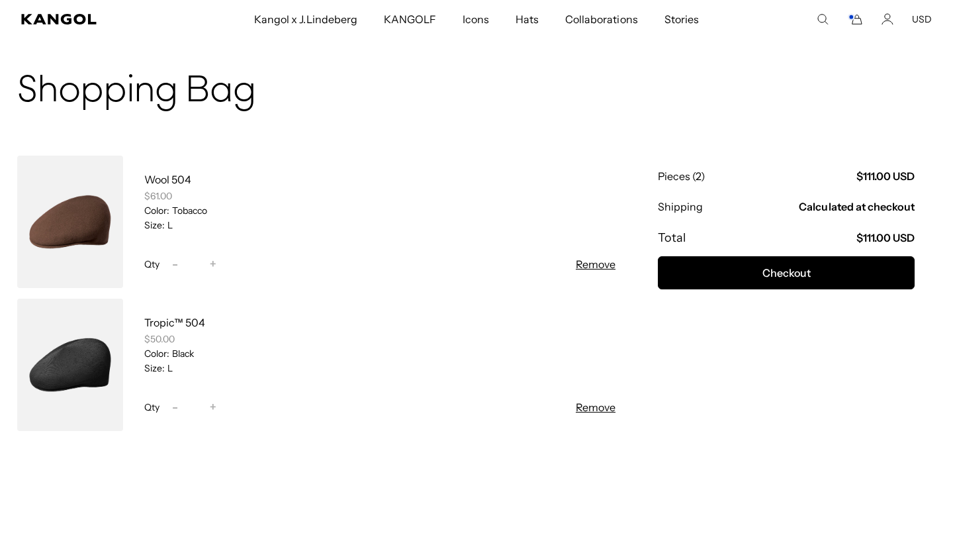
scroll to position [22, 0]
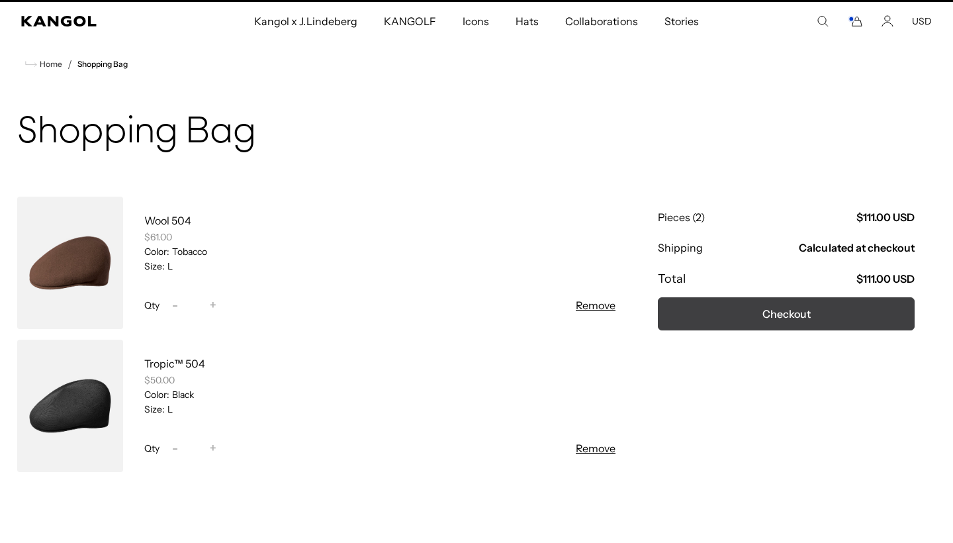
click at [796, 299] on button "Checkout" at bounding box center [786, 313] width 257 height 33
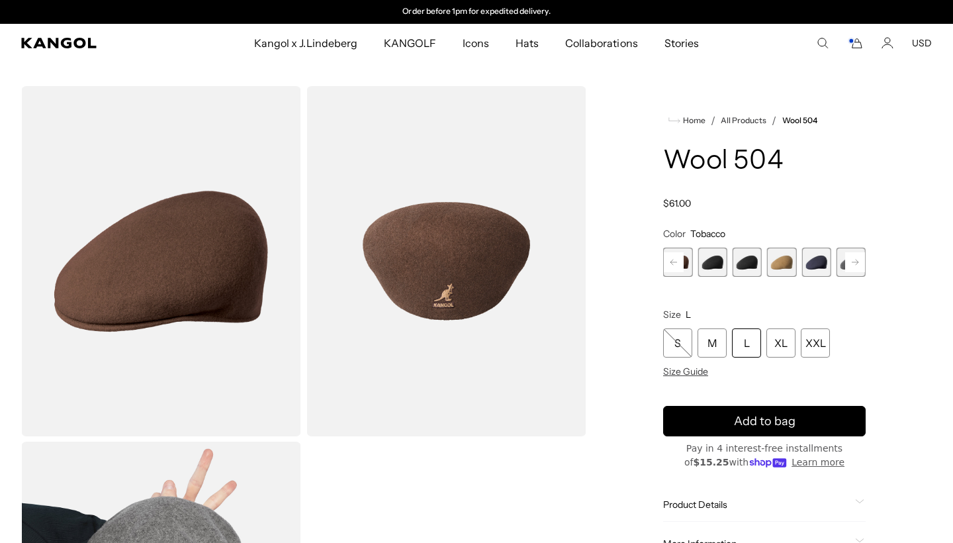
click at [853, 40] on rect "Cart" at bounding box center [851, 40] width 5 height 5
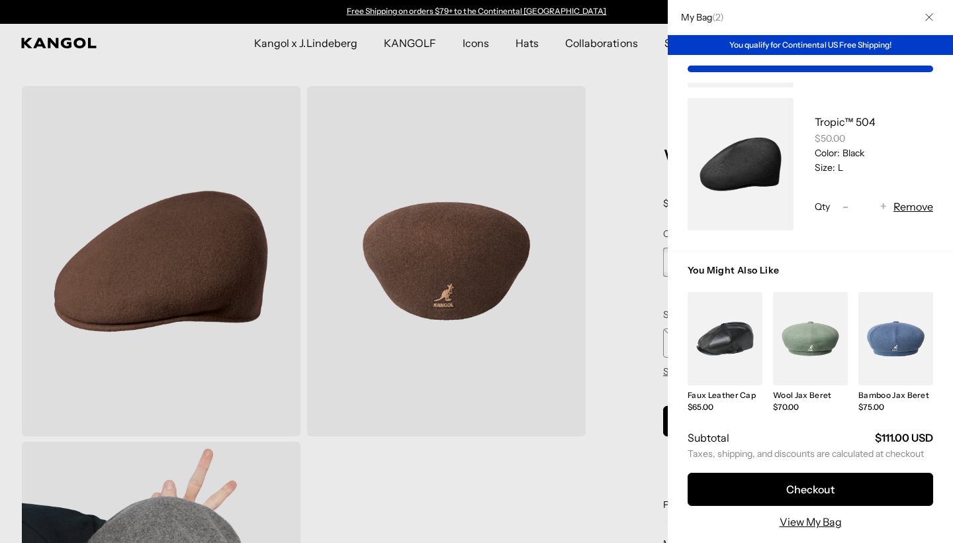
scroll to position [149, 0]
click at [752, 167] on link "My Bag" at bounding box center [741, 164] width 106 height 132
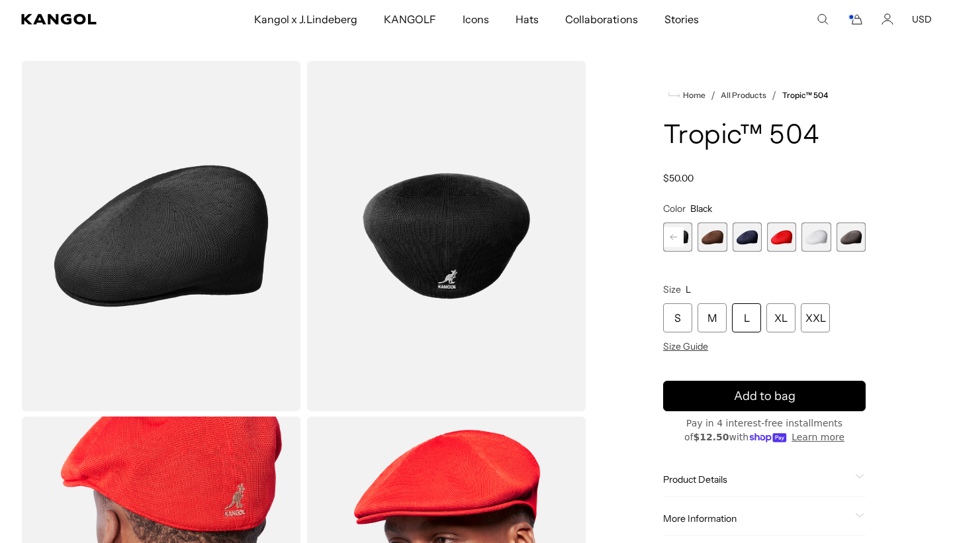
click at [861, 19] on icon "Cart" at bounding box center [857, 19] width 9 height 9
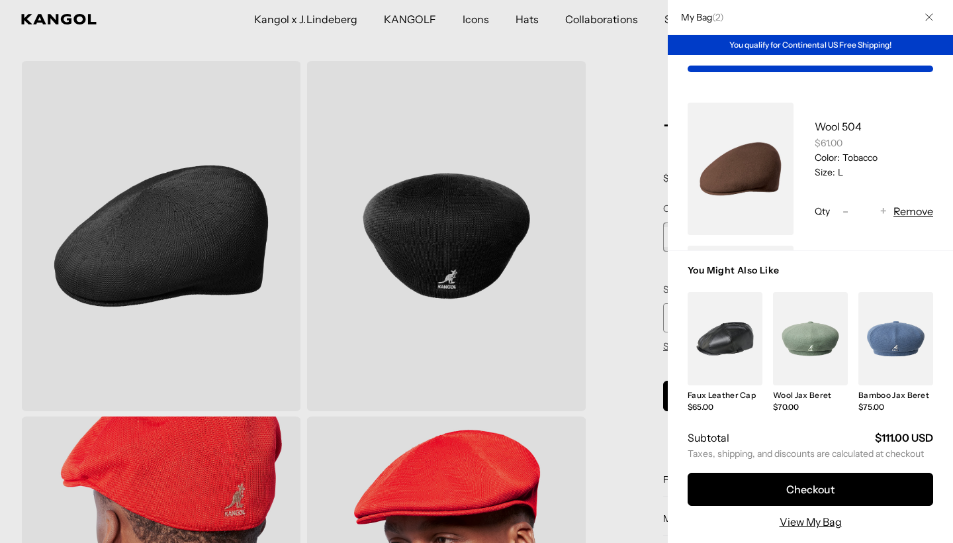
click at [753, 211] on link "My Bag" at bounding box center [741, 169] width 106 height 132
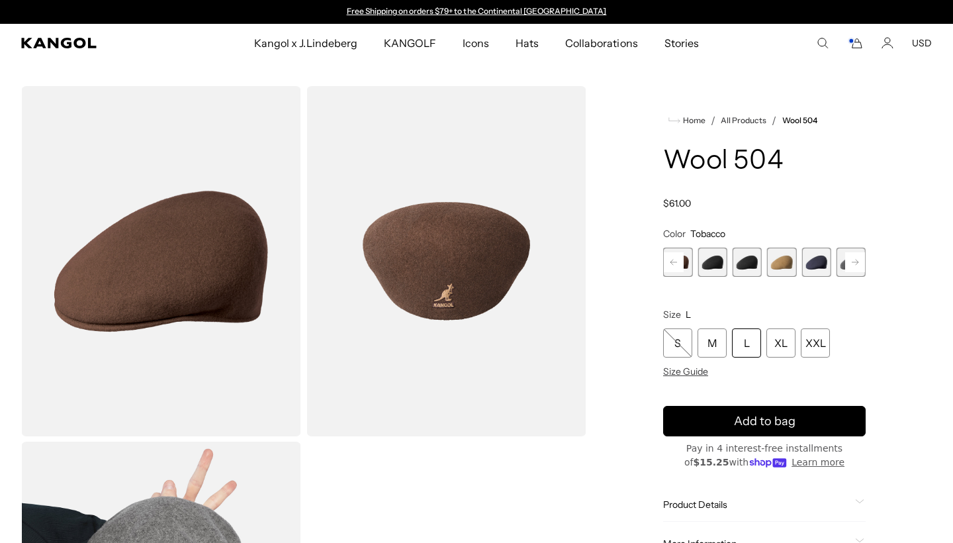
click at [863, 41] on icon "Cart" at bounding box center [855, 43] width 16 height 12
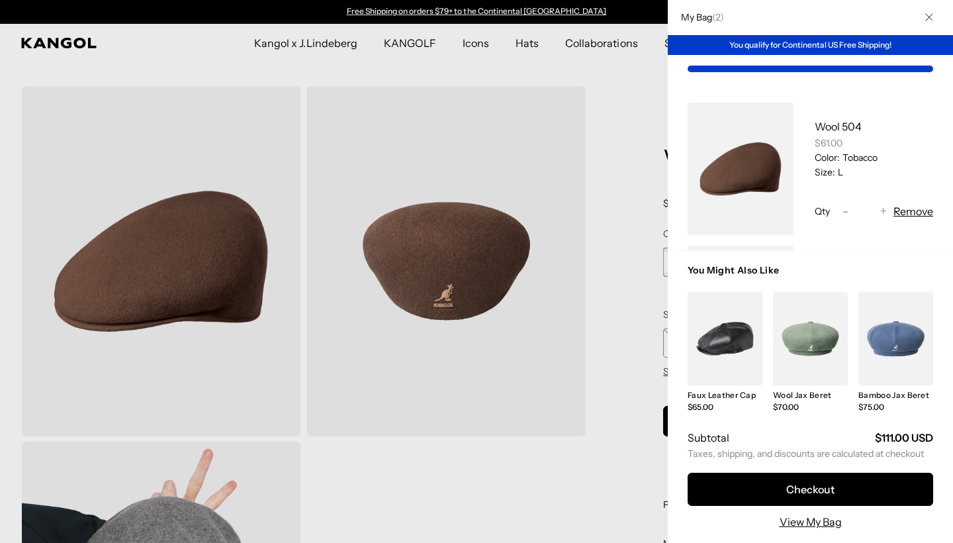
click at [724, 179] on link "My Bag" at bounding box center [741, 169] width 106 height 132
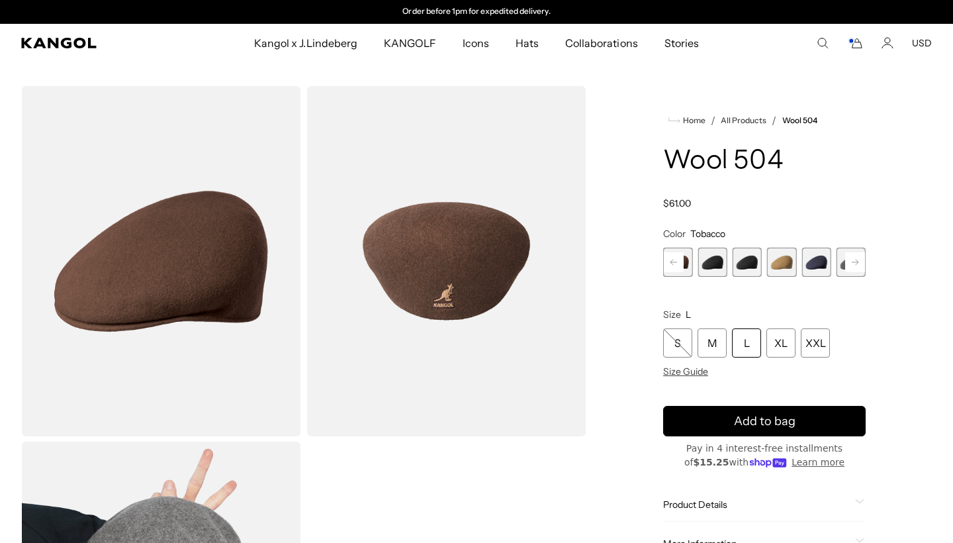
click at [855, 54] on comp-header "Kangol x J.Lindeberg Kangol x J.Lindeberg Men's Shop All Headwear Tops Outerwea…" at bounding box center [476, 43] width 953 height 38
click at [856, 42] on icon "Cart" at bounding box center [857, 43] width 9 height 9
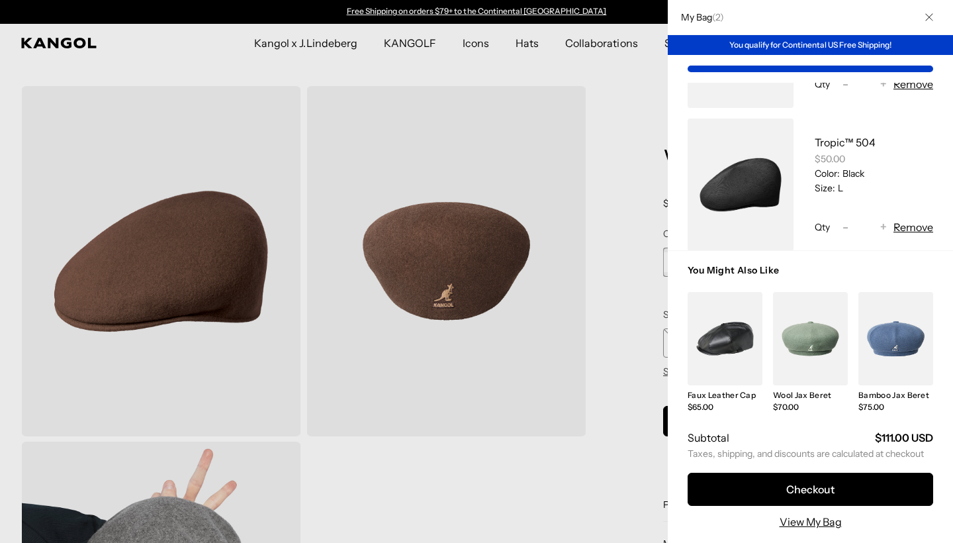
scroll to position [131, 0]
click at [770, 198] on link "My Bag" at bounding box center [741, 181] width 106 height 132
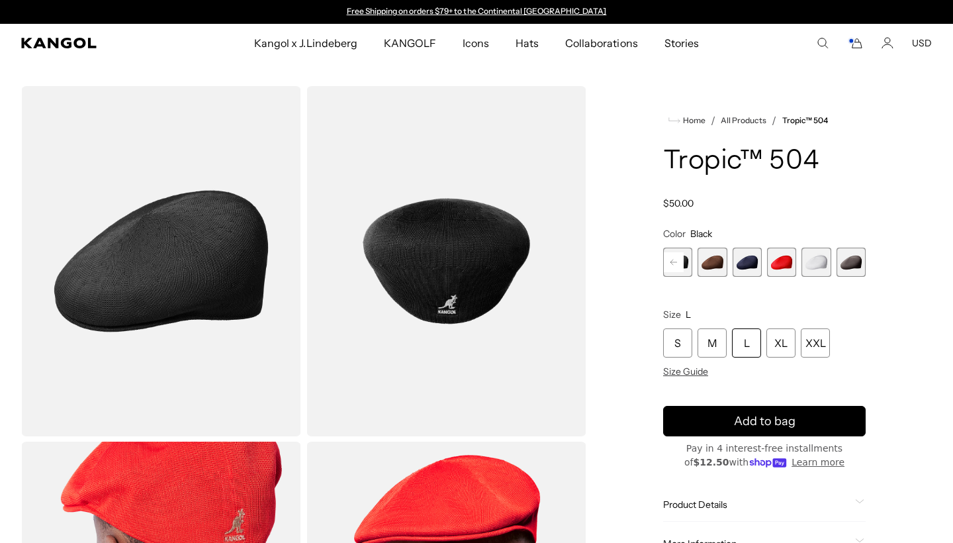
click at [854, 42] on rect "Cart" at bounding box center [851, 40] width 5 height 5
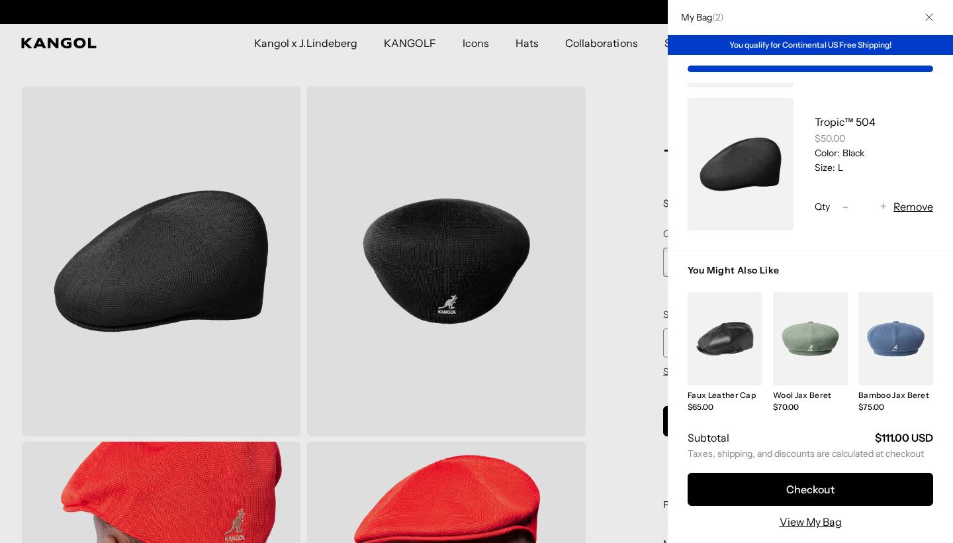
scroll to position [150, 0]
click at [585, 271] on div at bounding box center [476, 271] width 953 height 543
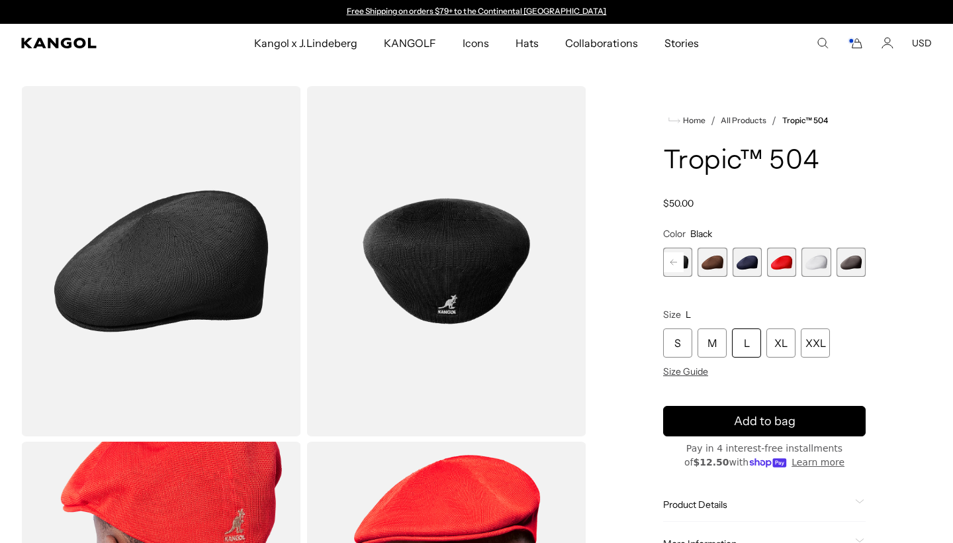
scroll to position [0, 0]
click at [859, 46] on icon "Cart" at bounding box center [855, 43] width 16 height 12
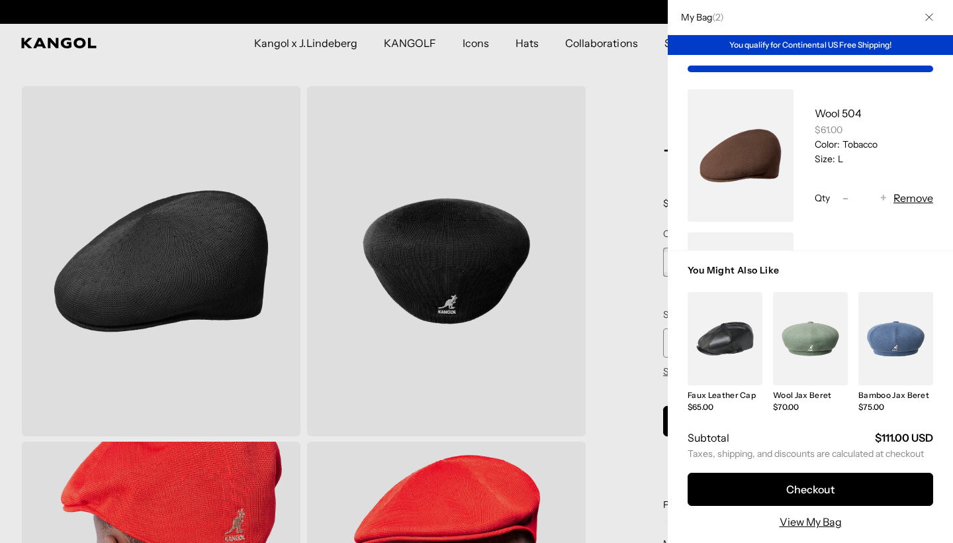
scroll to position [0, 273]
click at [759, 164] on link "My Bag" at bounding box center [741, 155] width 106 height 132
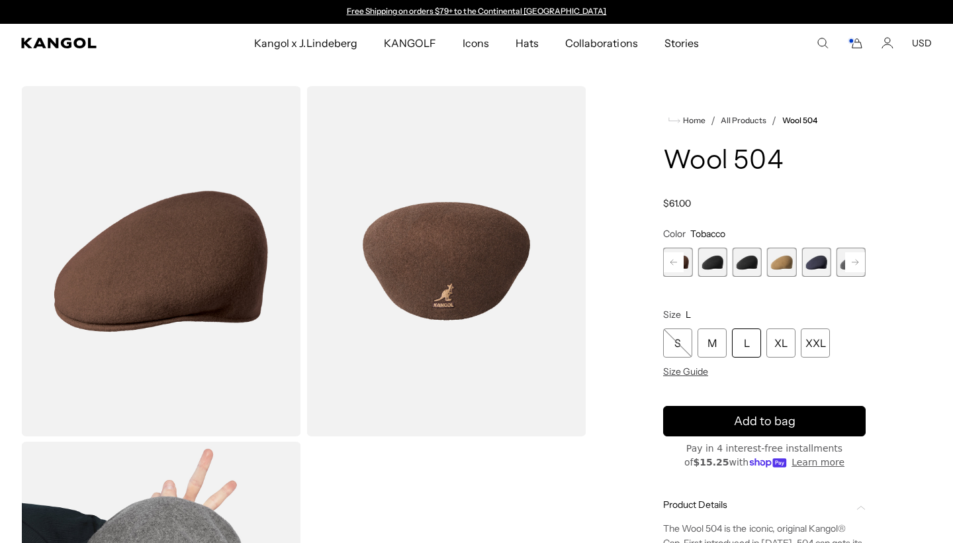
click at [863, 36] on comp-header "Kangol x J.Lindeberg Kangol x J.Lindeberg Men's Shop All Headwear Tops Outerwea…" at bounding box center [476, 43] width 953 height 38
click at [884, 40] on icon "Account" at bounding box center [888, 43] width 12 height 12
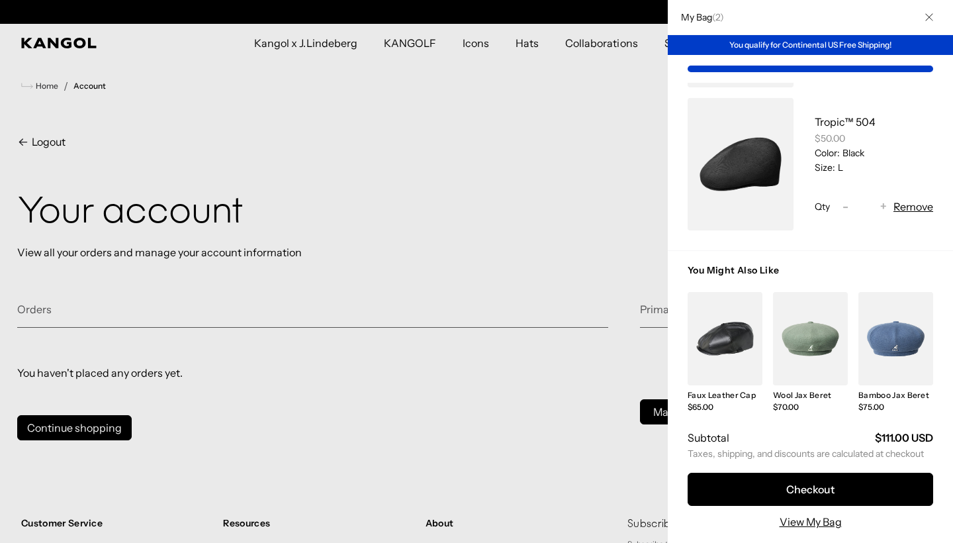
scroll to position [0, 273]
click at [902, 209] on button "Remove" at bounding box center [914, 207] width 40 height 16
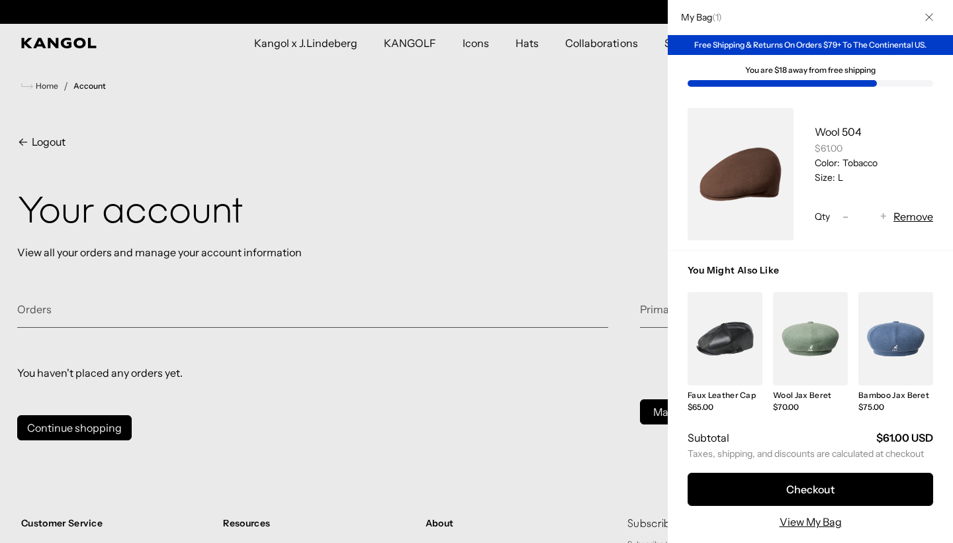
scroll to position [0, 0]
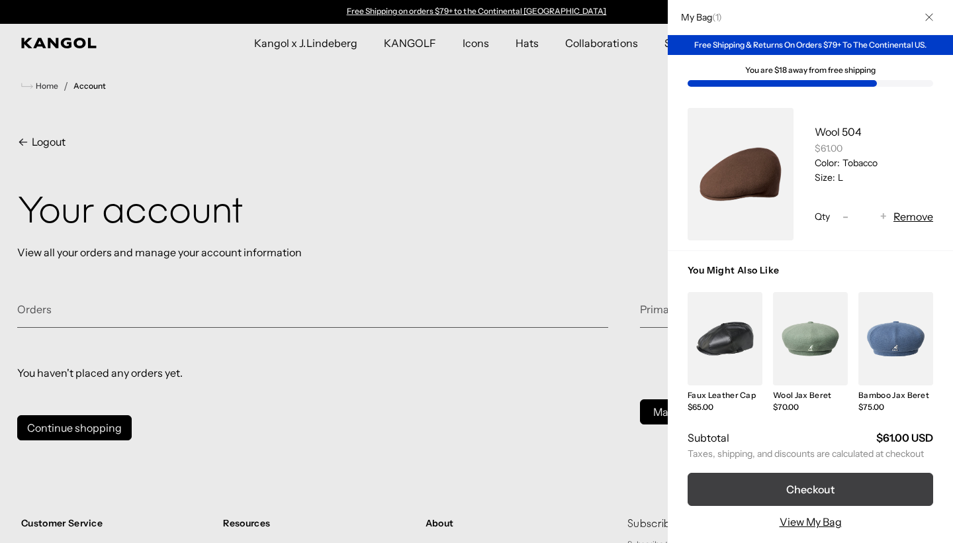
click at [729, 477] on button "Checkout" at bounding box center [811, 489] width 246 height 33
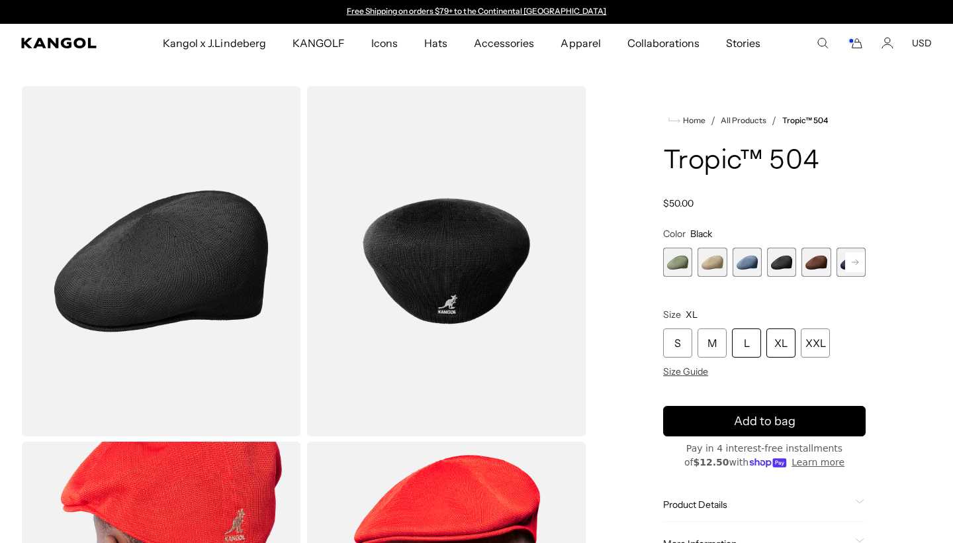
click at [747, 340] on div "L" at bounding box center [746, 342] width 29 height 29
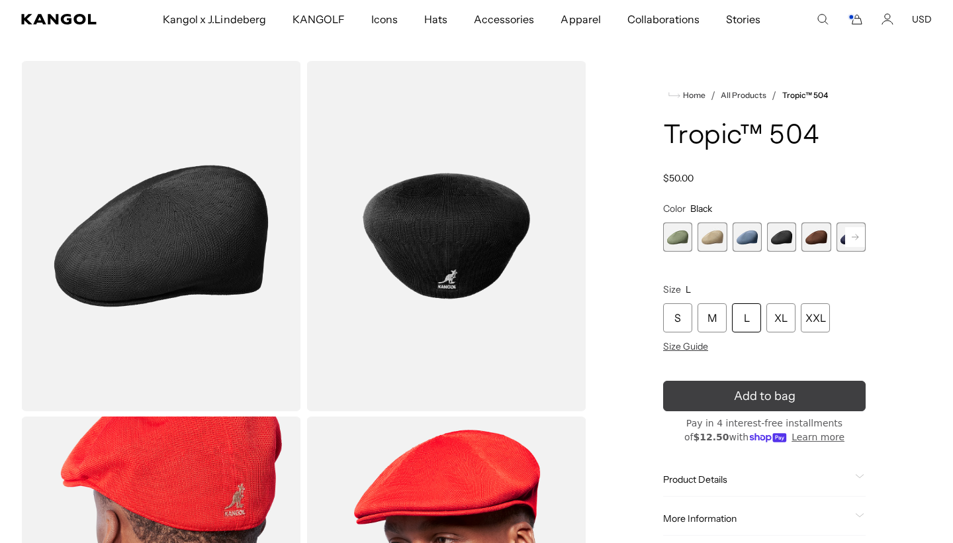
click at [768, 389] on icon "submit" at bounding box center [764, 396] width 22 height 22
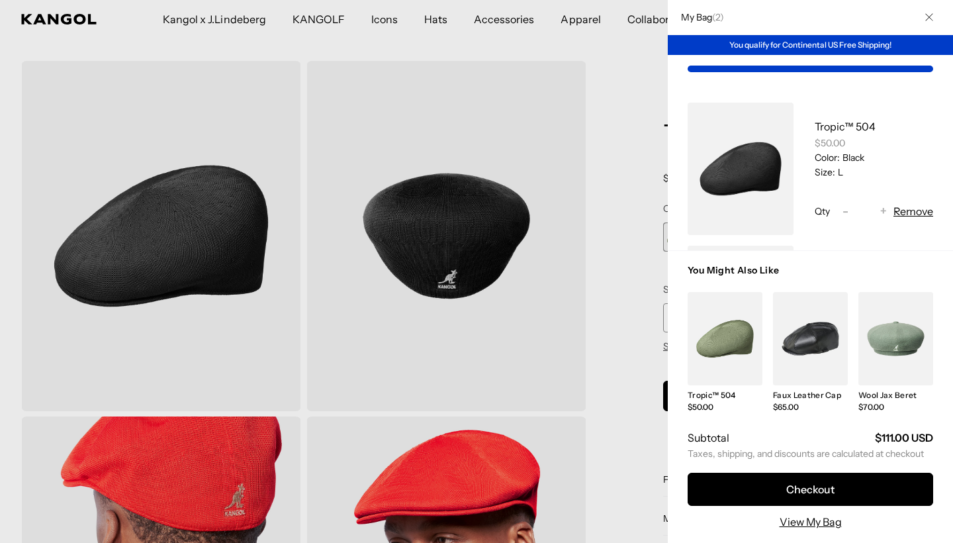
click at [634, 246] on div at bounding box center [476, 271] width 953 height 543
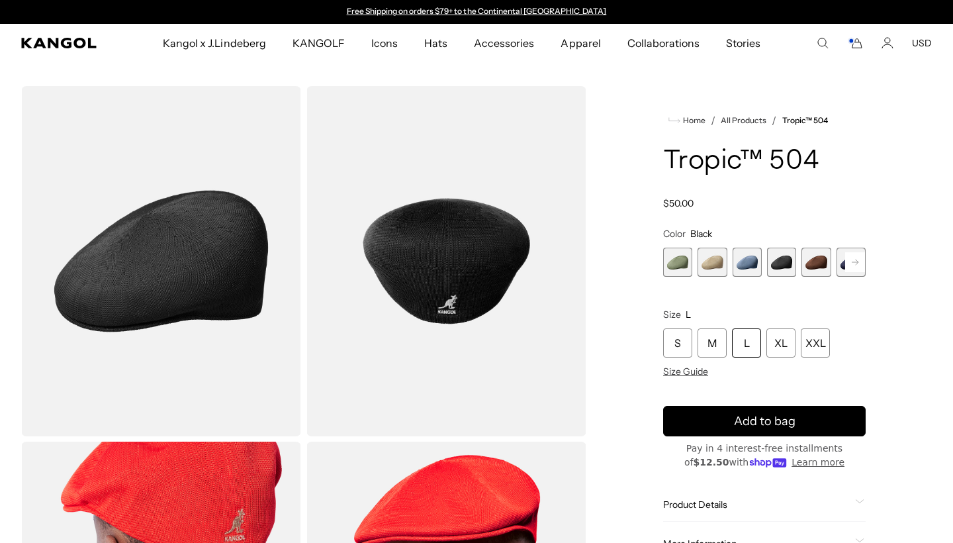
click at [859, 43] on icon "Cart" at bounding box center [855, 43] width 16 height 12
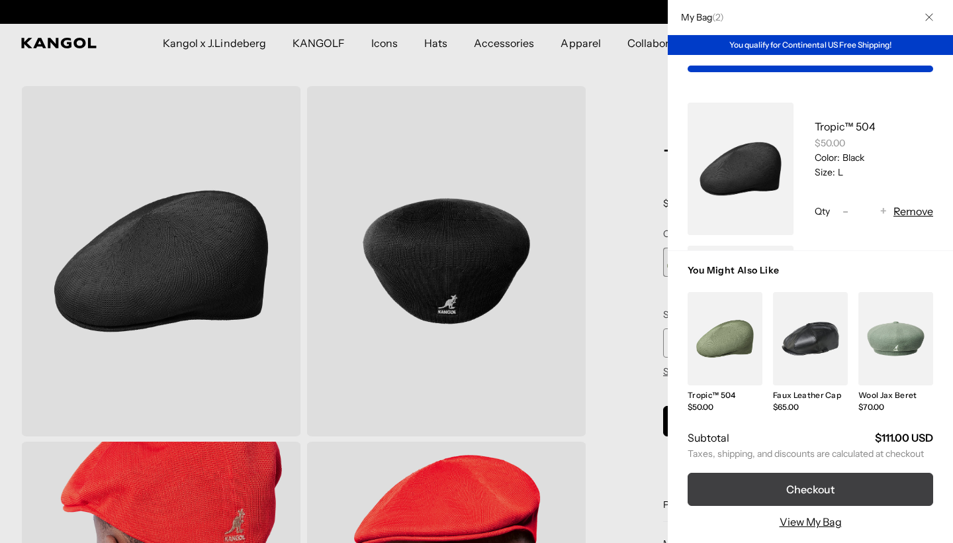
click at [774, 492] on button "Checkout" at bounding box center [811, 489] width 246 height 33
